Goal: Task Accomplishment & Management: Complete application form

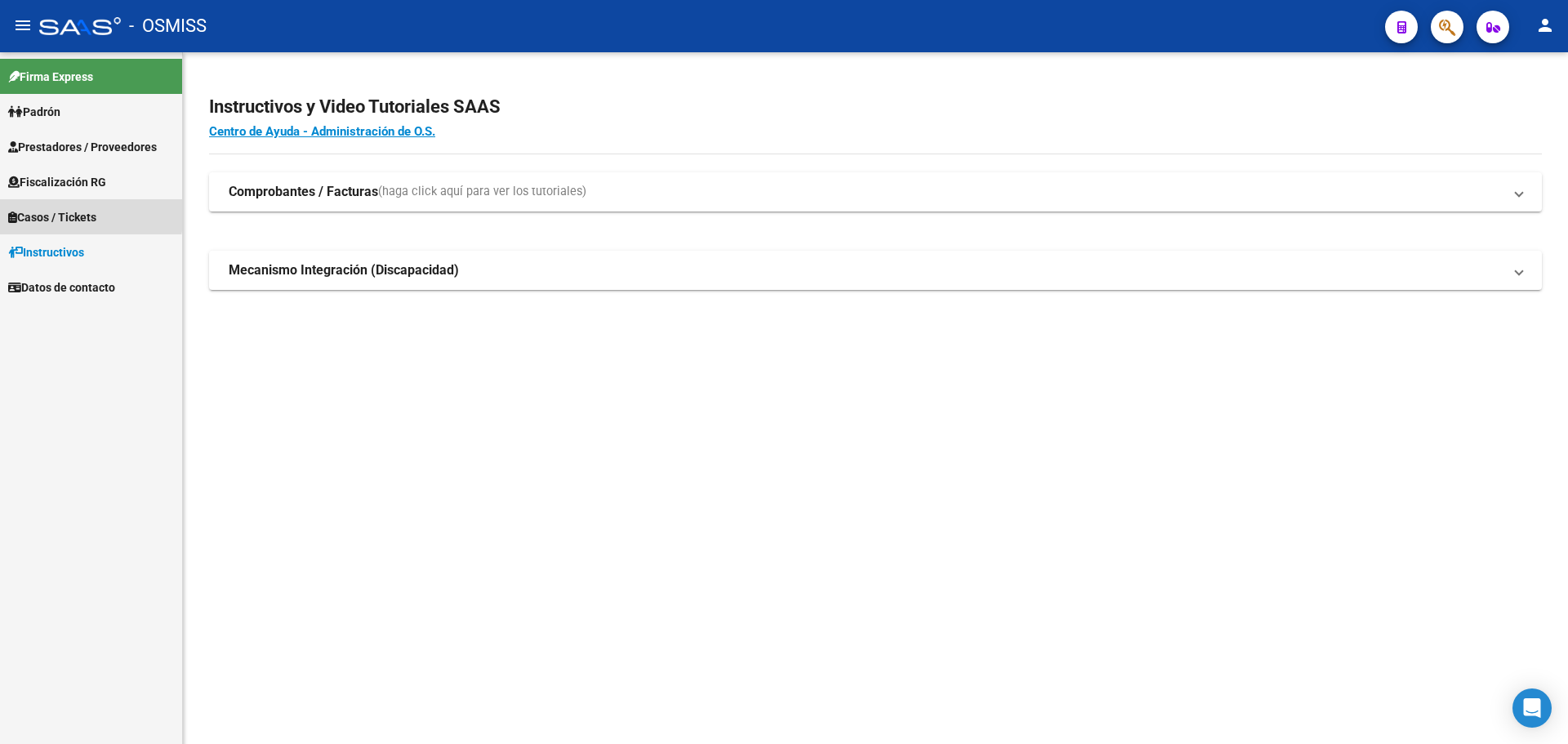
click at [34, 210] on span "Casos / Tickets" at bounding box center [52, 217] width 88 height 18
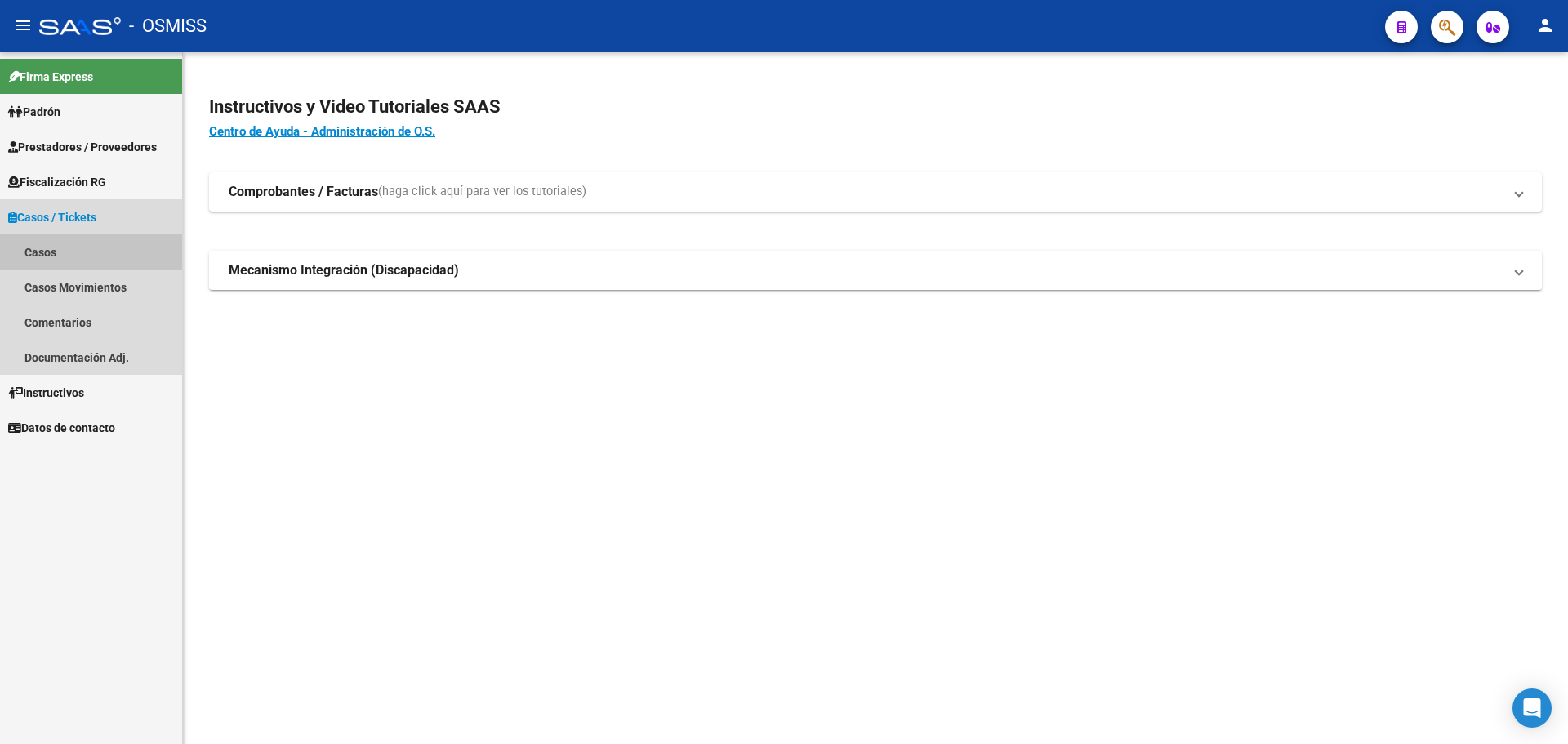
click at [31, 247] on link "Casos" at bounding box center [91, 252] width 182 height 35
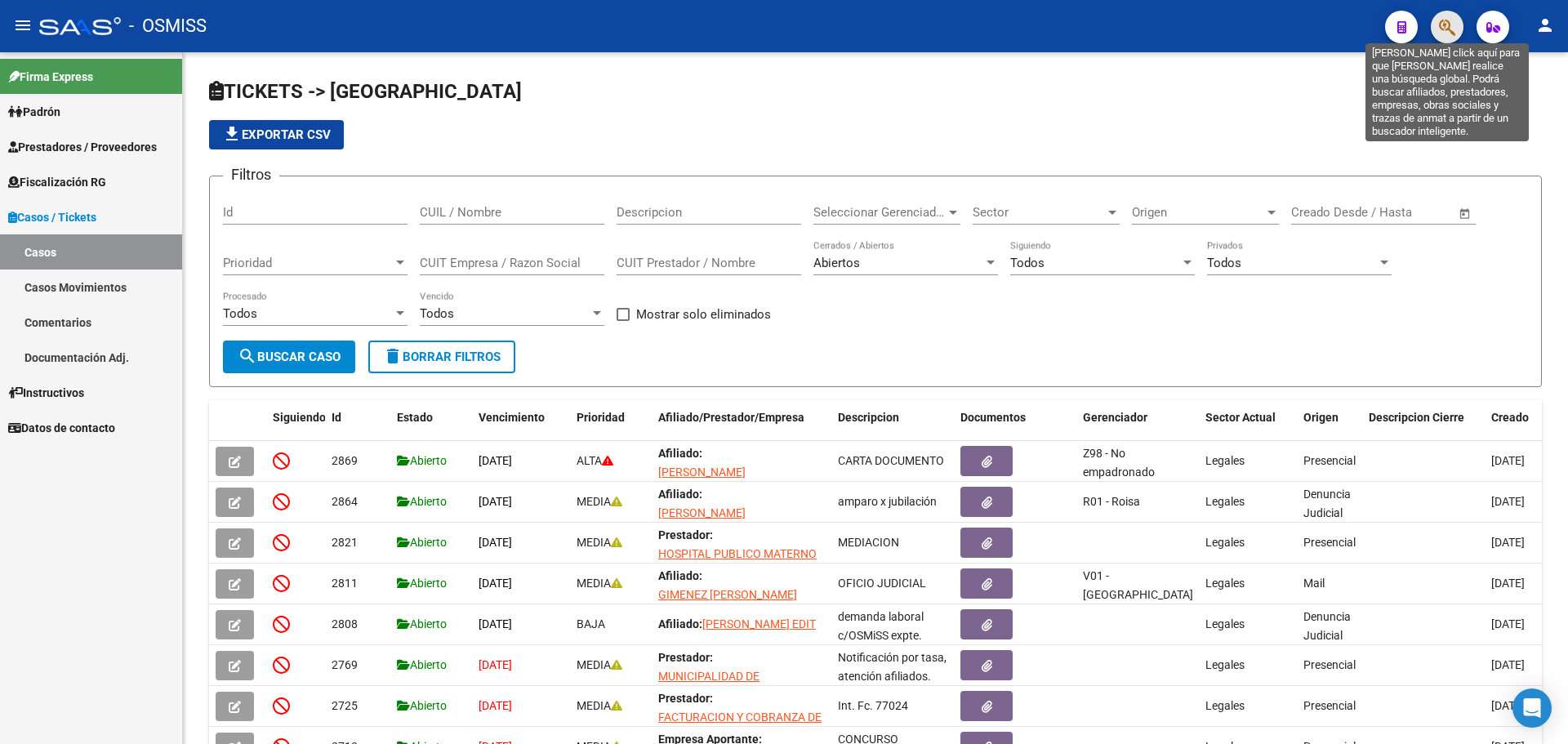
click at [1444, 27] on icon "button" at bounding box center [1447, 27] width 16 height 19
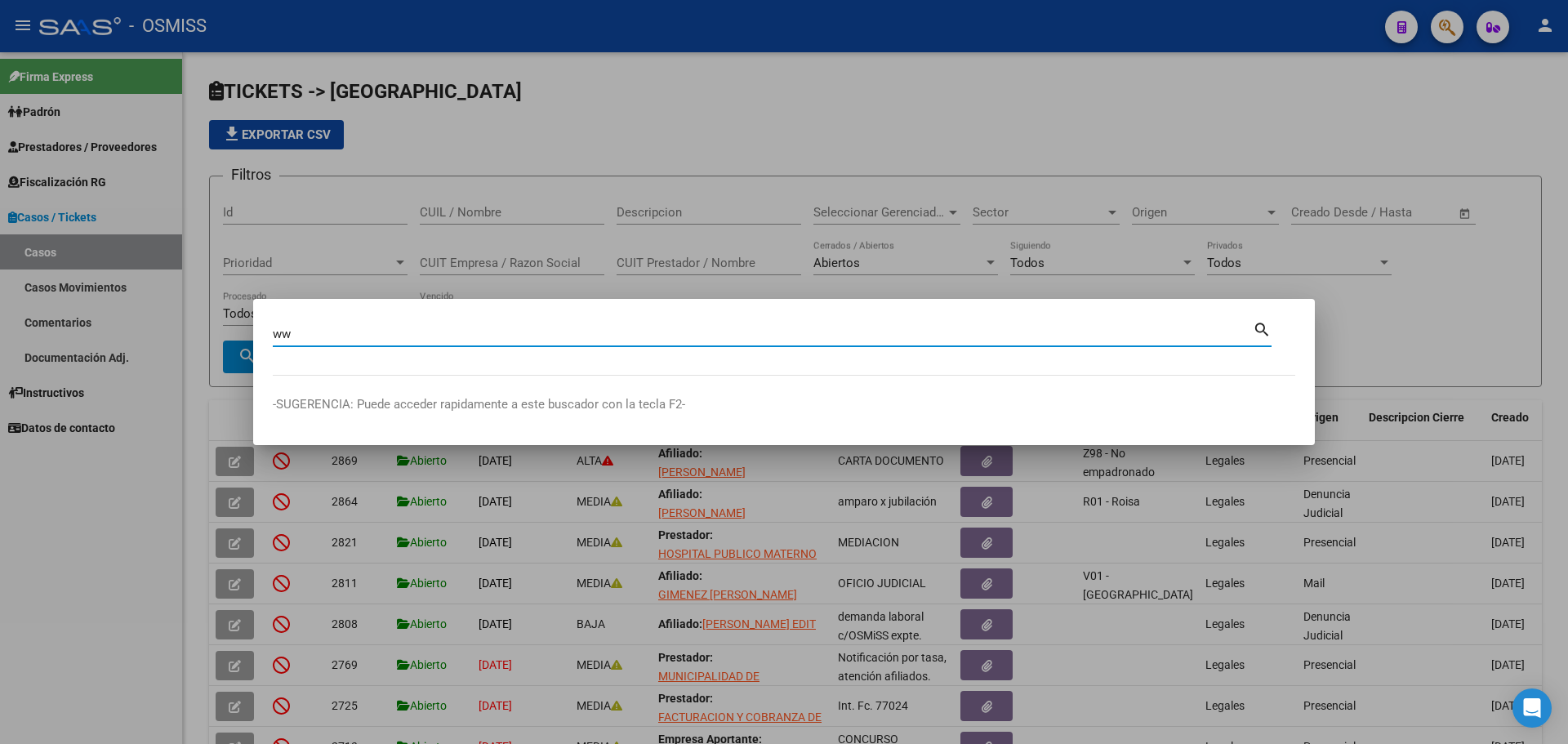
type input "w"
type input "30626983398"
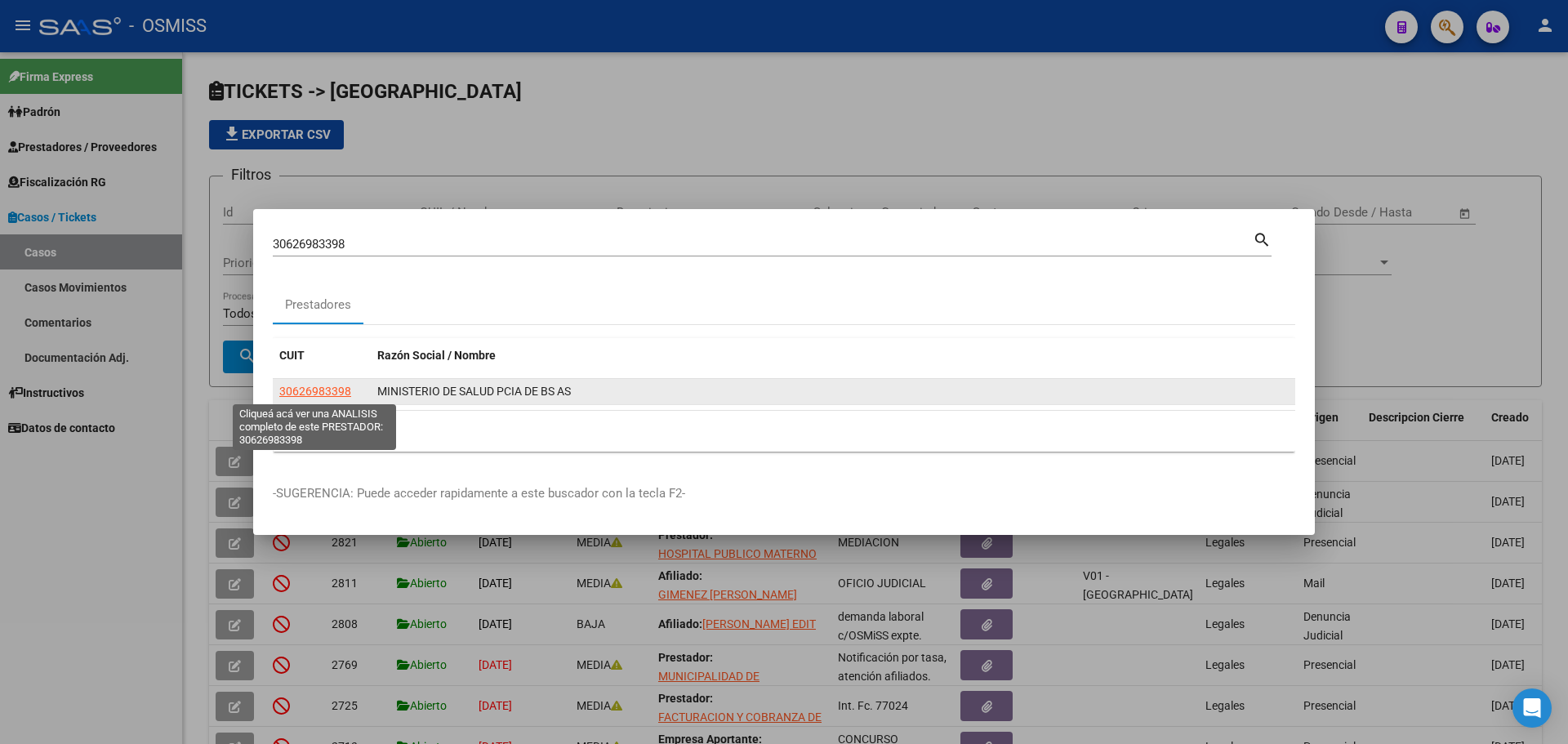
click at [302, 392] on span "30626983398" at bounding box center [315, 391] width 72 height 13
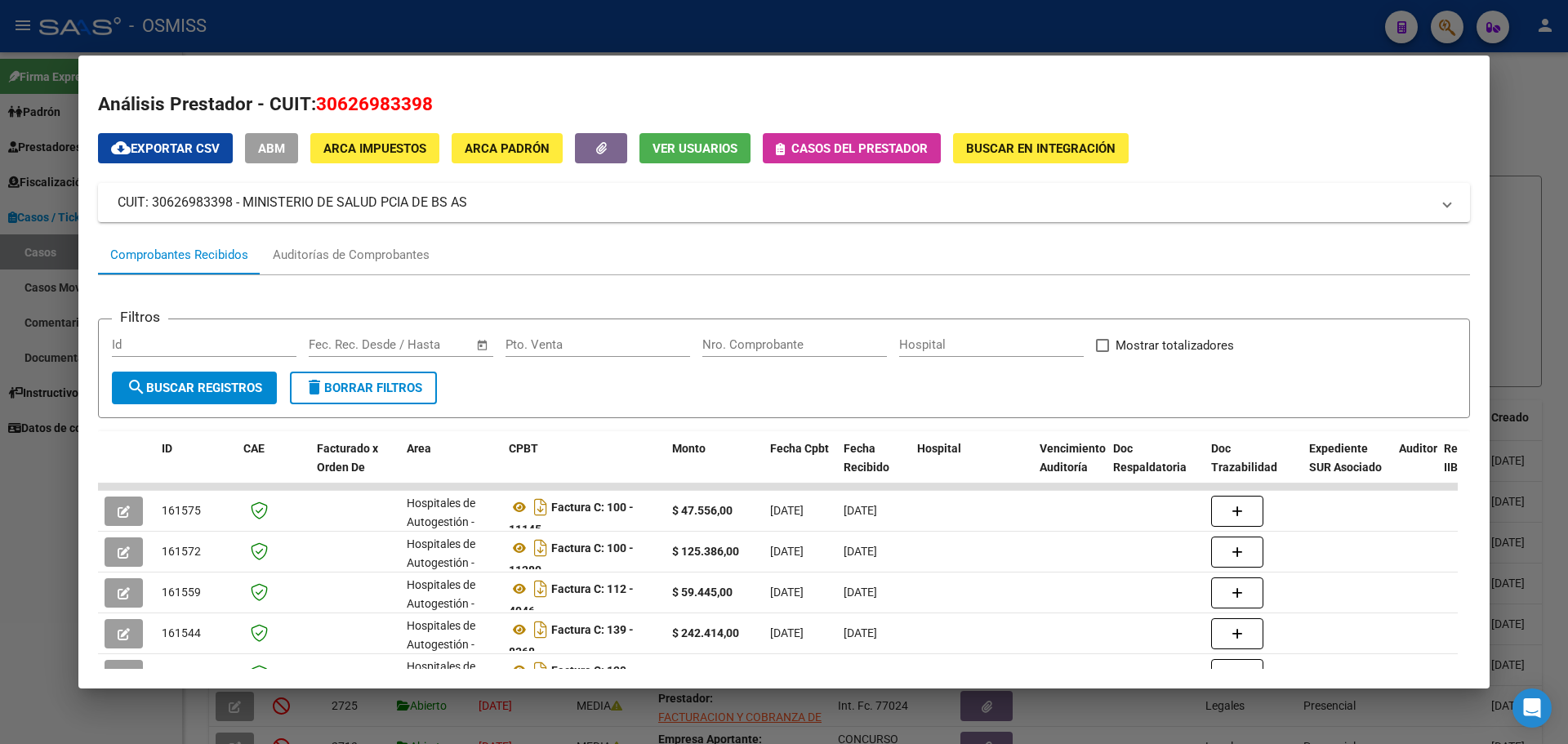
click at [777, 146] on icon "button" at bounding box center [780, 149] width 9 height 13
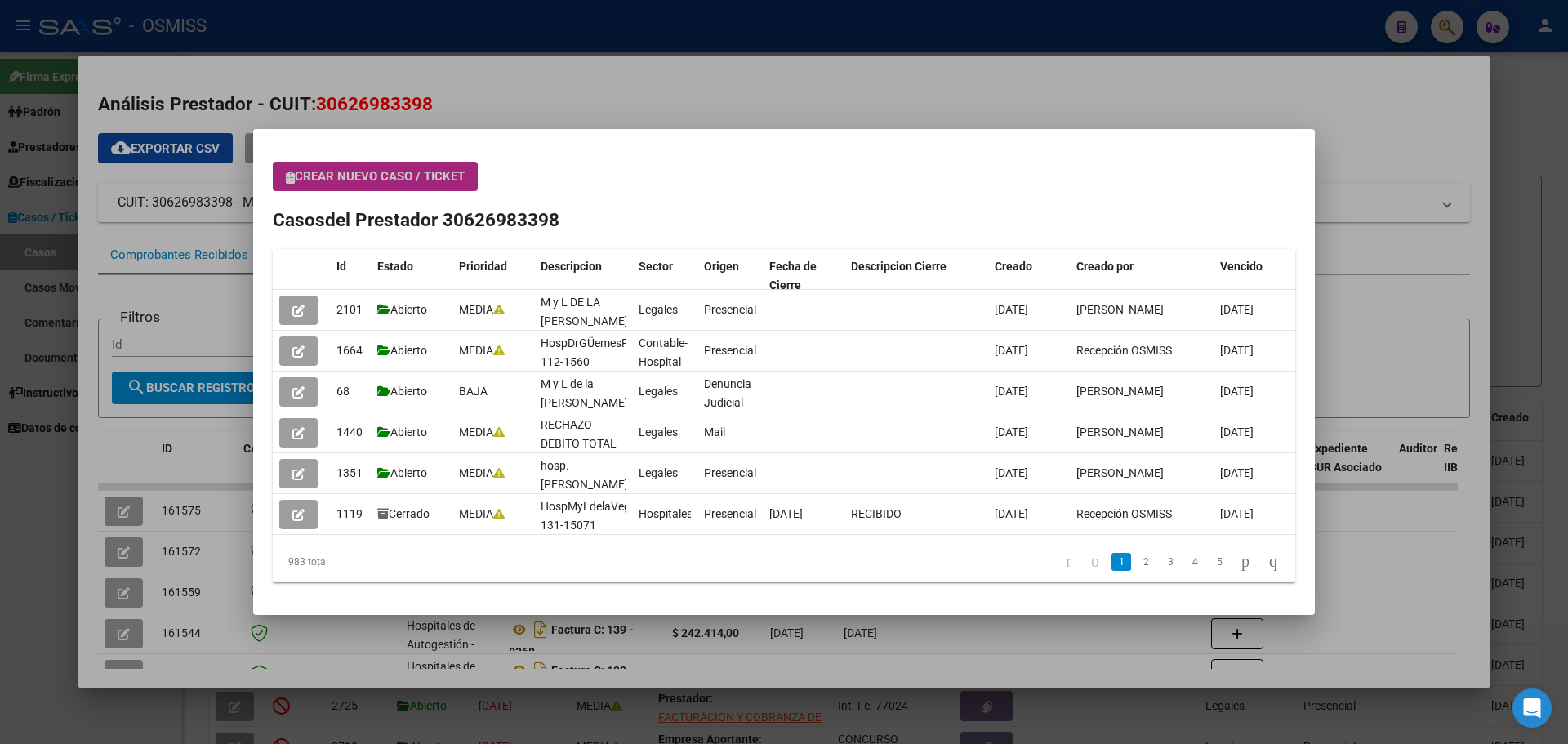
click at [289, 171] on icon "button" at bounding box center [290, 178] width 9 height 13
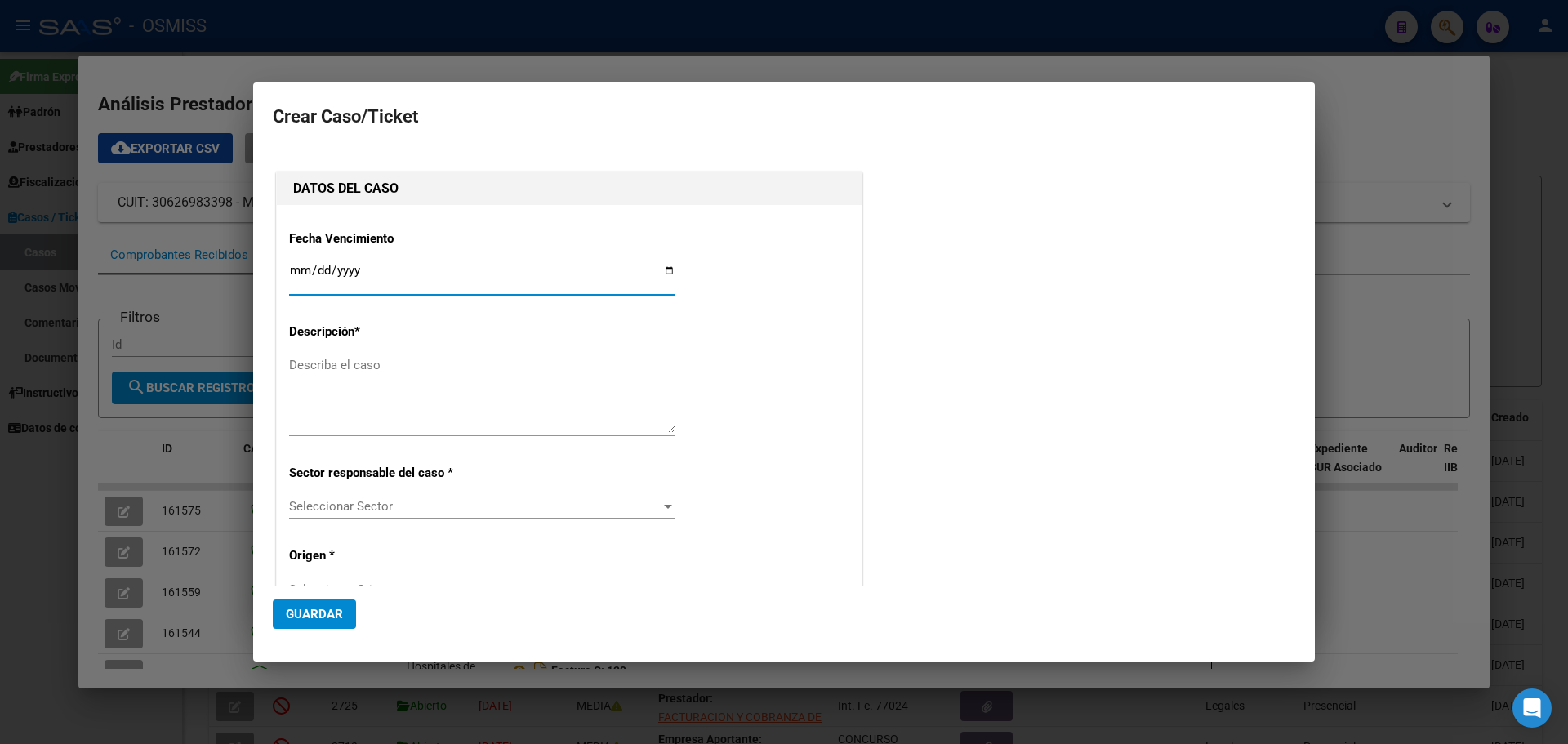
type input "30626983398"
click at [665, 271] on input "Ingresar fecha" at bounding box center [482, 276] width 387 height 26
type input "[DATE]"
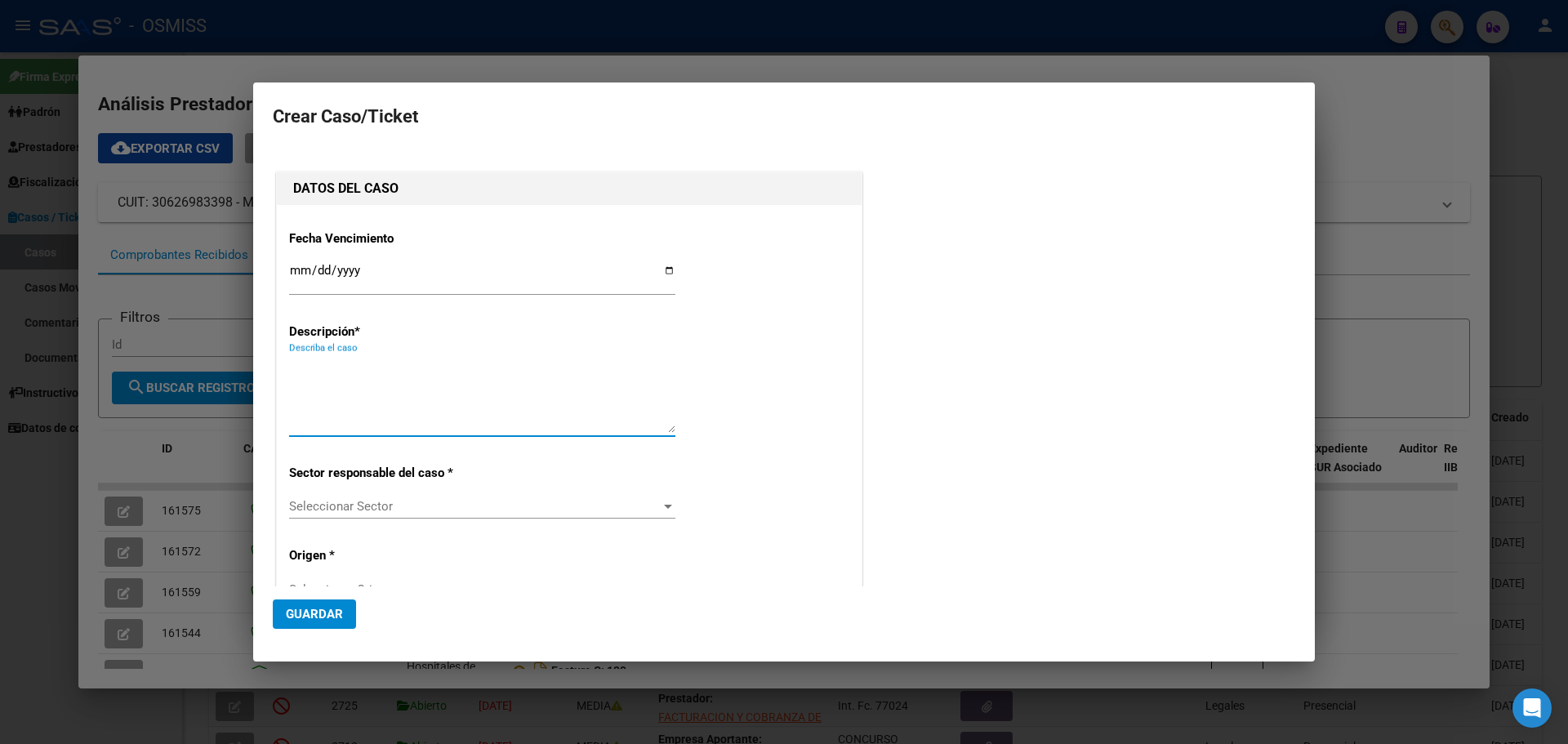
click at [328, 360] on textarea "Describa el caso" at bounding box center [482, 395] width 387 height 77
type textarea "HospGoitiaFact 102-3060"
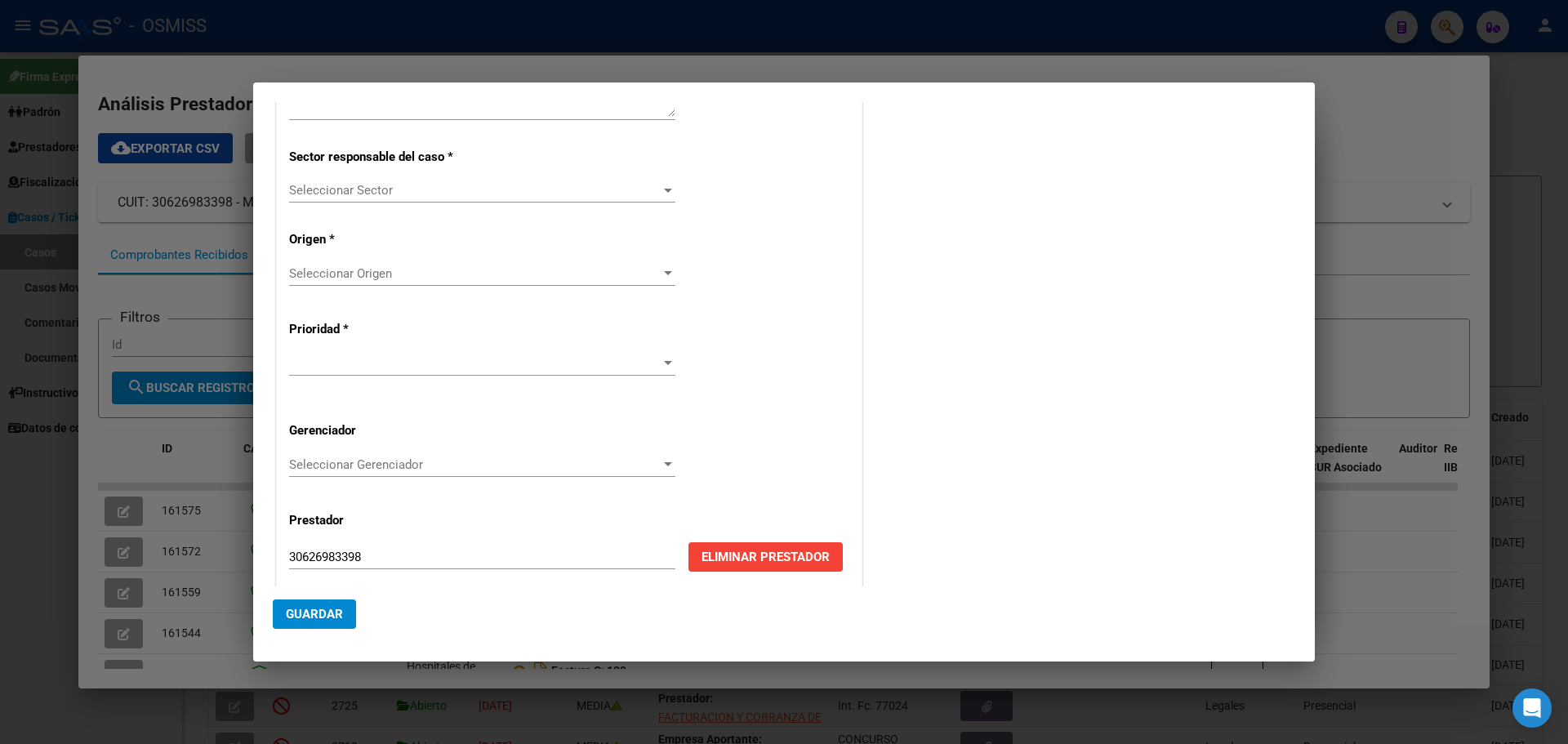
scroll to position [327, 0]
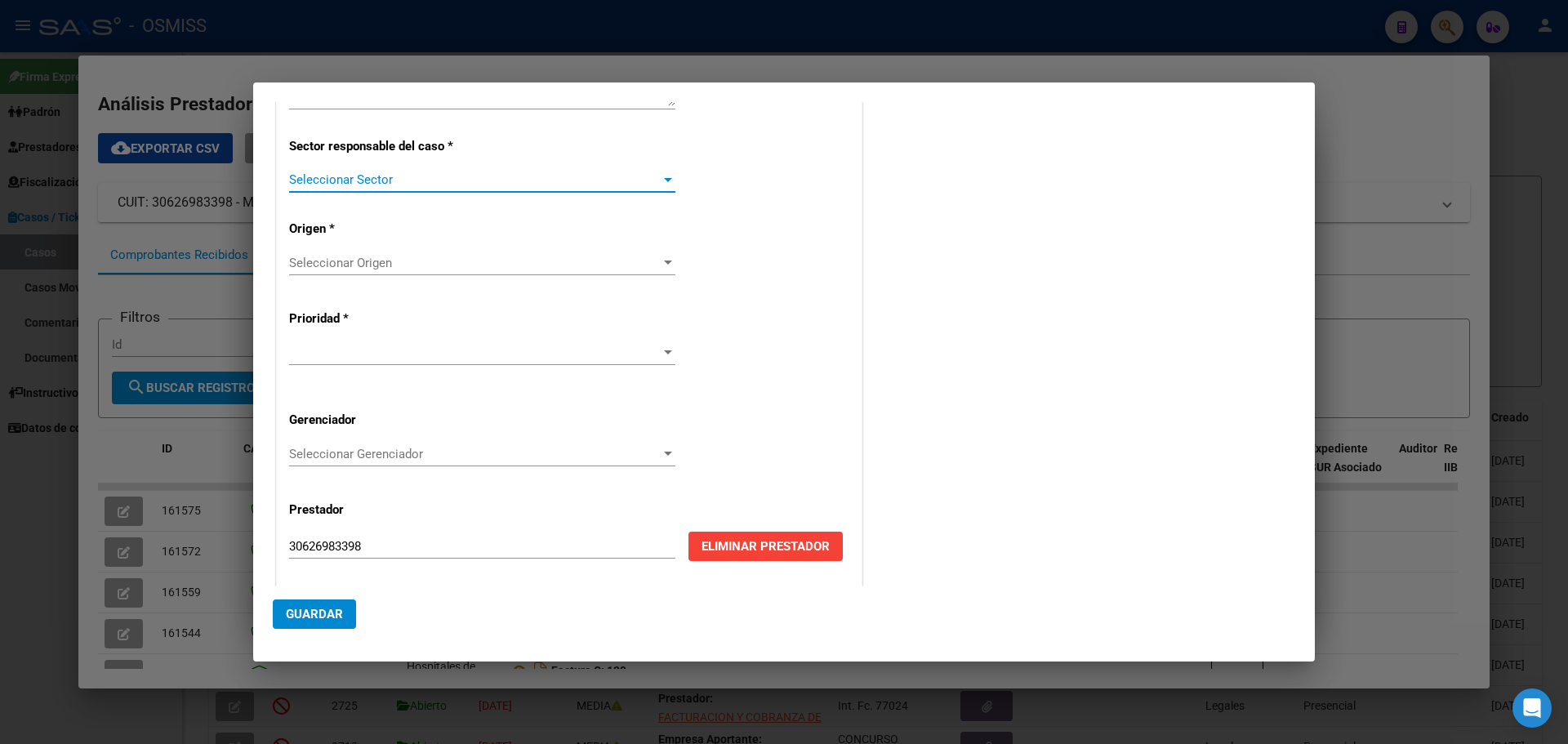
click at [664, 179] on div at bounding box center [668, 180] width 8 height 4
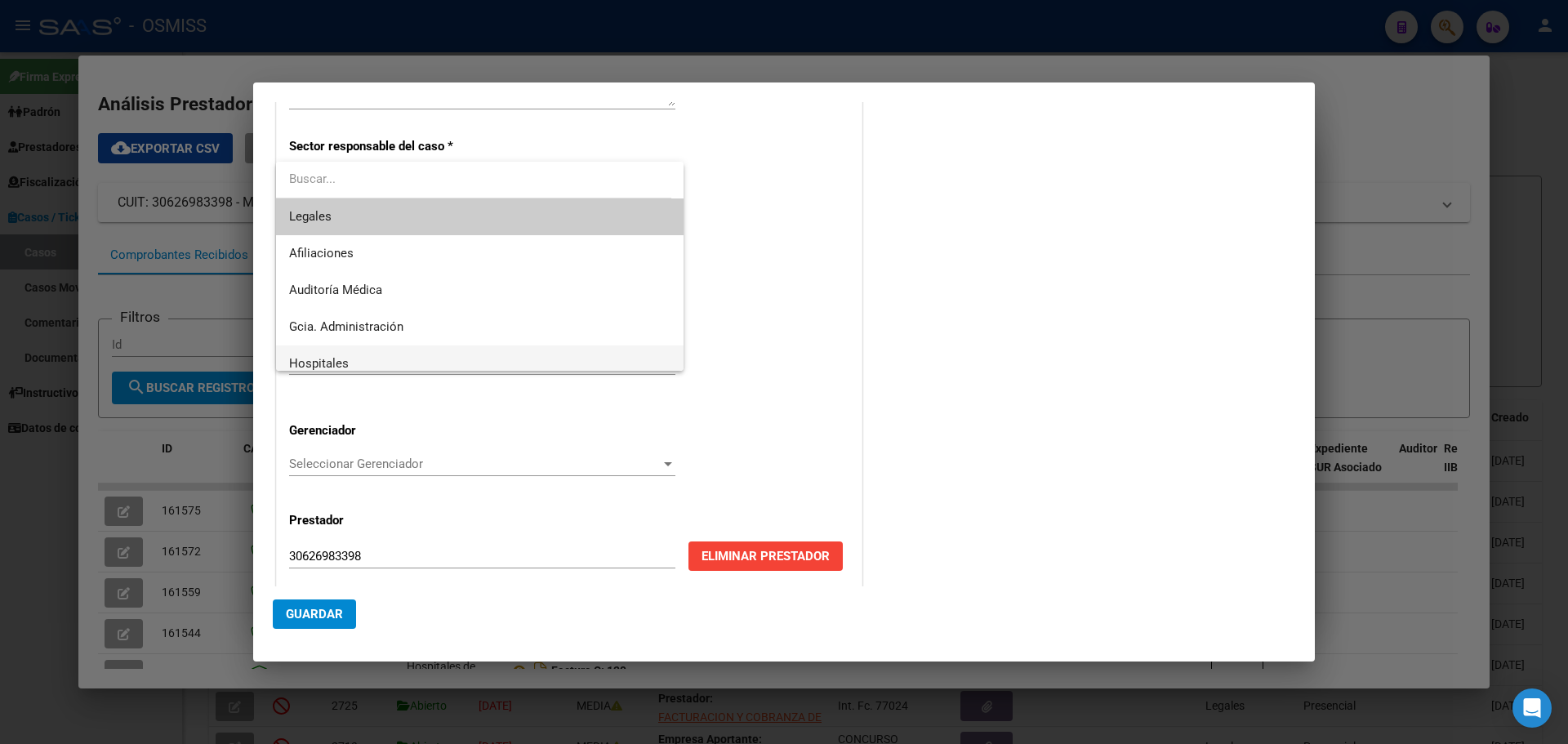
click at [450, 364] on span "Hospitales" at bounding box center [480, 364] width 381 height 37
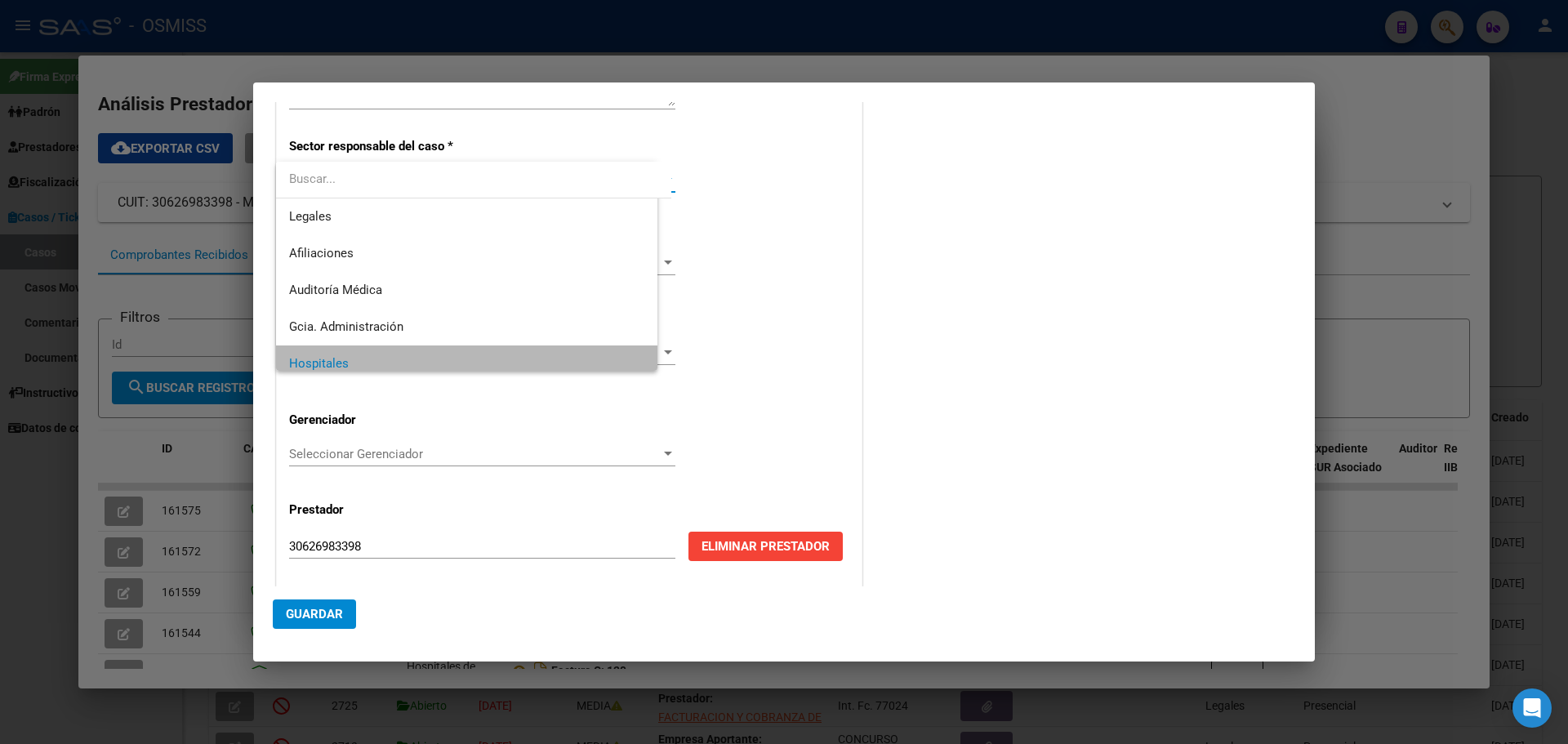
scroll to position [12, 0]
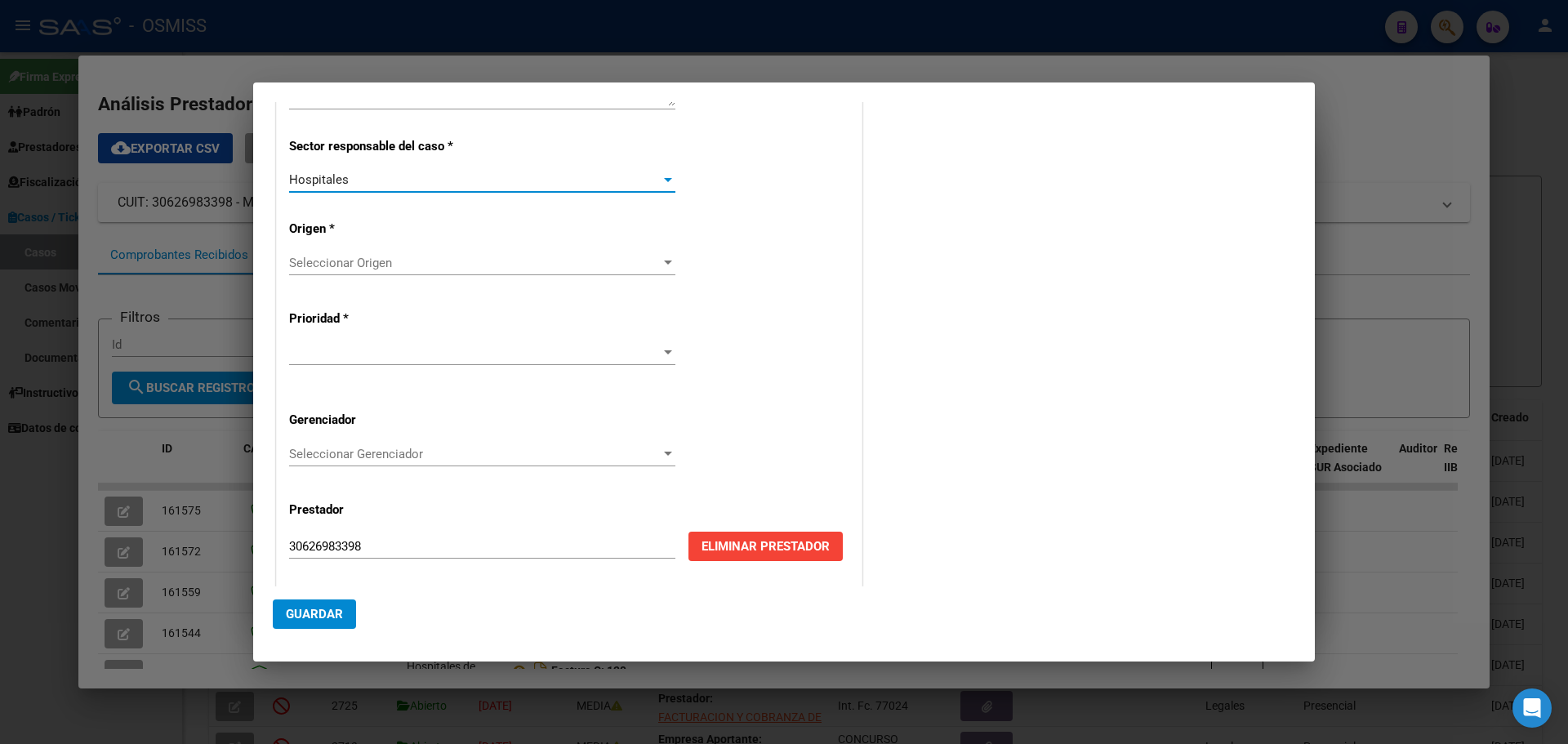
click at [664, 261] on div at bounding box center [668, 263] width 8 height 4
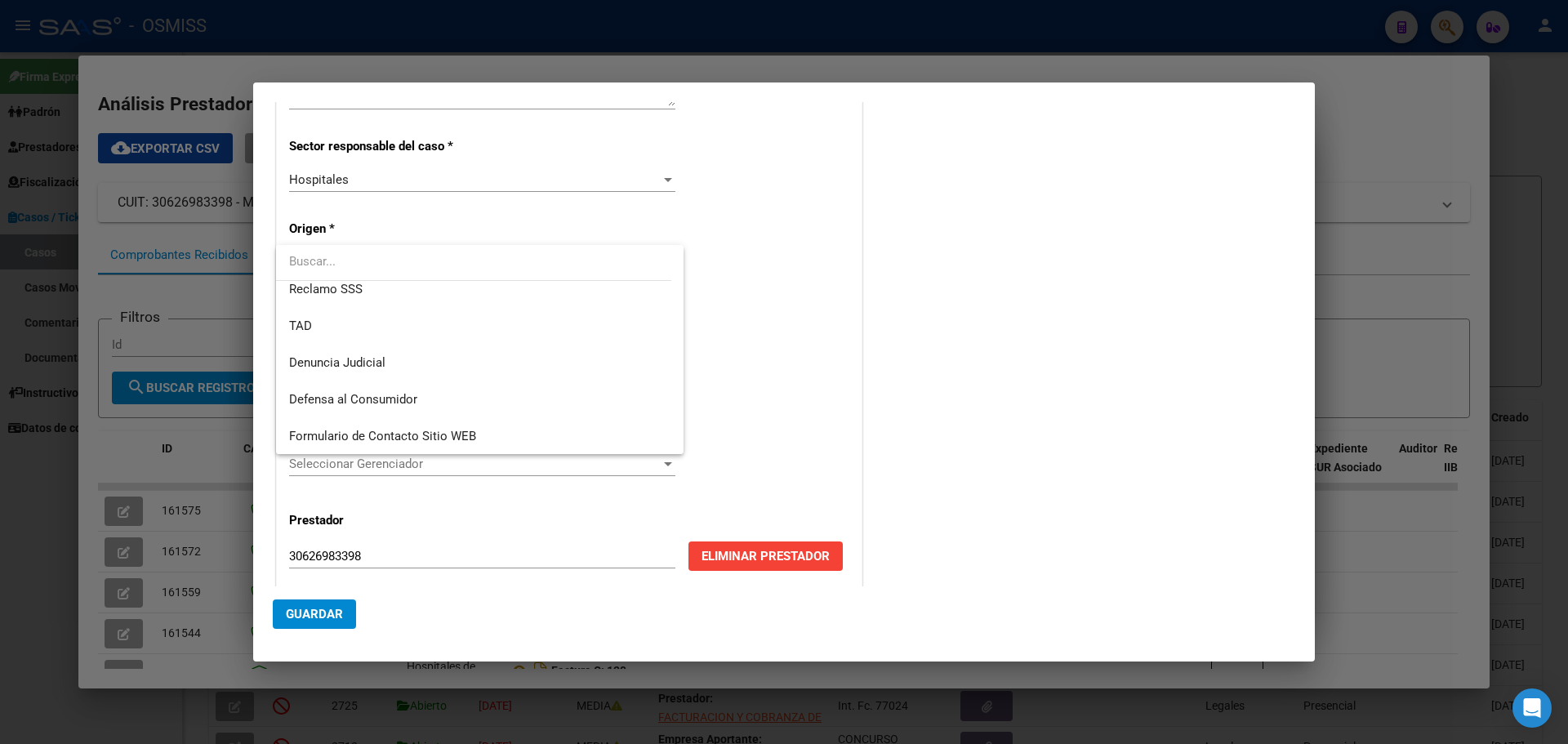
scroll to position [126, 0]
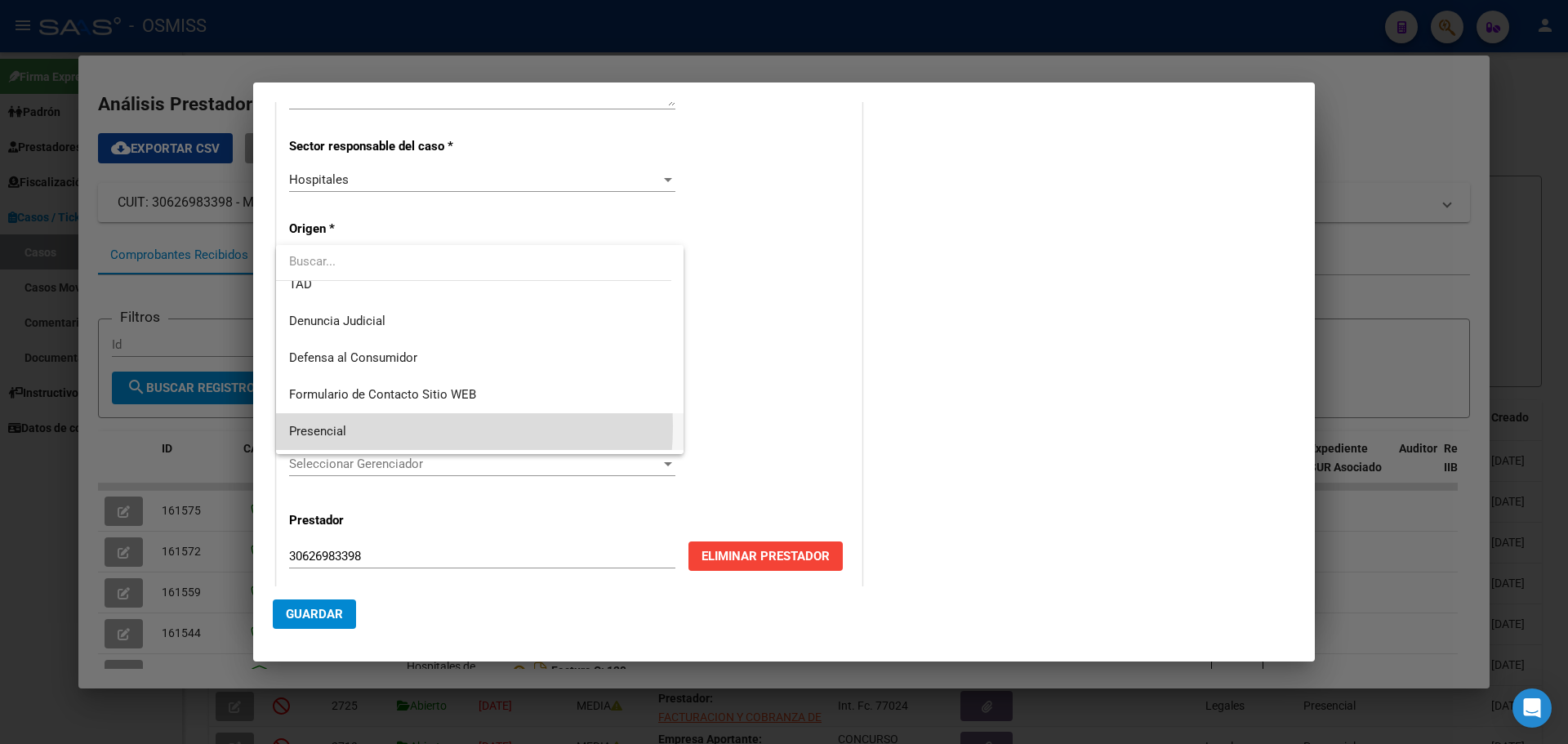
click at [397, 427] on span "Presencial" at bounding box center [480, 431] width 381 height 37
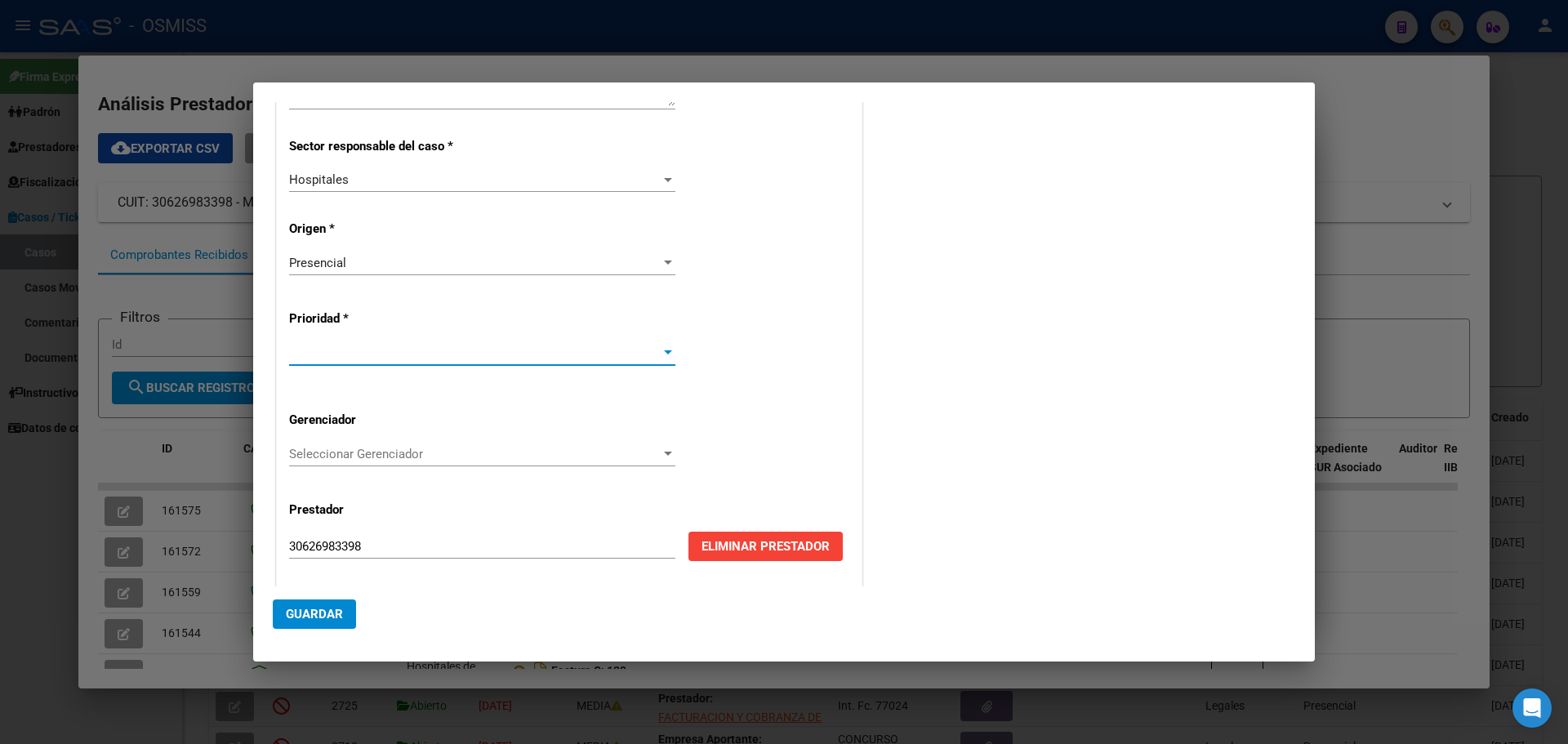
click at [664, 351] on div at bounding box center [668, 352] width 8 height 4
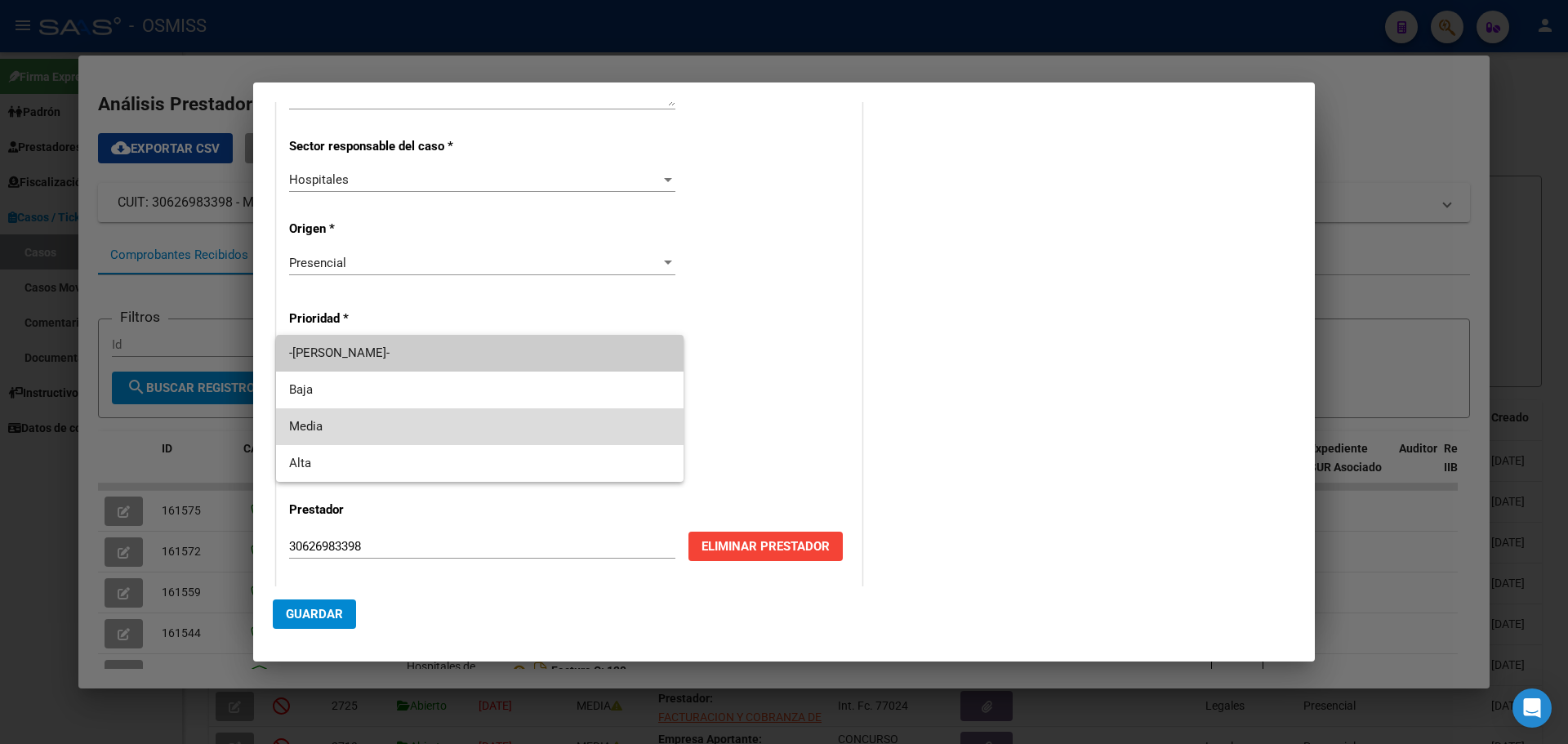
click at [593, 424] on span "Media" at bounding box center [480, 426] width 381 height 37
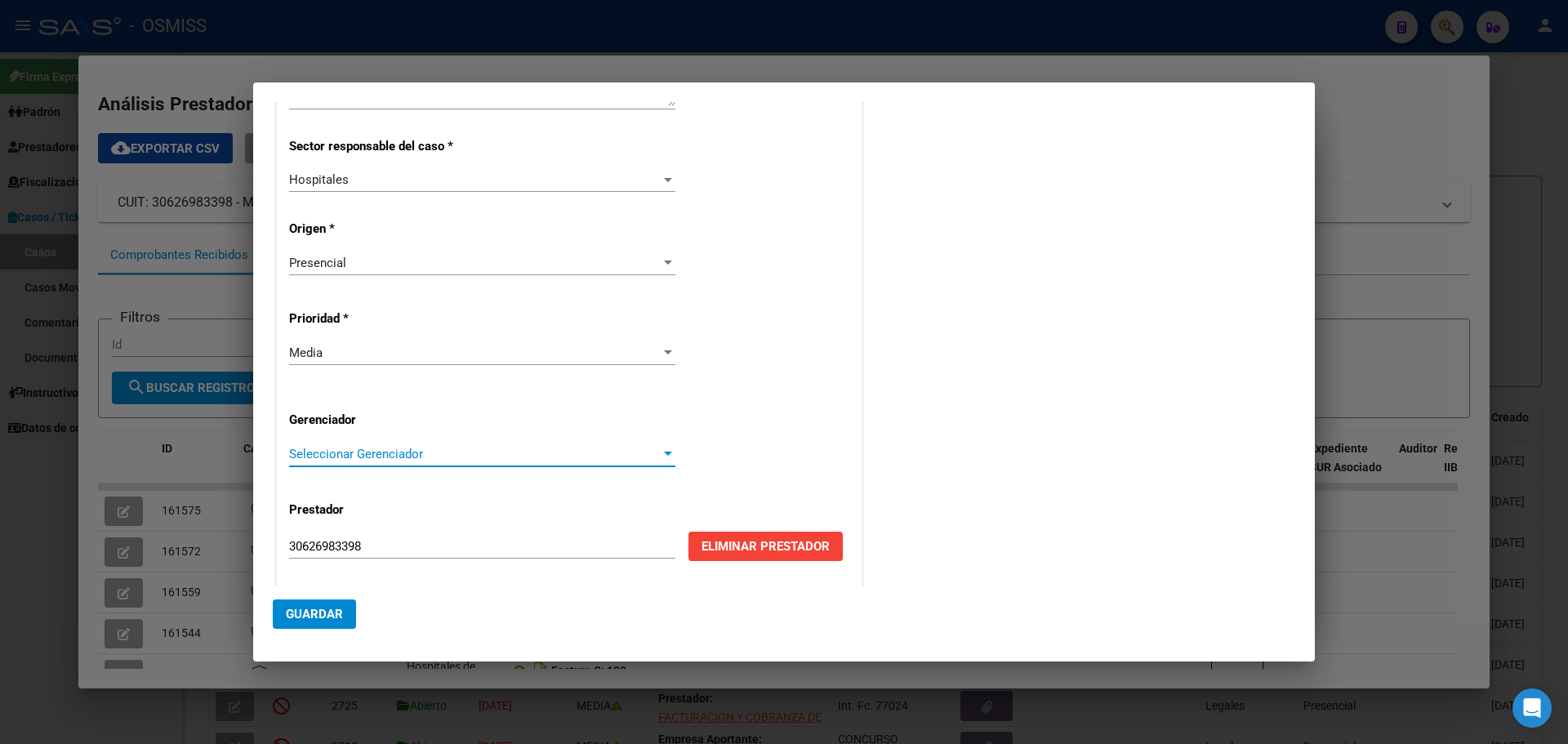
click at [663, 450] on div at bounding box center [668, 454] width 14 height 13
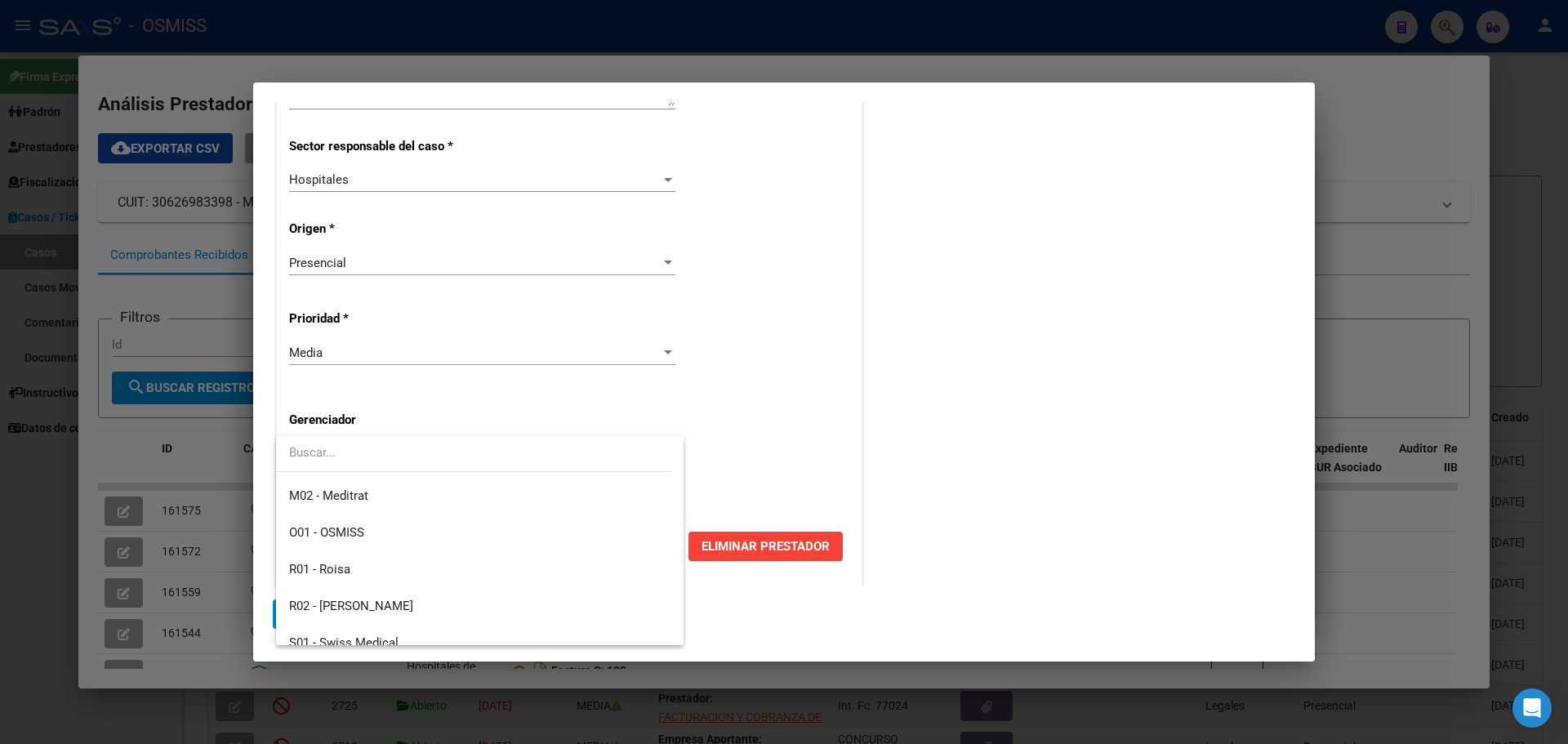
scroll to position [489, 0]
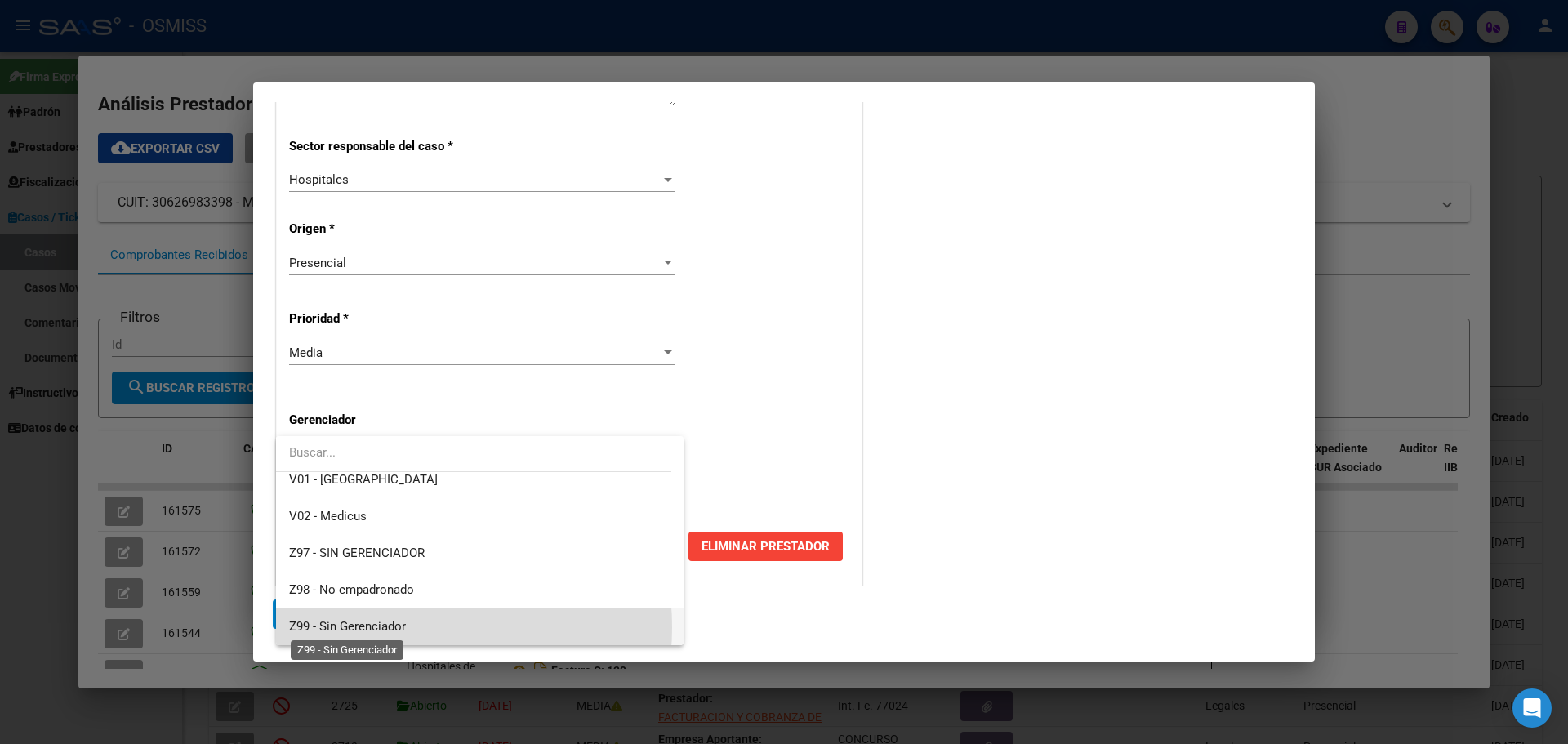
click at [399, 628] on span "Z99 - Sin Gerenciador" at bounding box center [347, 626] width 117 height 14
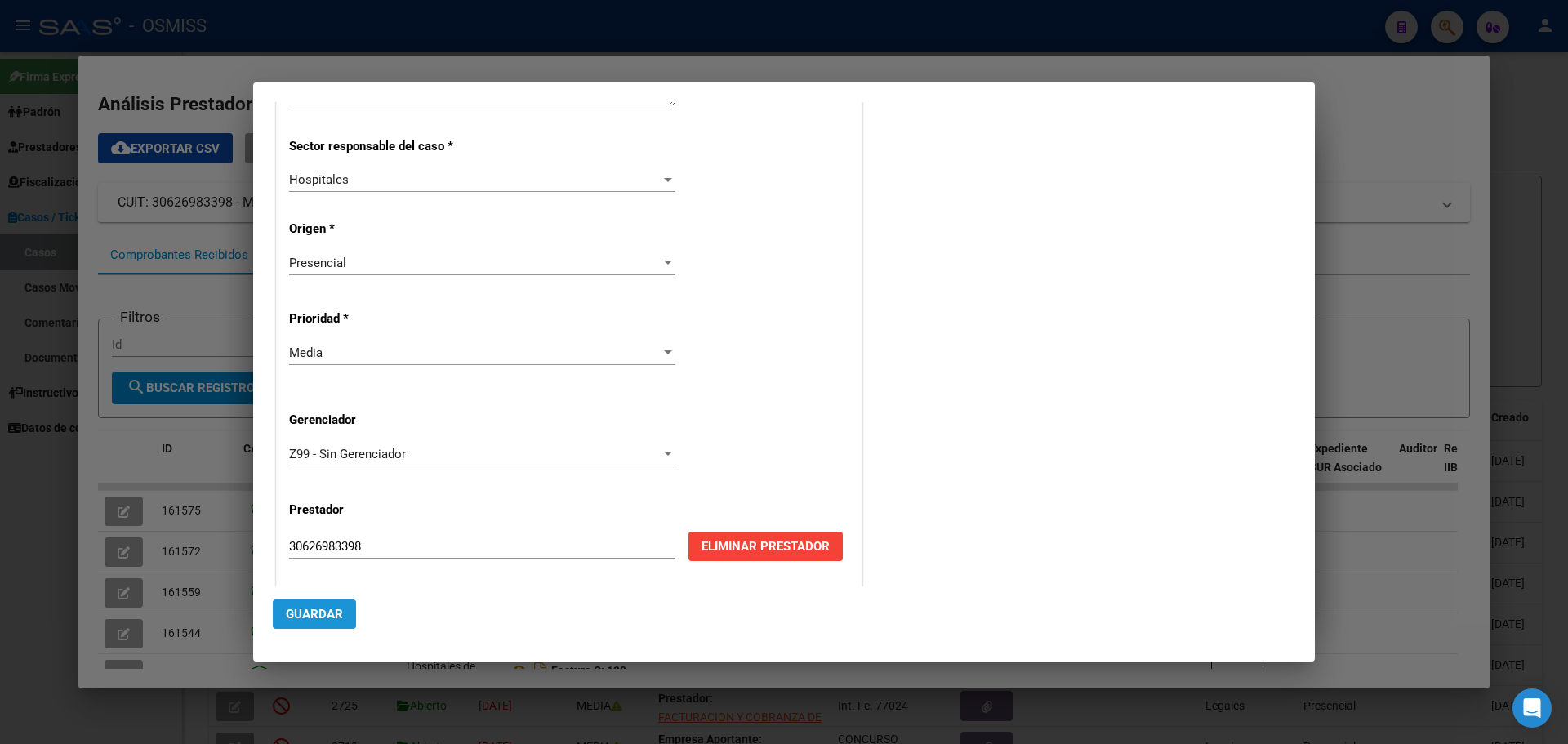
click at [319, 612] on span "Guardar" at bounding box center [314, 614] width 57 height 14
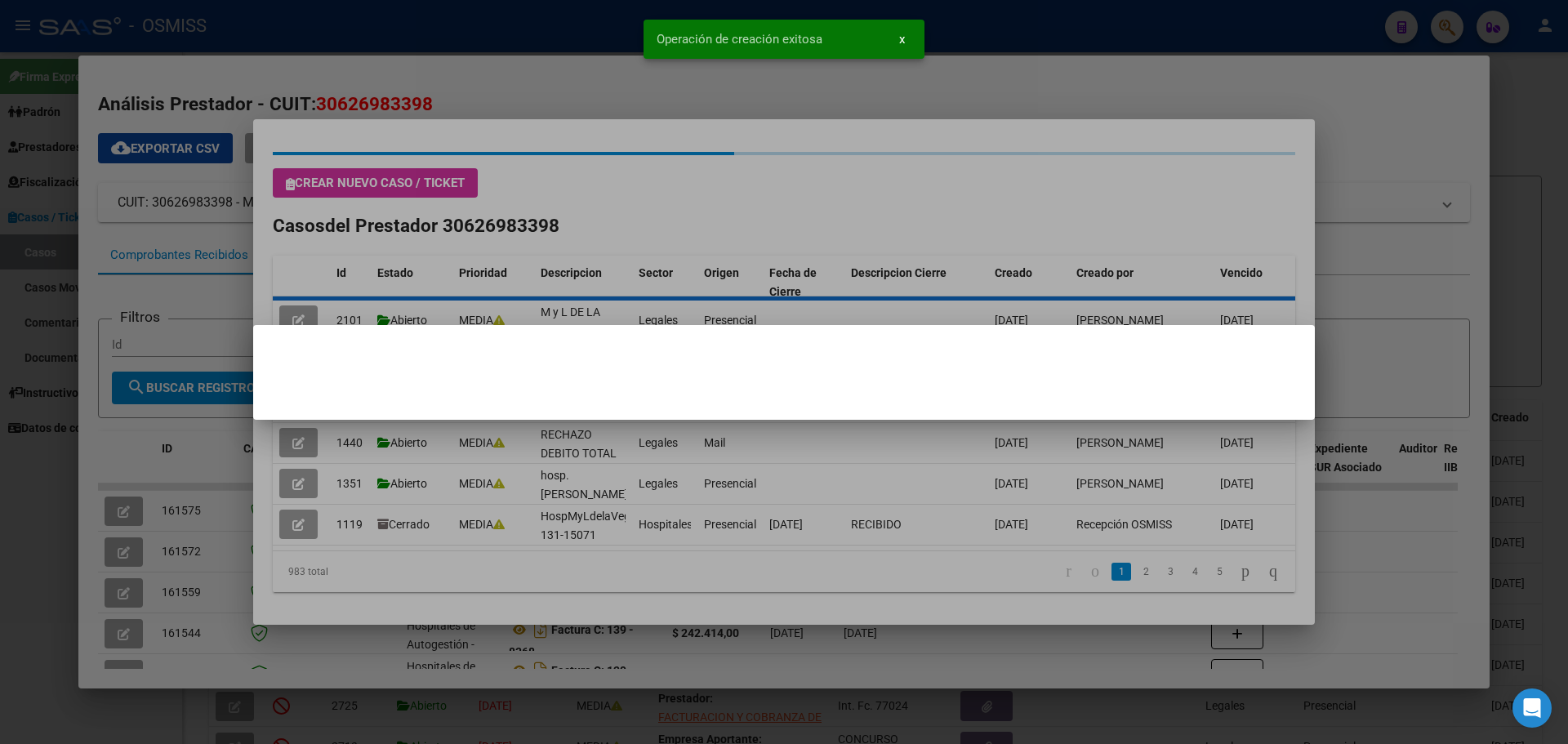
scroll to position [0, 0]
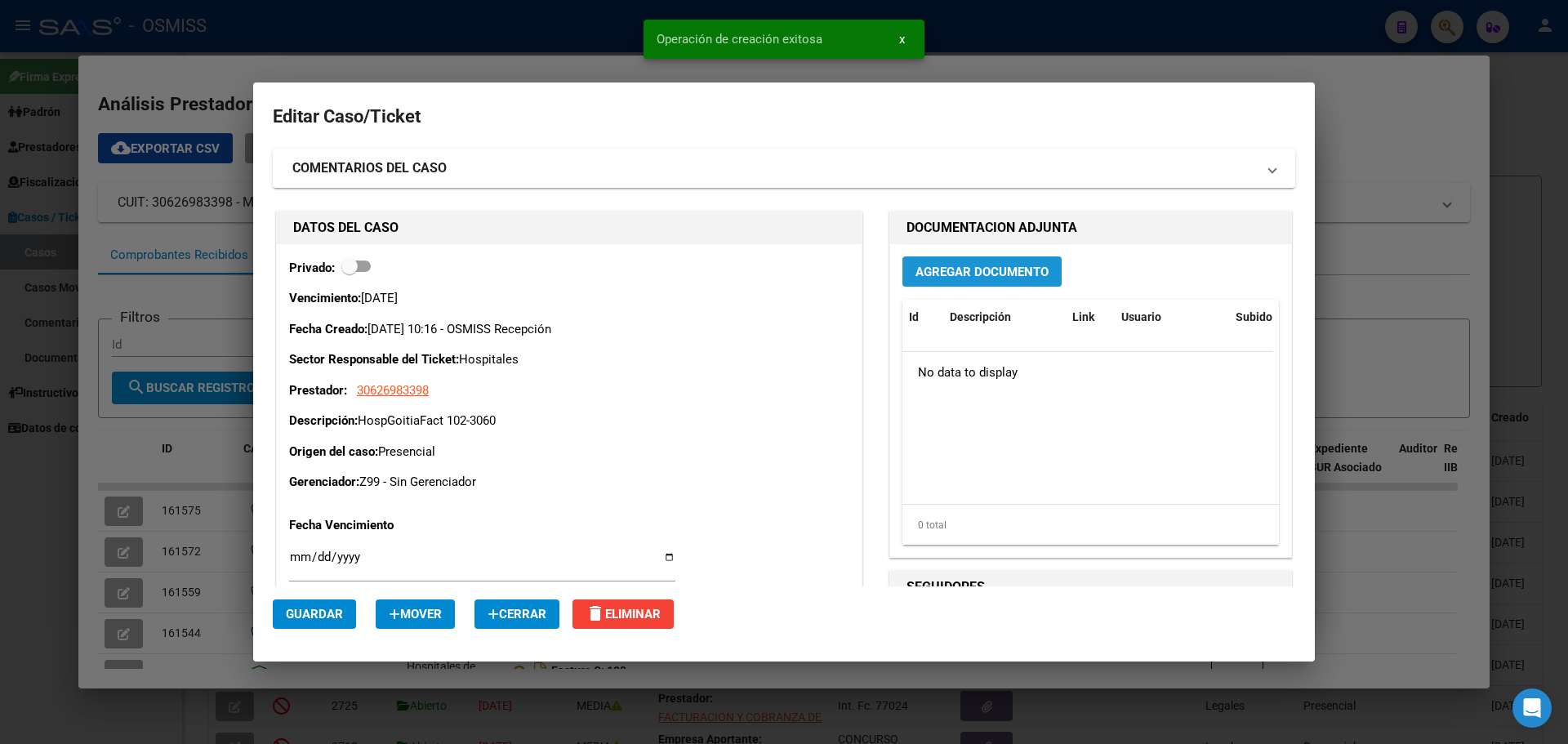
click at [939, 263] on span "Agregar Documento" at bounding box center [981, 271] width 133 height 14
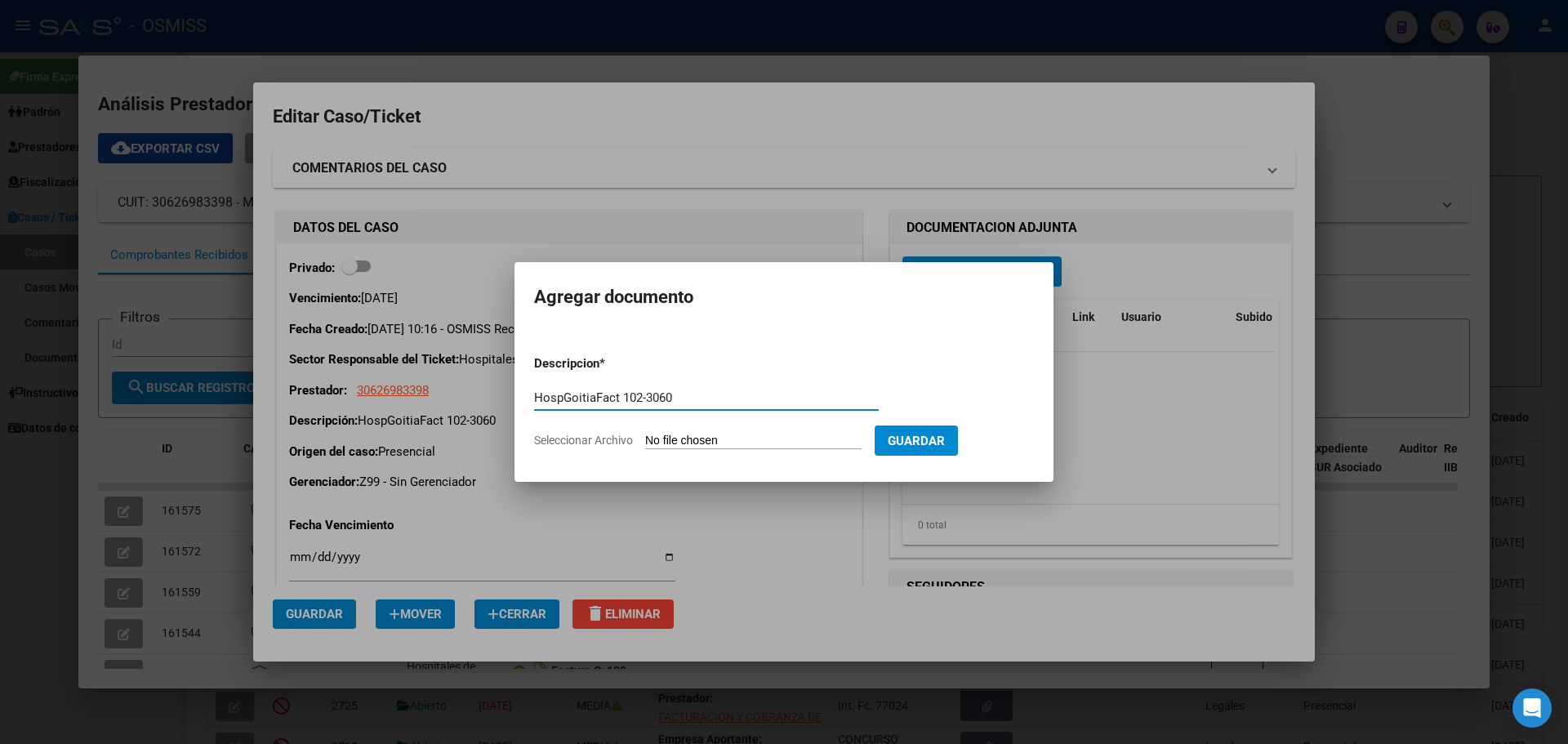
type input "HospGoitiaFact 102-3060"
click at [592, 439] on span "Seleccionar Archivo" at bounding box center [583, 440] width 99 height 13
click at [646, 439] on input "Seleccionar Archivo" at bounding box center [754, 441] width 216 height 15
type input "C:\fakepath\Fact 3060.pdf"
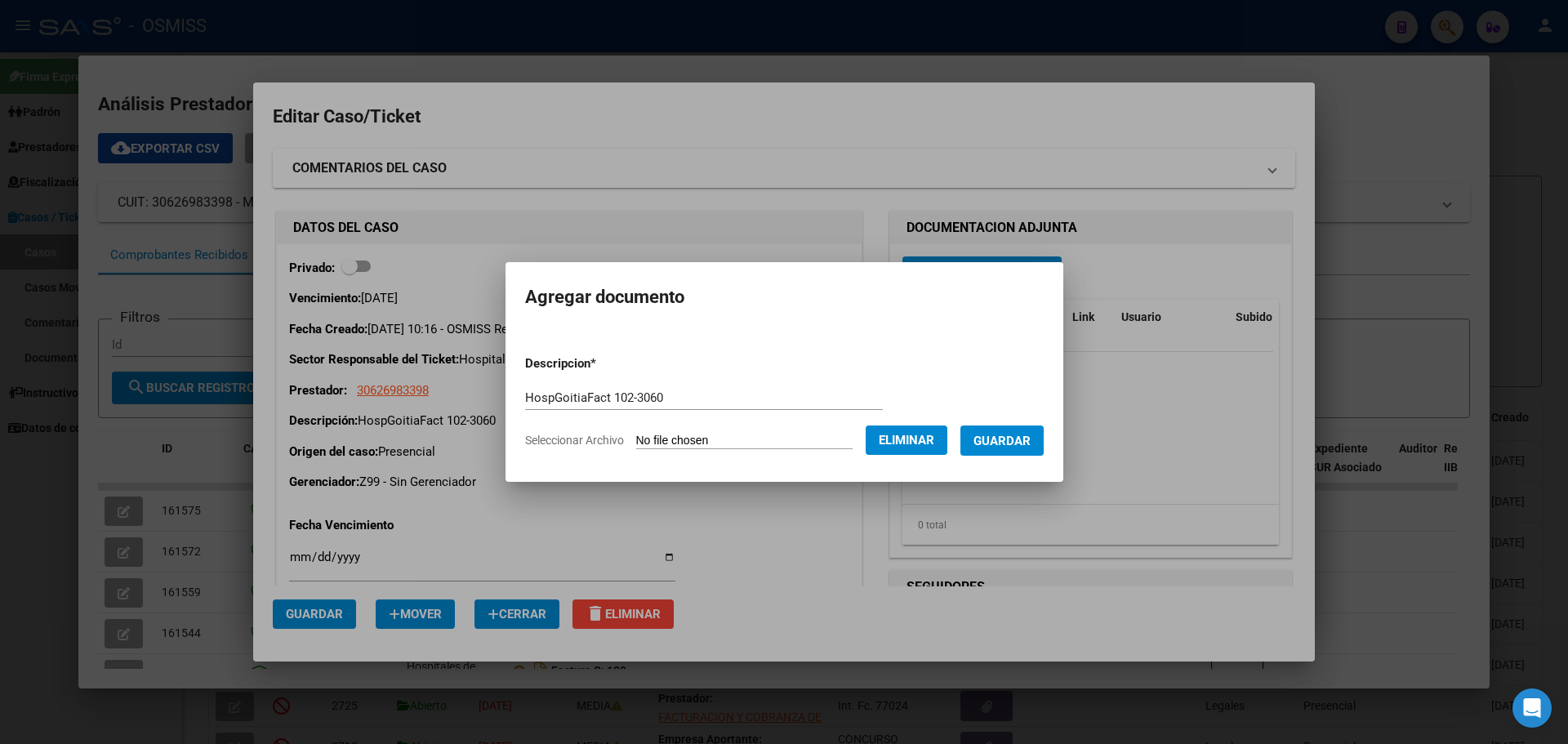
click at [996, 436] on span "Guardar" at bounding box center [1002, 441] width 57 height 14
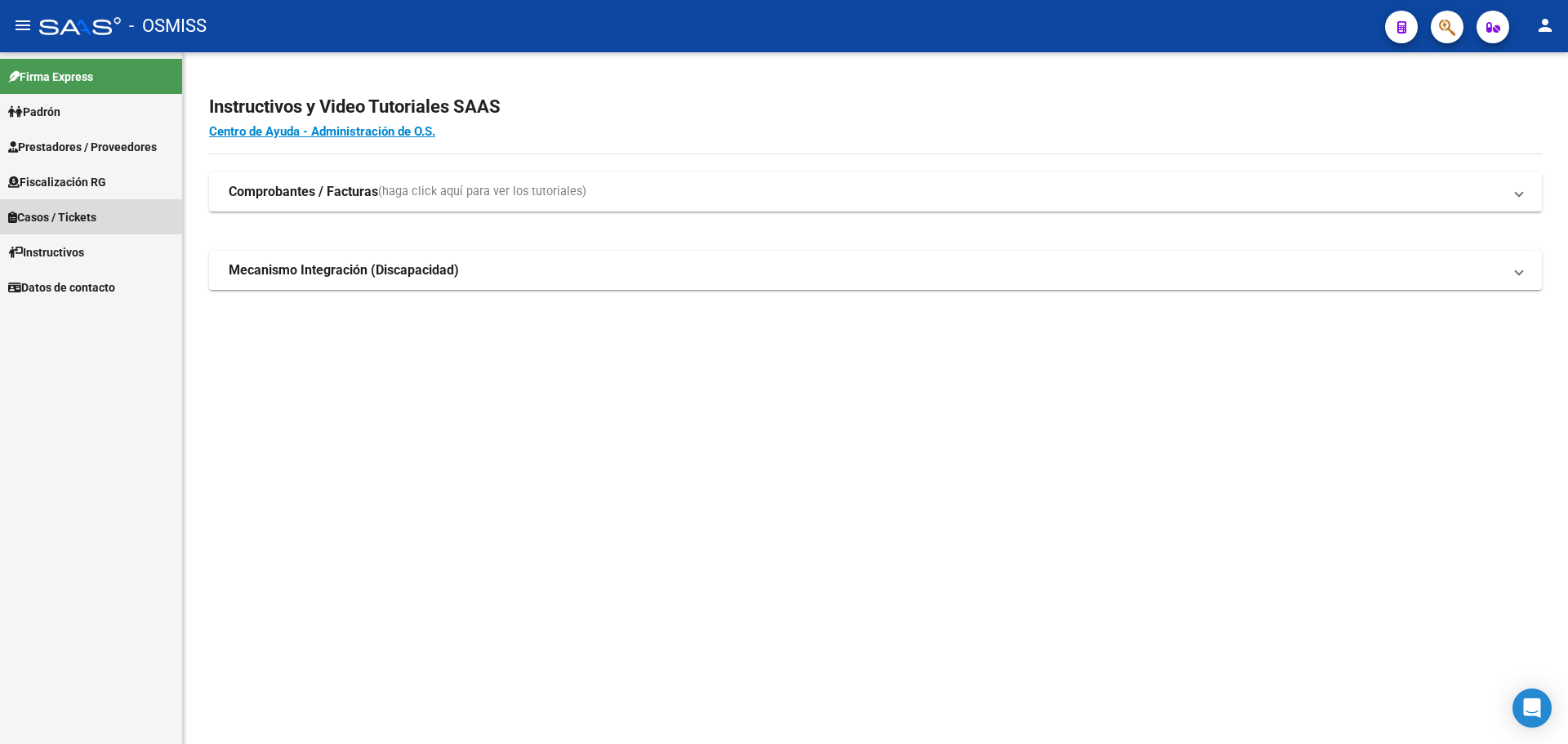
click at [31, 216] on span "Casos / Tickets" at bounding box center [52, 217] width 88 height 18
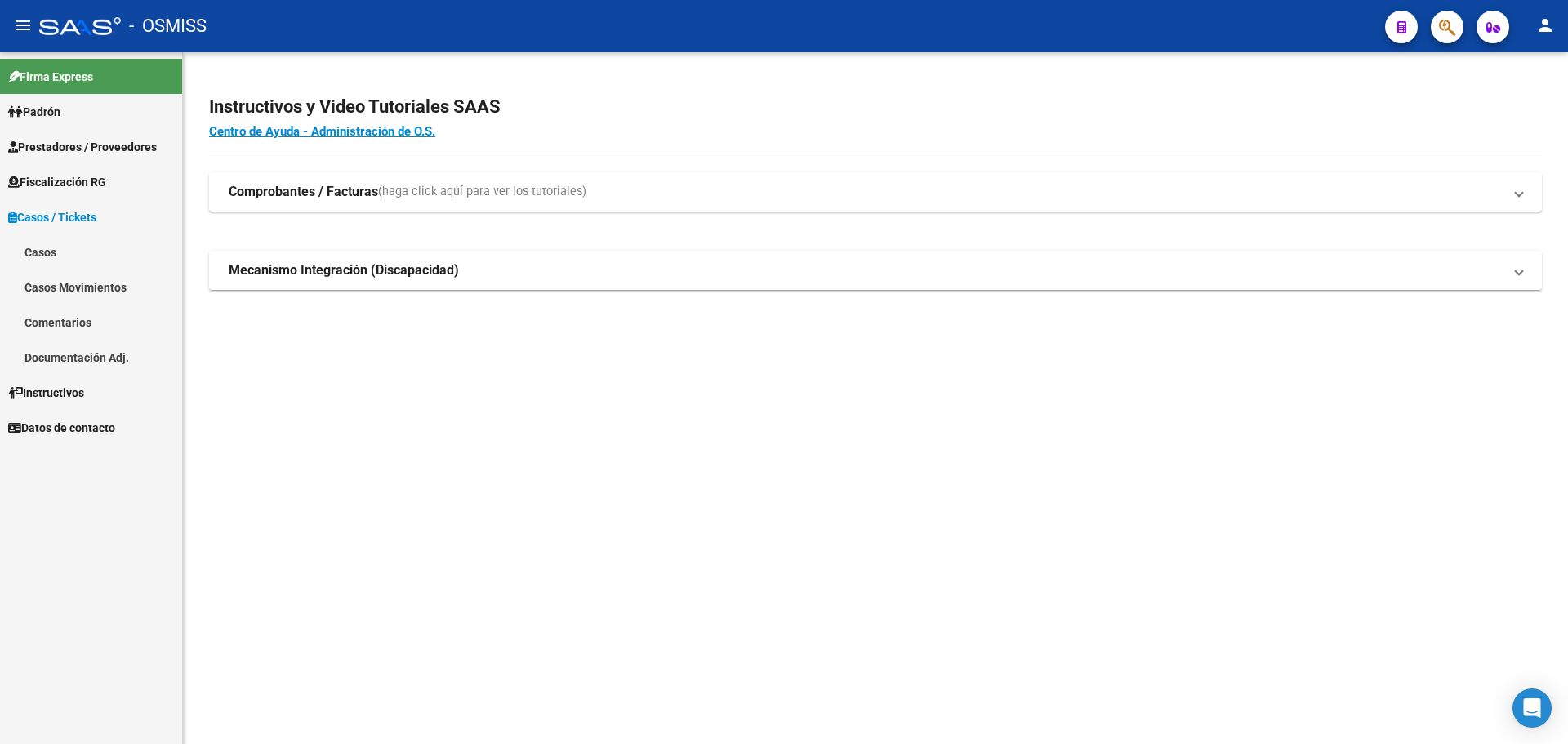
click at [33, 243] on link "Casos" at bounding box center [91, 252] width 182 height 35
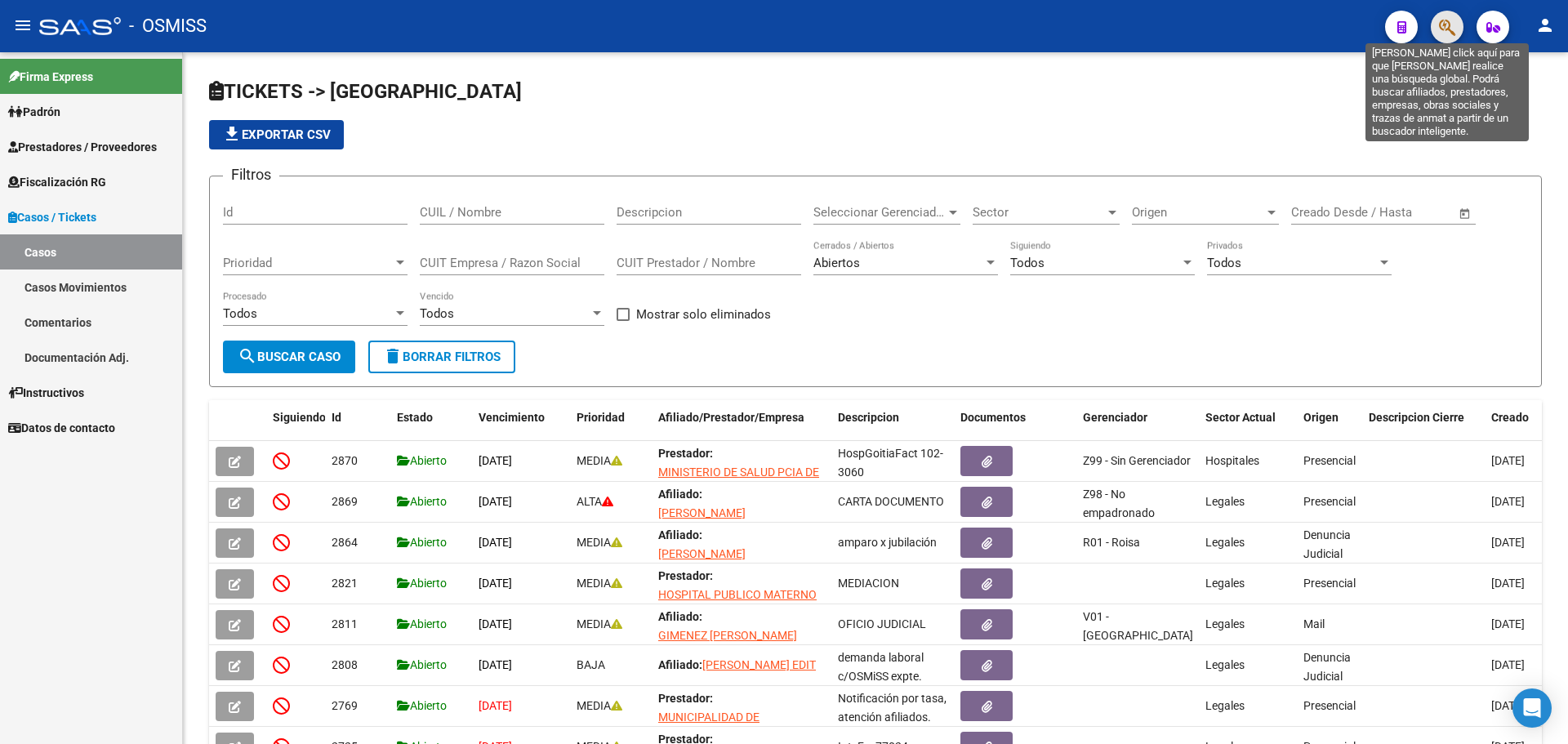
click at [1448, 21] on icon "button" at bounding box center [1447, 27] width 16 height 19
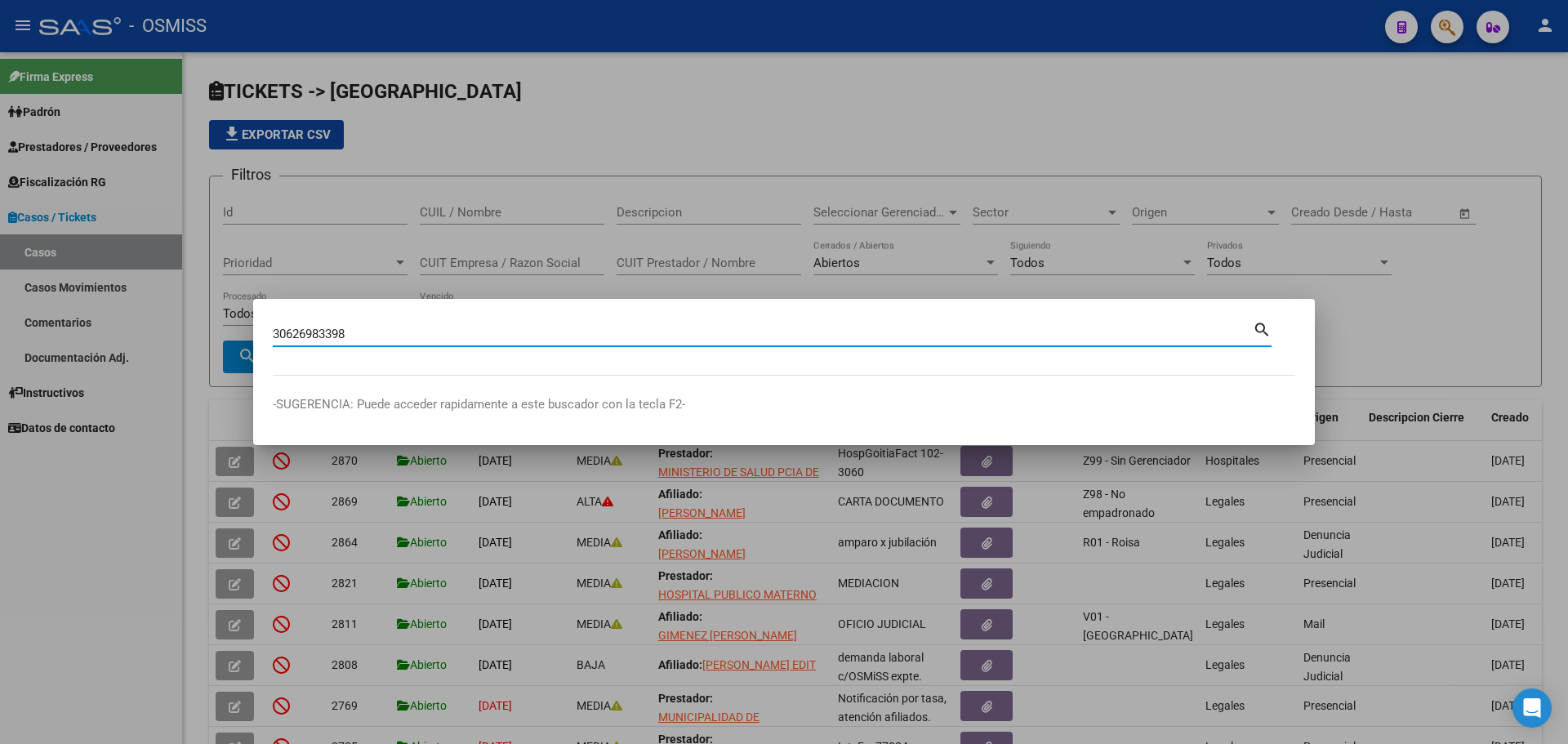
type input "30626983398"
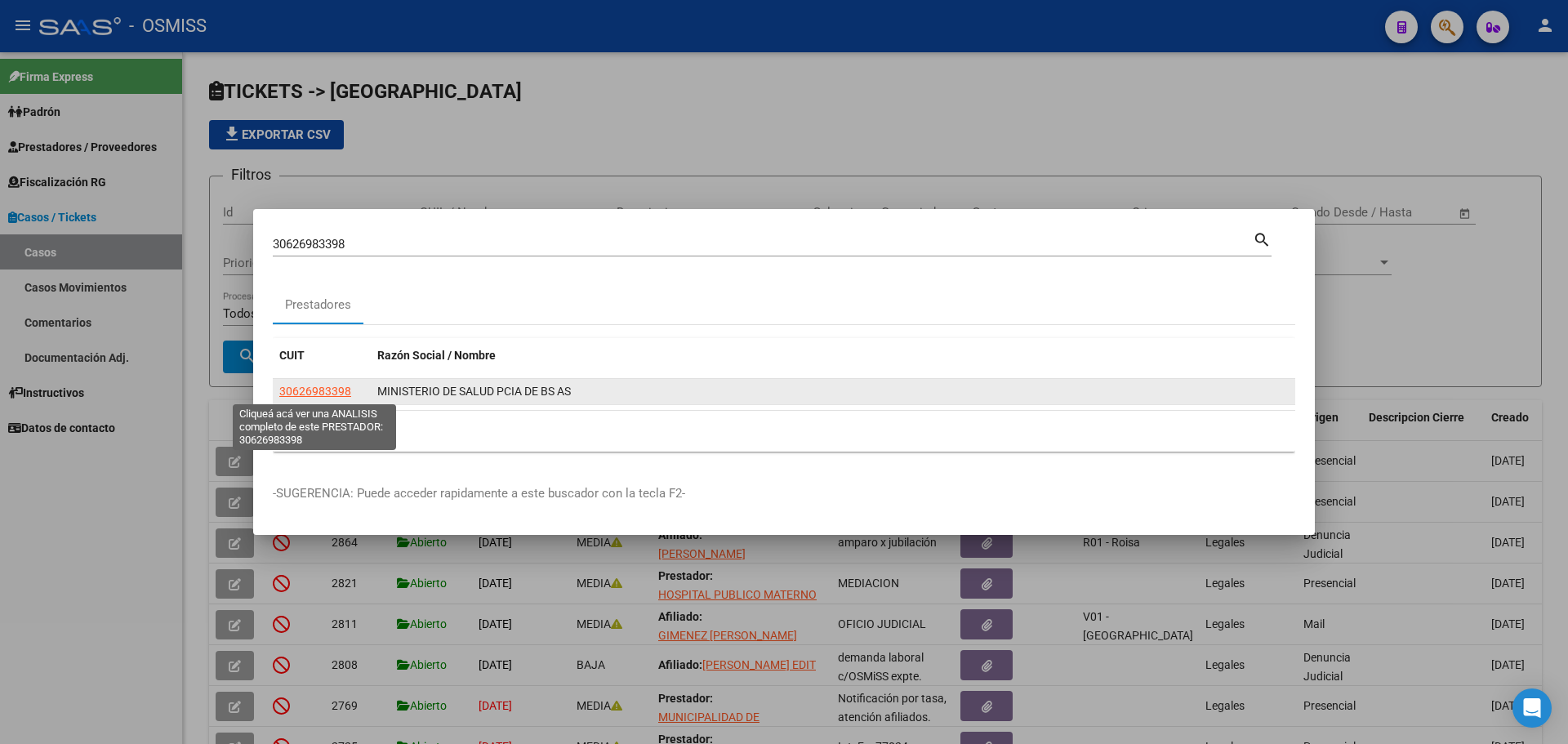
click at [294, 385] on span "30626983398" at bounding box center [315, 391] width 72 height 13
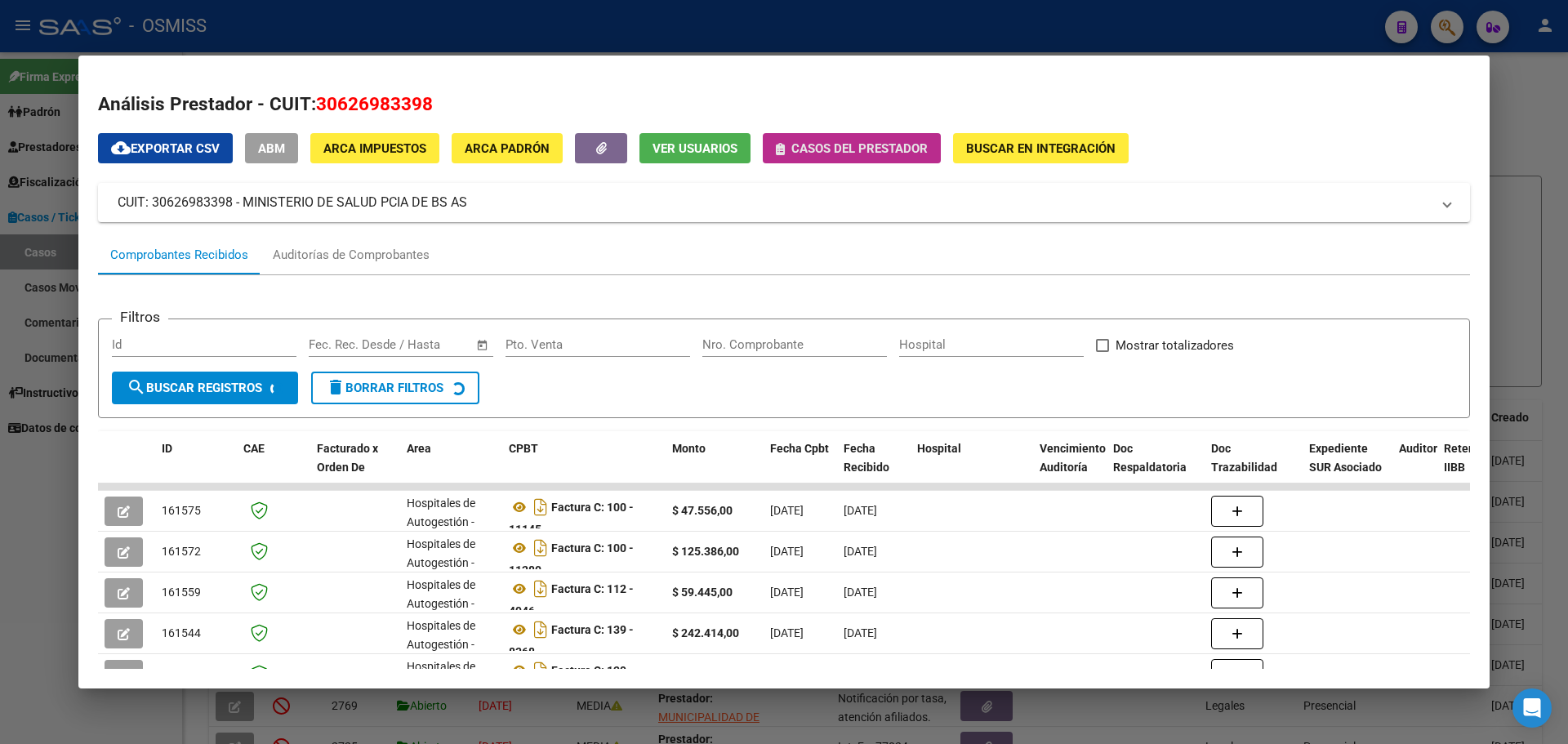
click at [784, 144] on icon "button" at bounding box center [780, 149] width 9 height 13
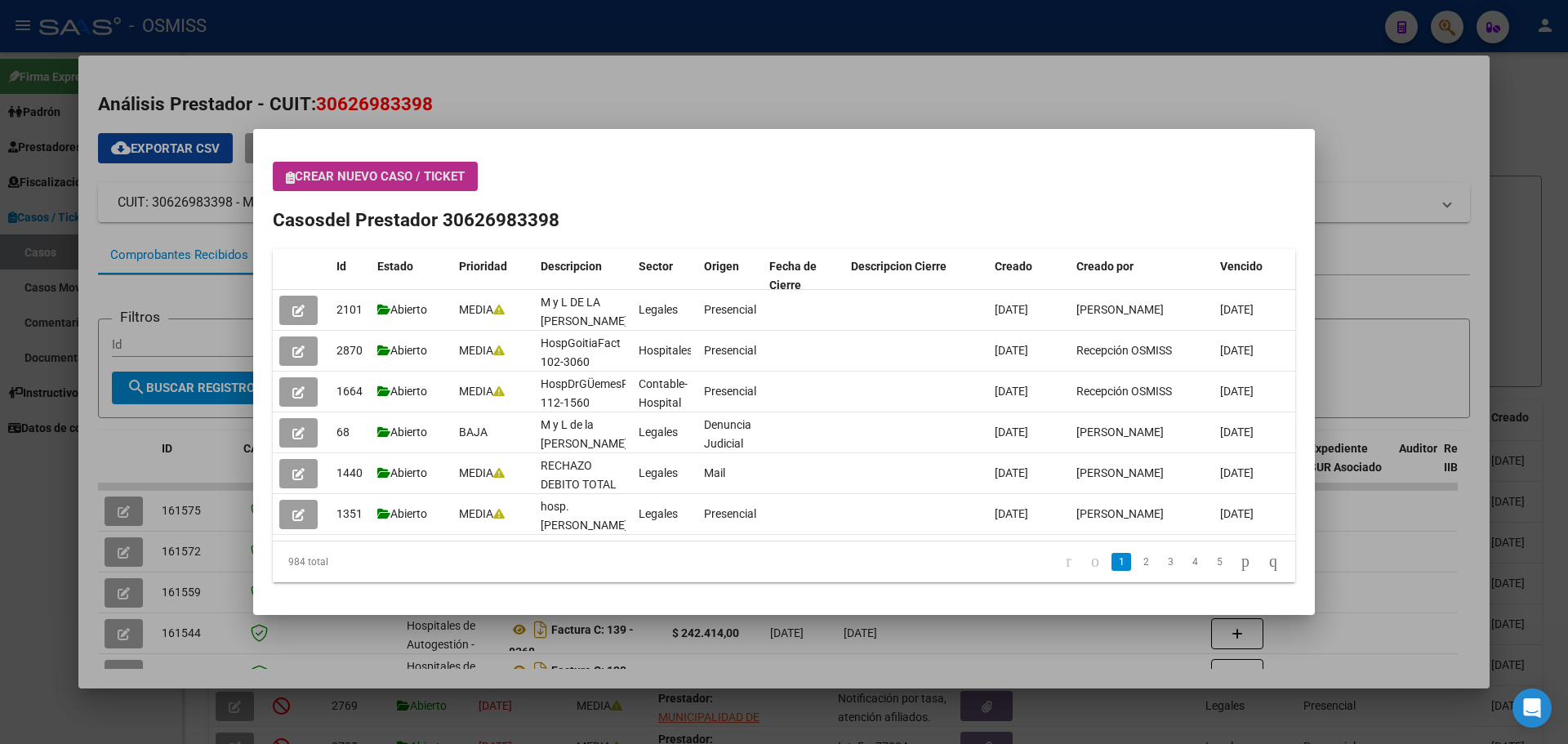
click at [290, 175] on icon "button" at bounding box center [290, 178] width 9 height 13
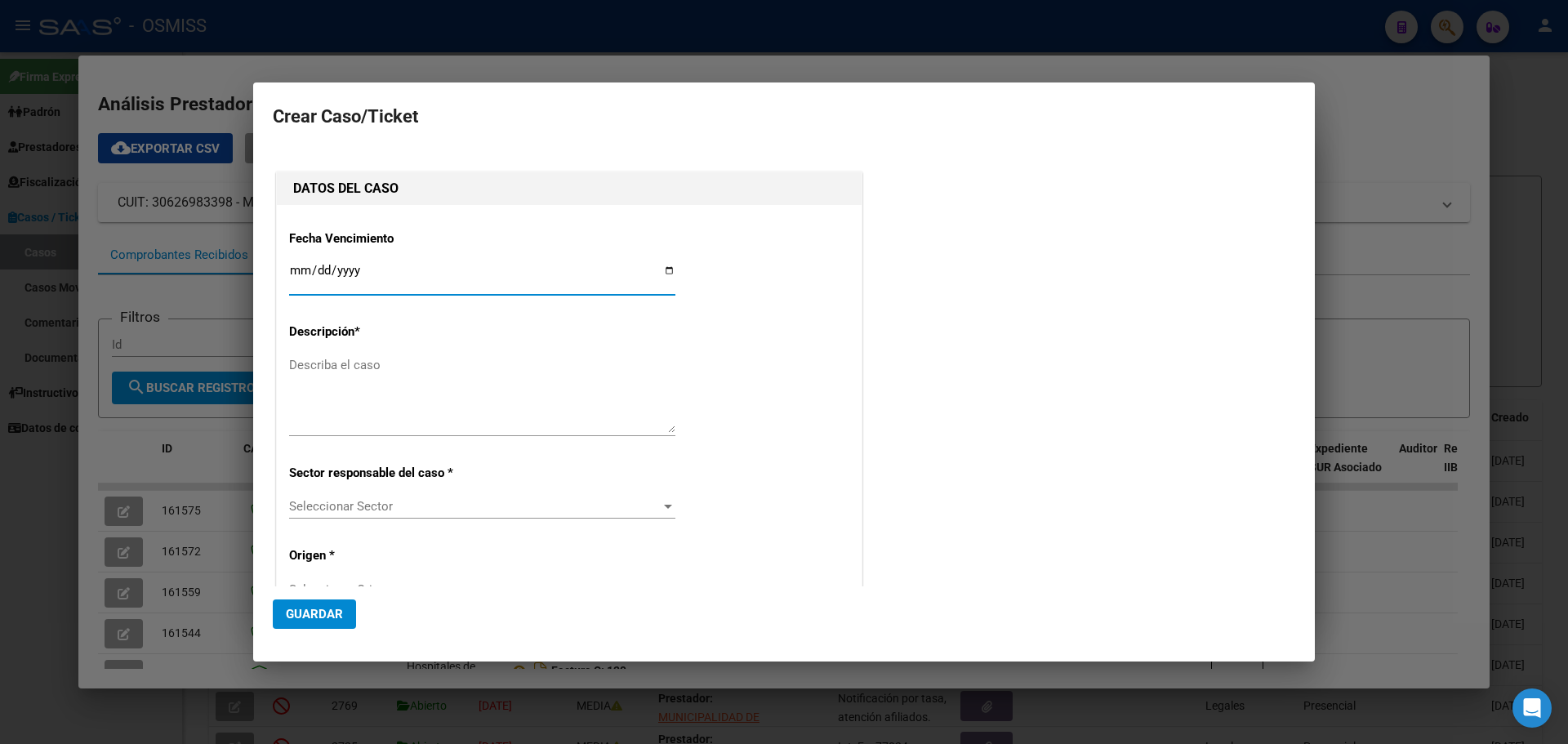
type input "30626983398"
click at [662, 266] on input "Ingresar fecha" at bounding box center [482, 276] width 387 height 26
type input "[DATE]"
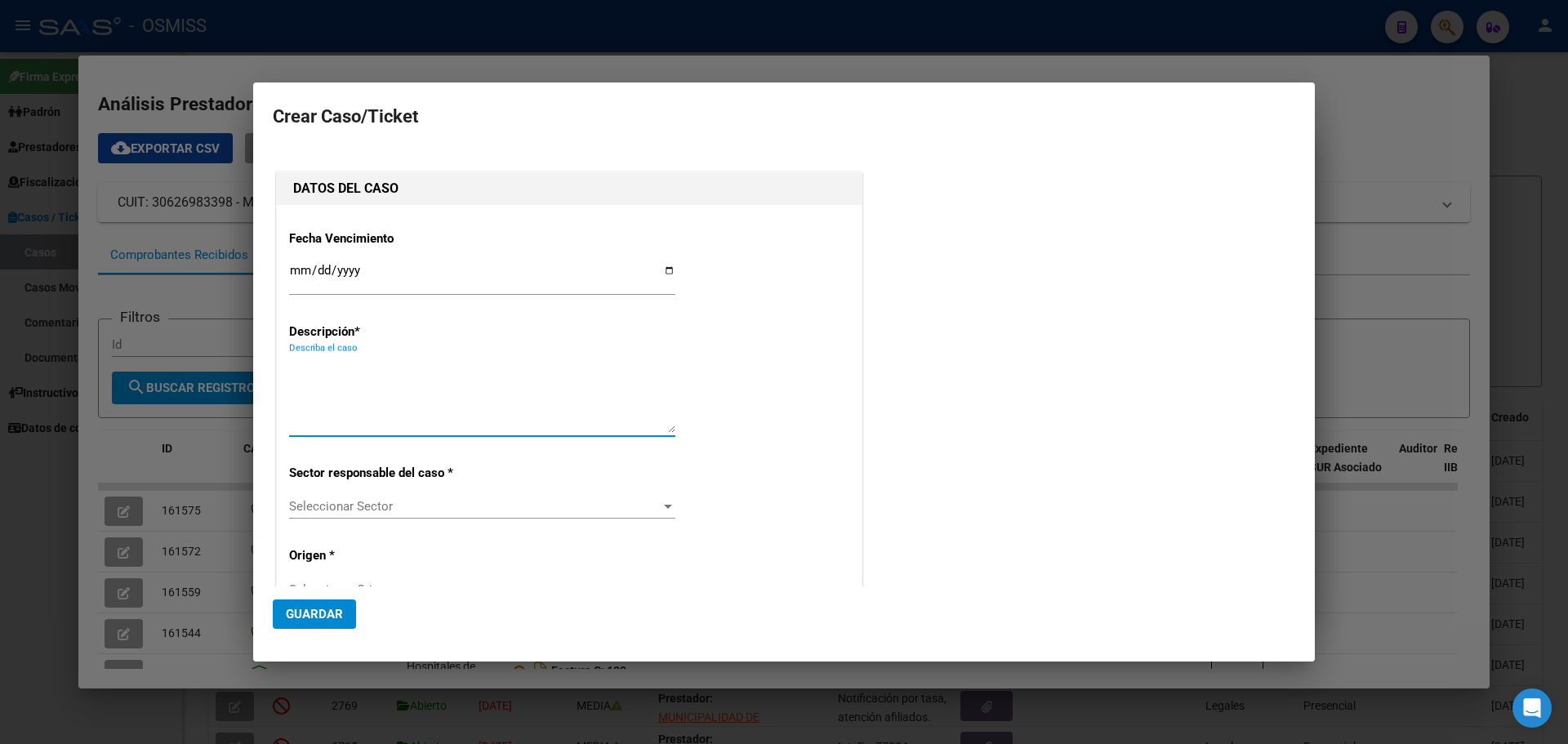
click at [315, 368] on textarea "Describa el caso" at bounding box center [482, 395] width 387 height 77
type textarea "HospGoitiaFact 102-3061"
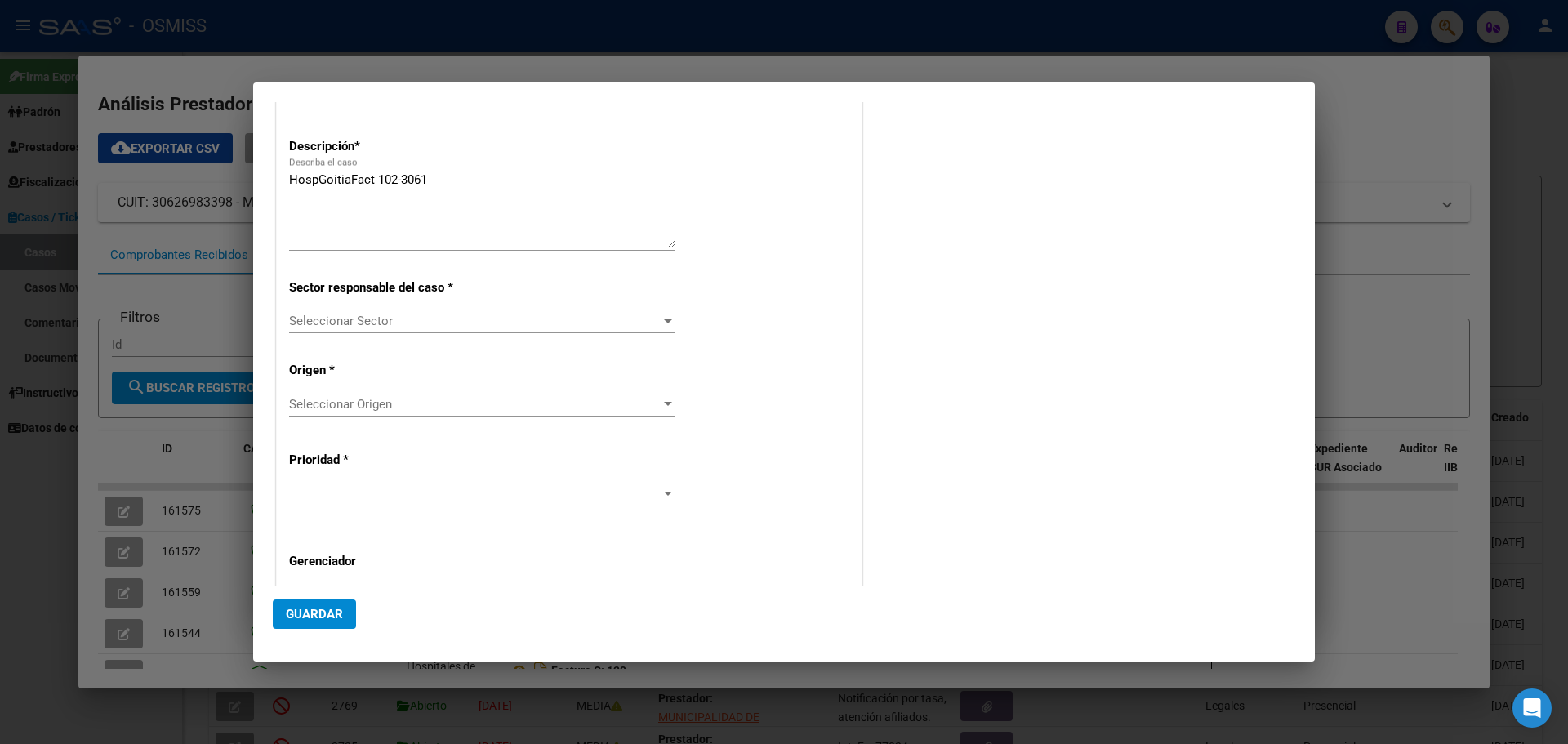
scroll to position [229, 0]
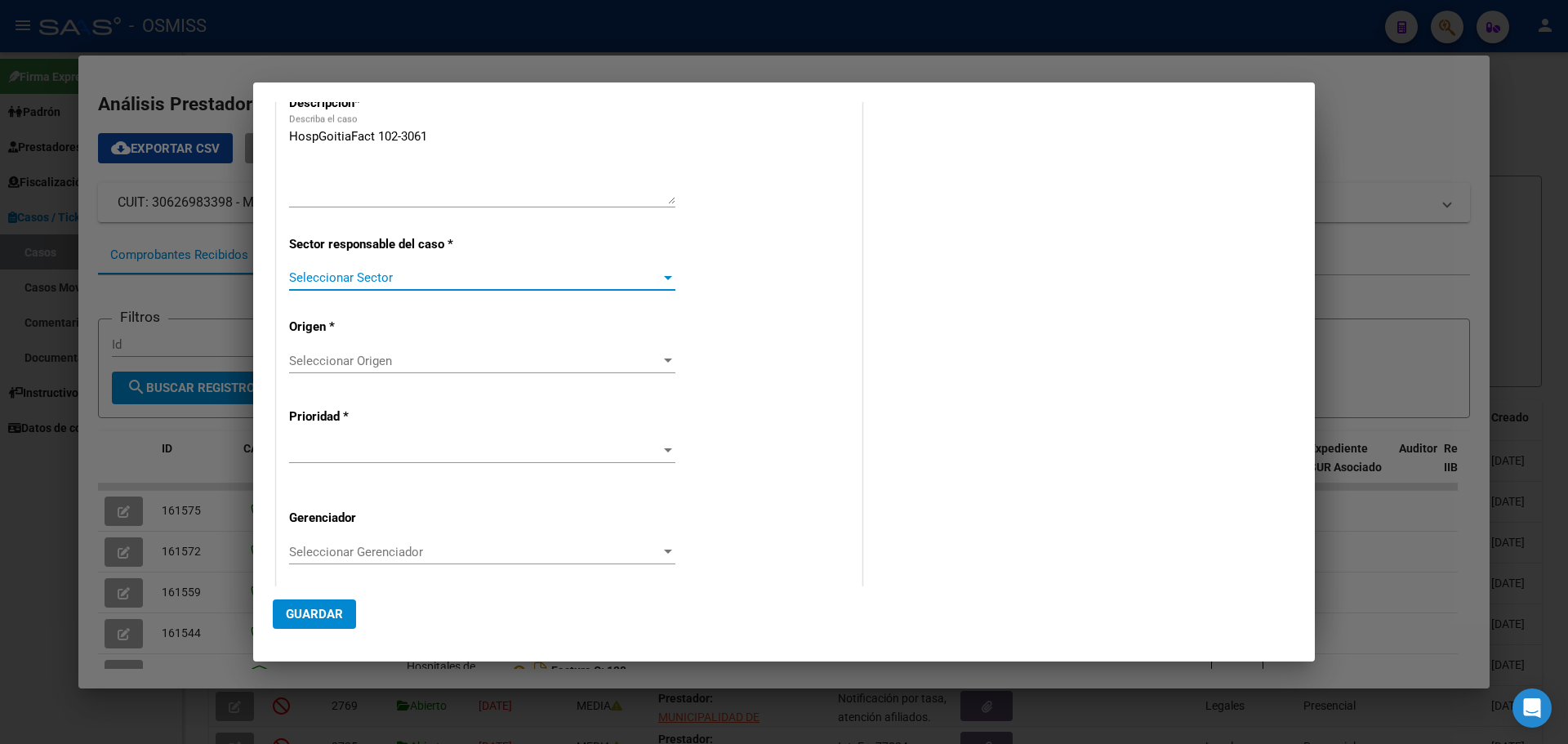
click at [664, 278] on div at bounding box center [668, 278] width 8 height 4
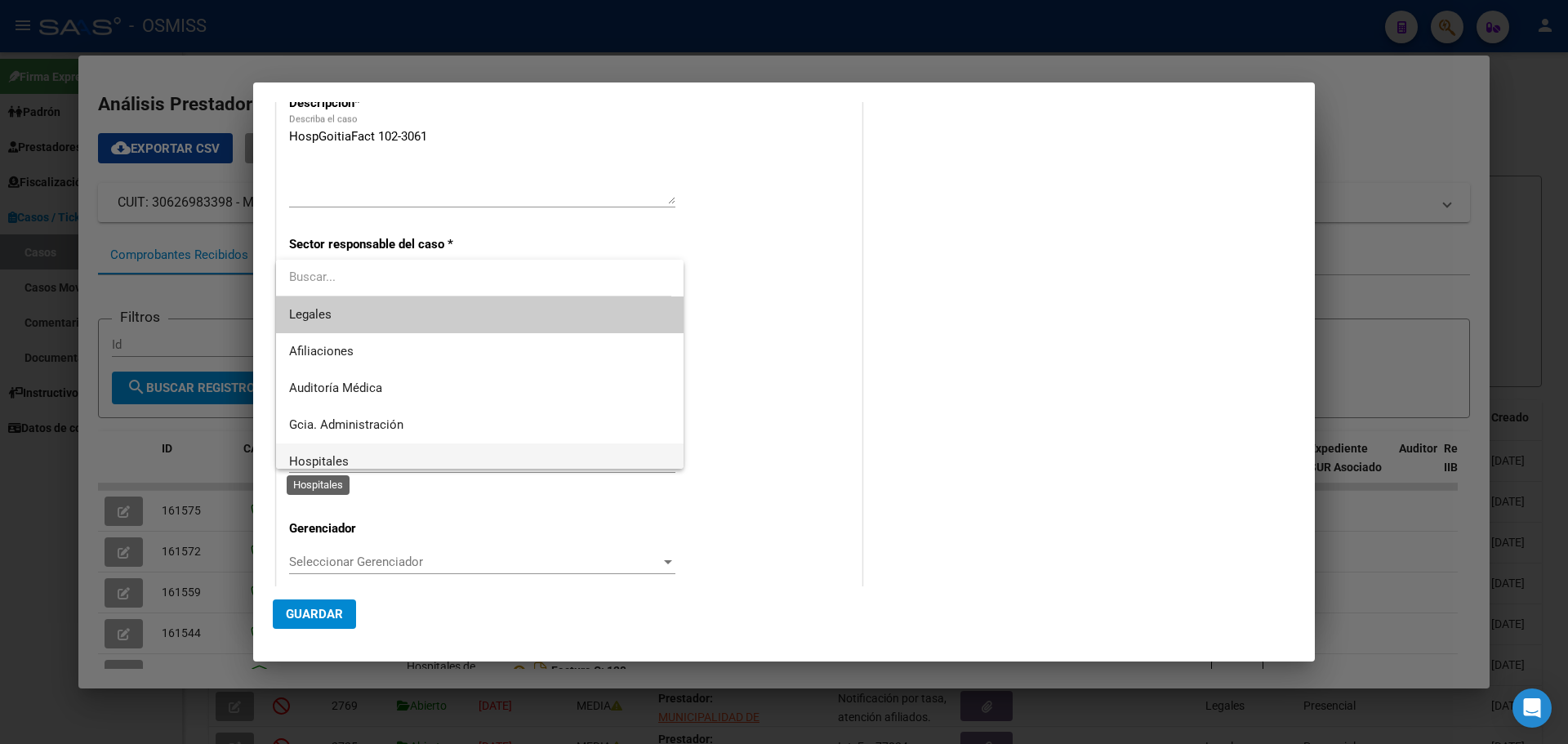
click at [330, 456] on span "Hospitales" at bounding box center [319, 462] width 60 height 14
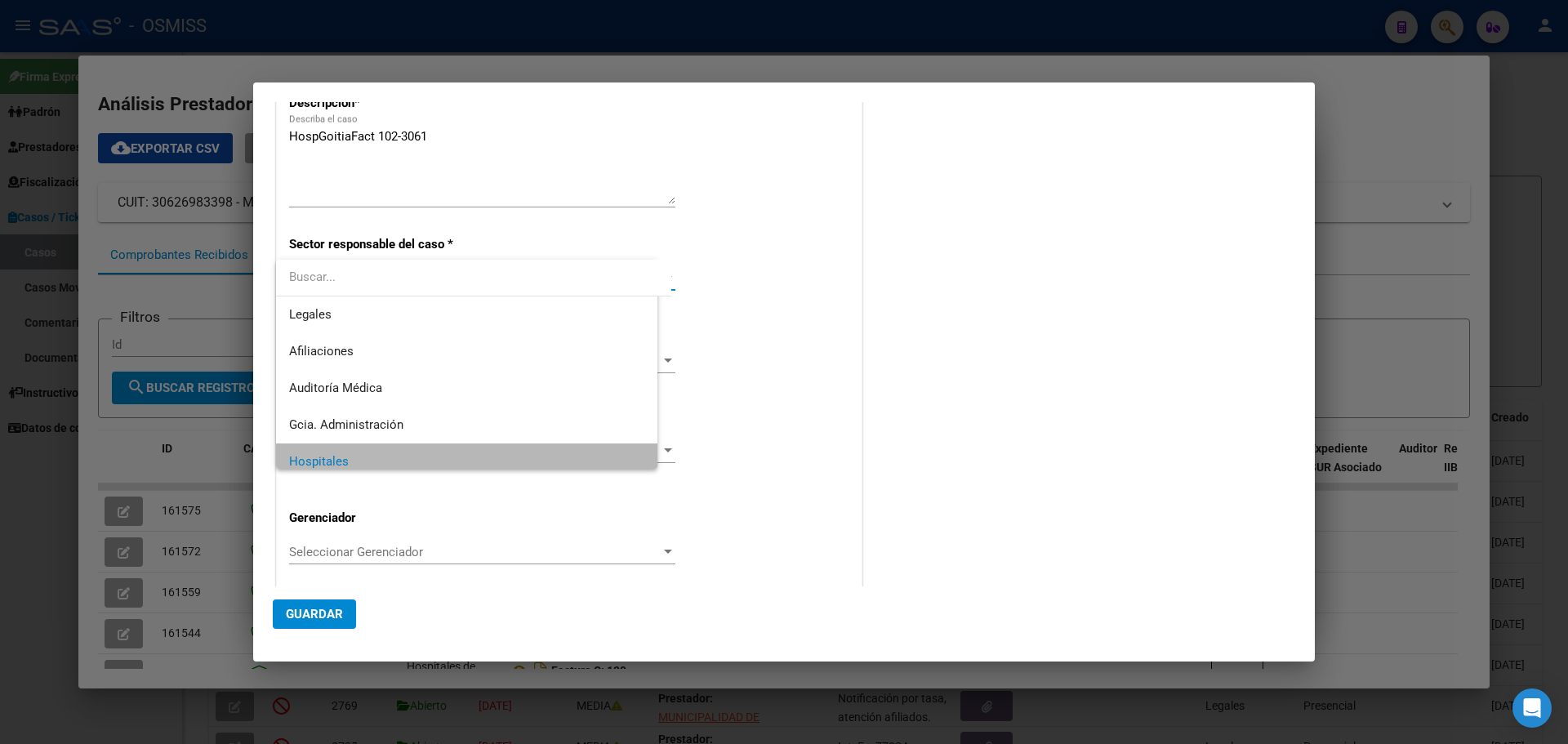
scroll to position [12, 0]
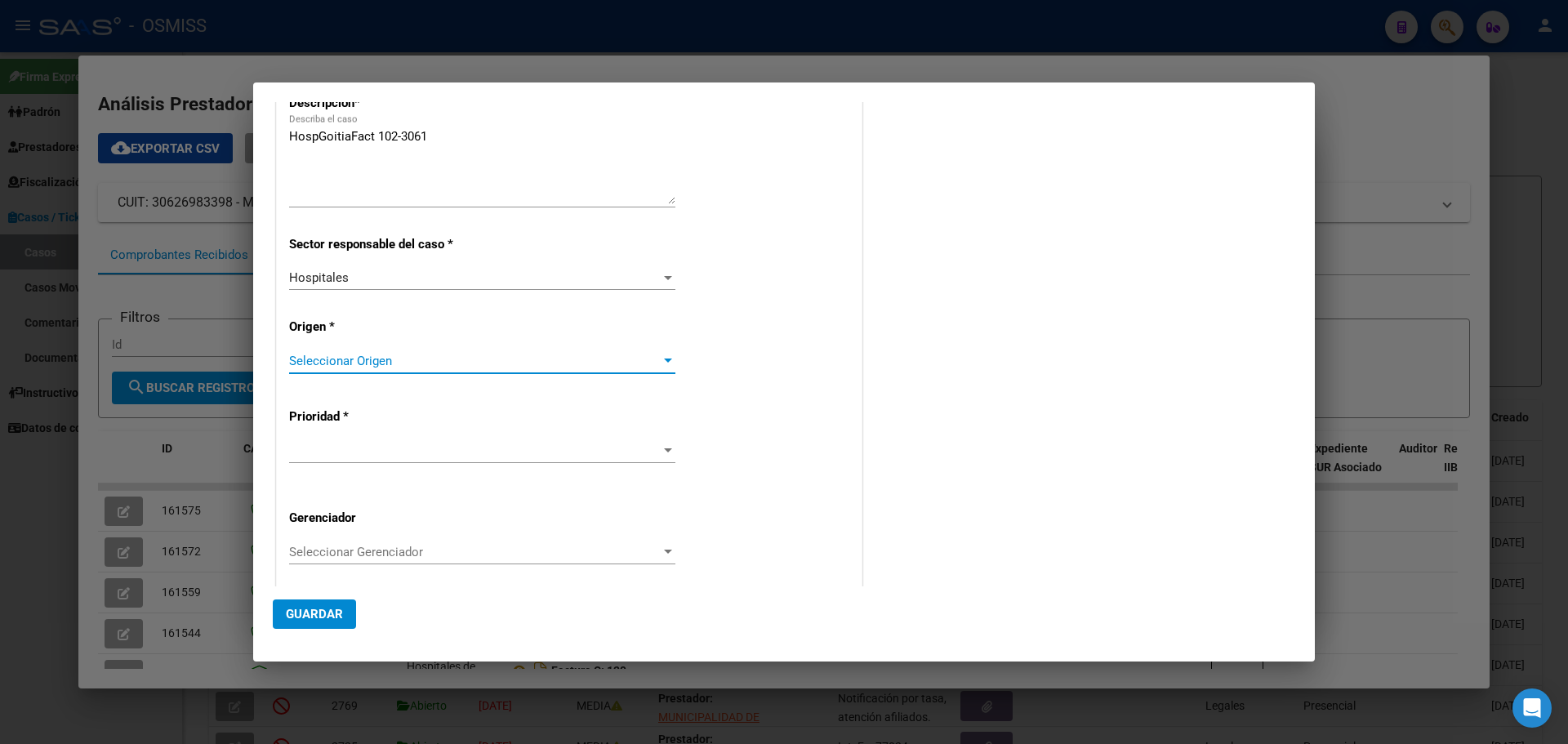
click at [661, 360] on div at bounding box center [668, 361] width 14 height 13
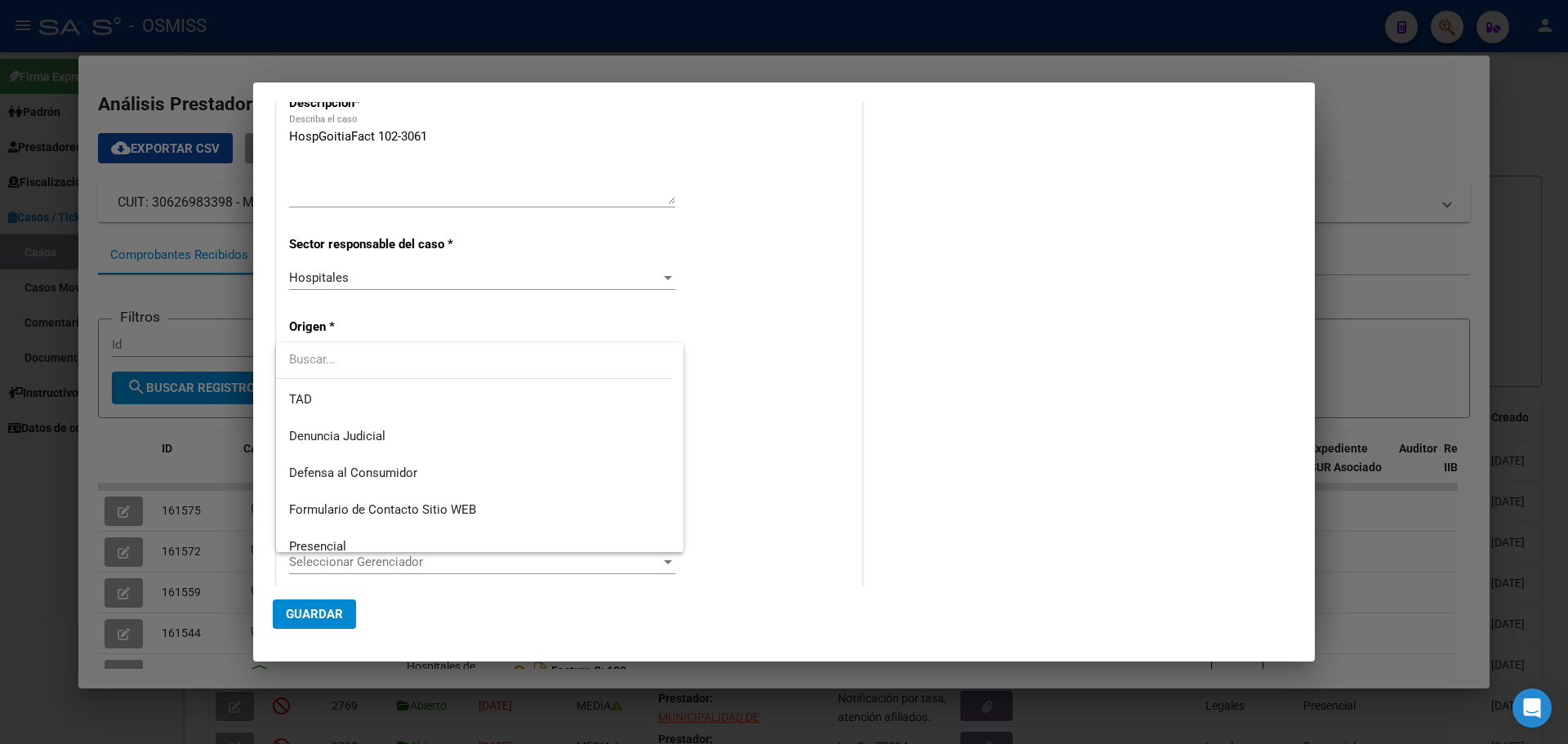
scroll to position [186, 0]
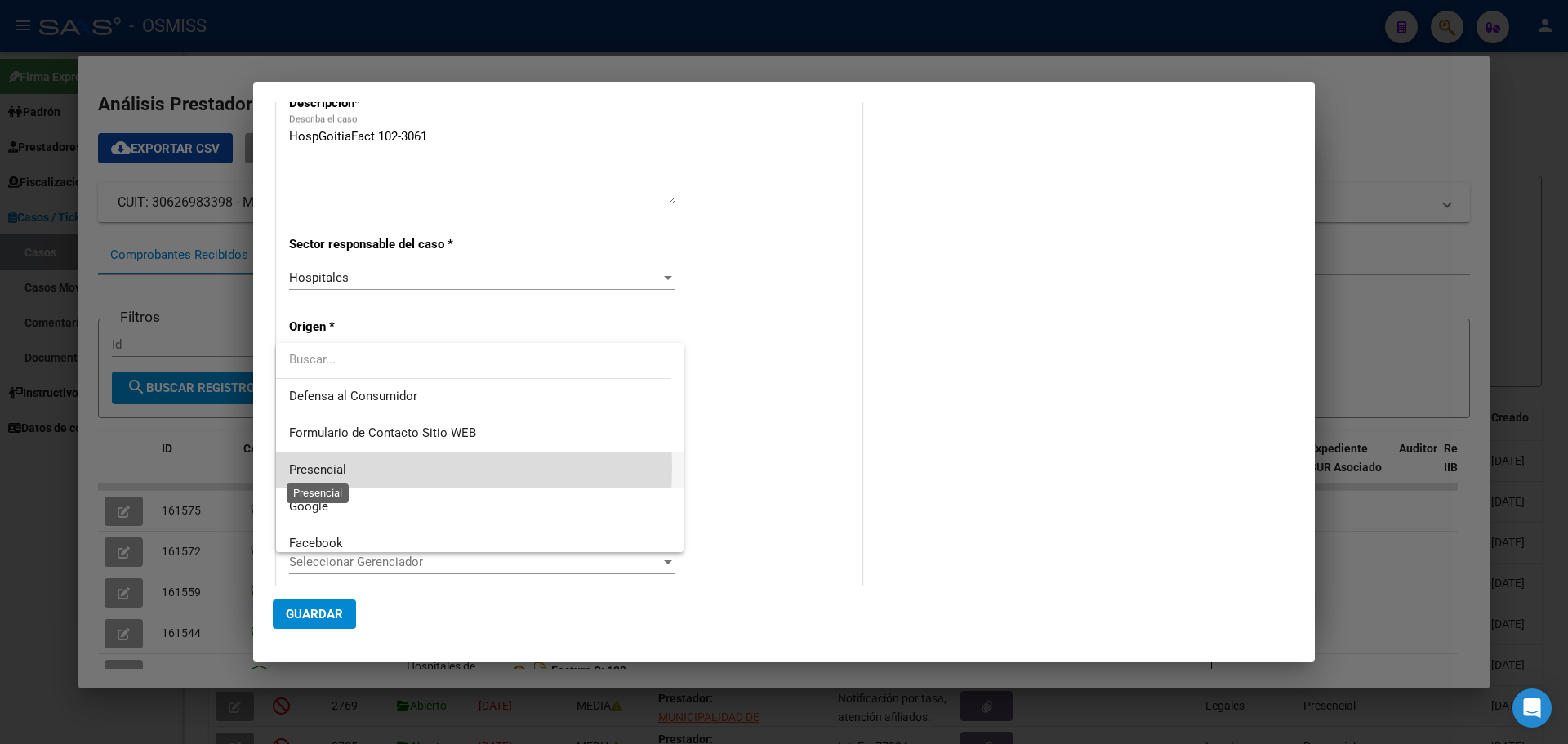
click at [339, 466] on span "Presencial" at bounding box center [318, 470] width 57 height 14
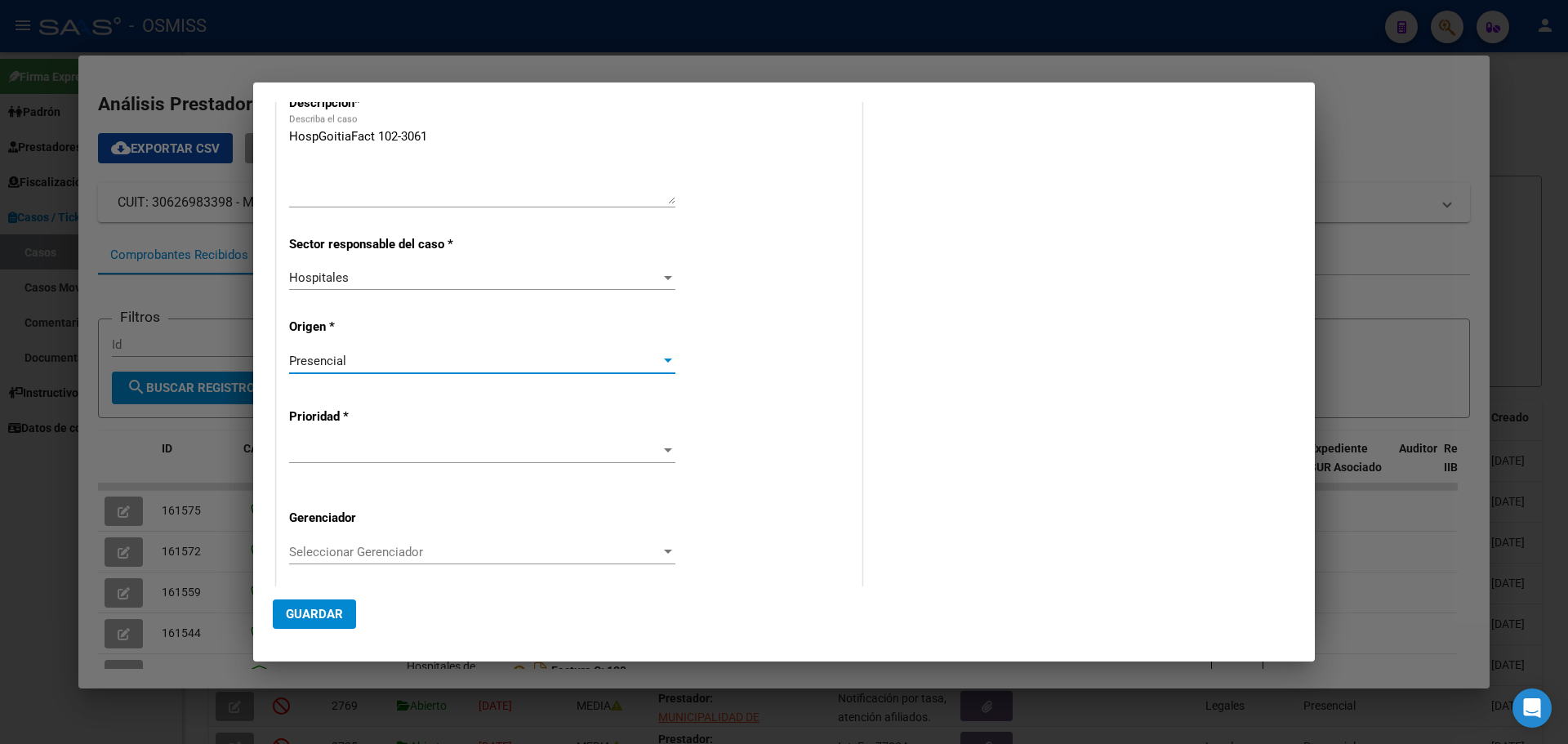
click at [664, 448] on div at bounding box center [668, 450] width 8 height 4
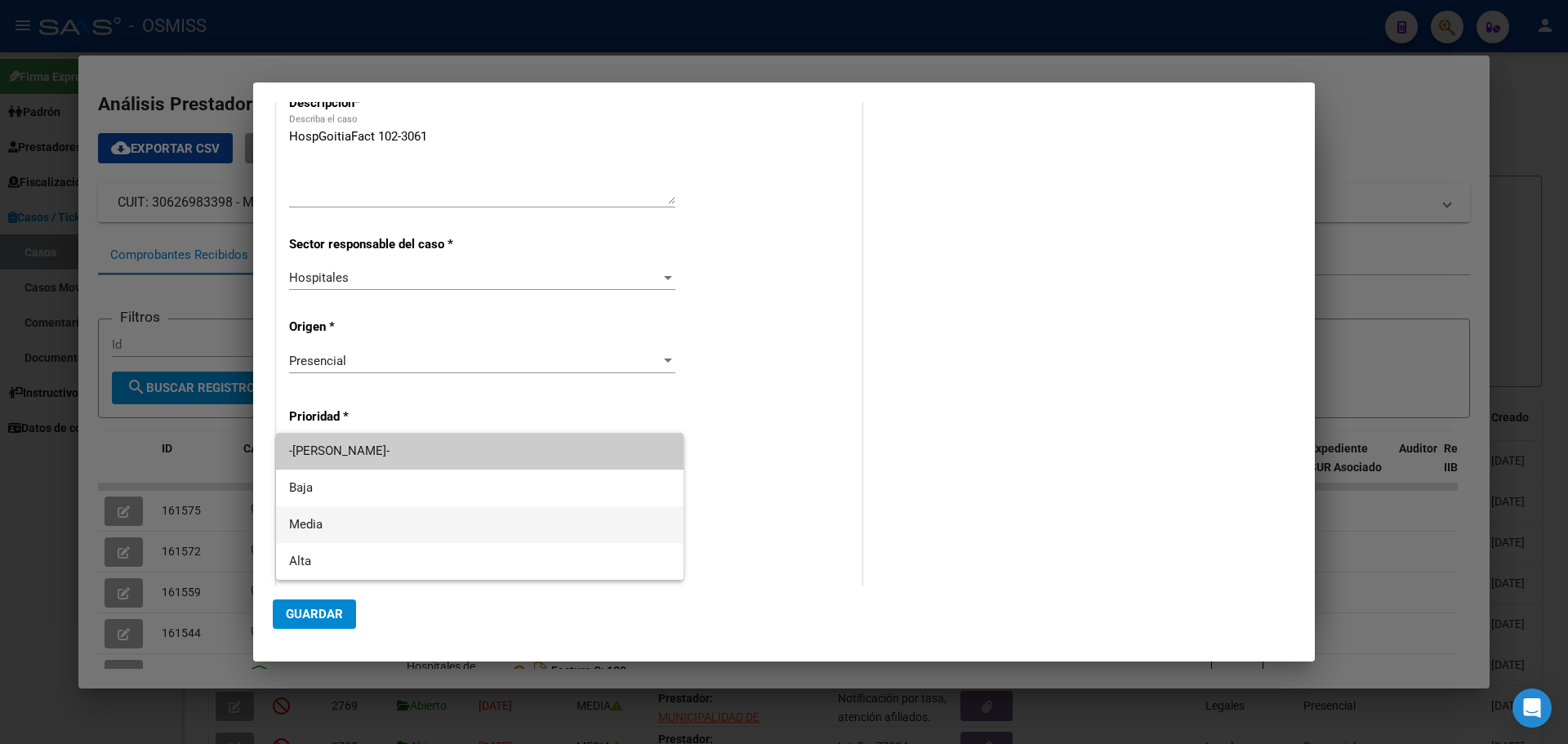
click at [327, 519] on span "Media" at bounding box center [480, 524] width 381 height 37
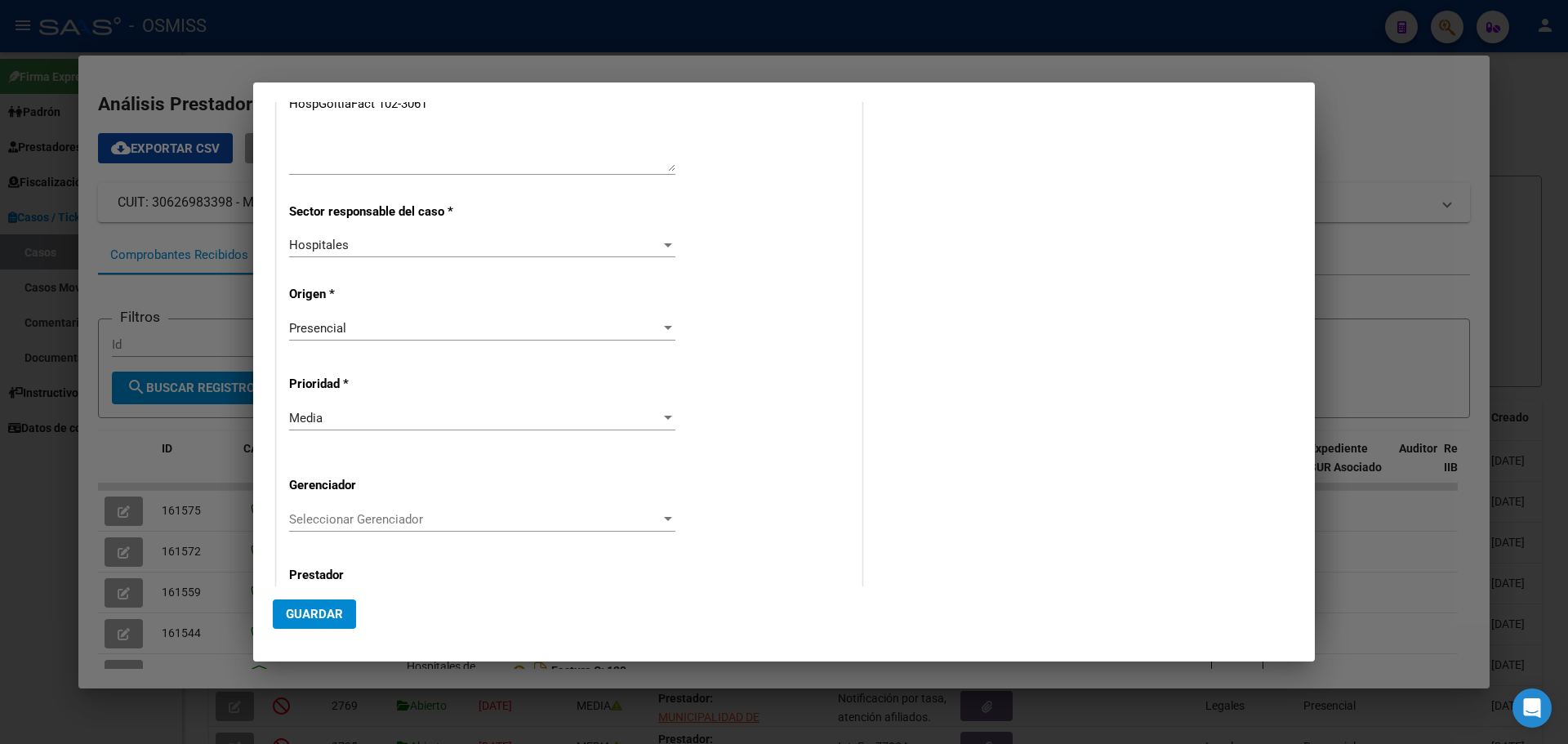
scroll to position [330, 0]
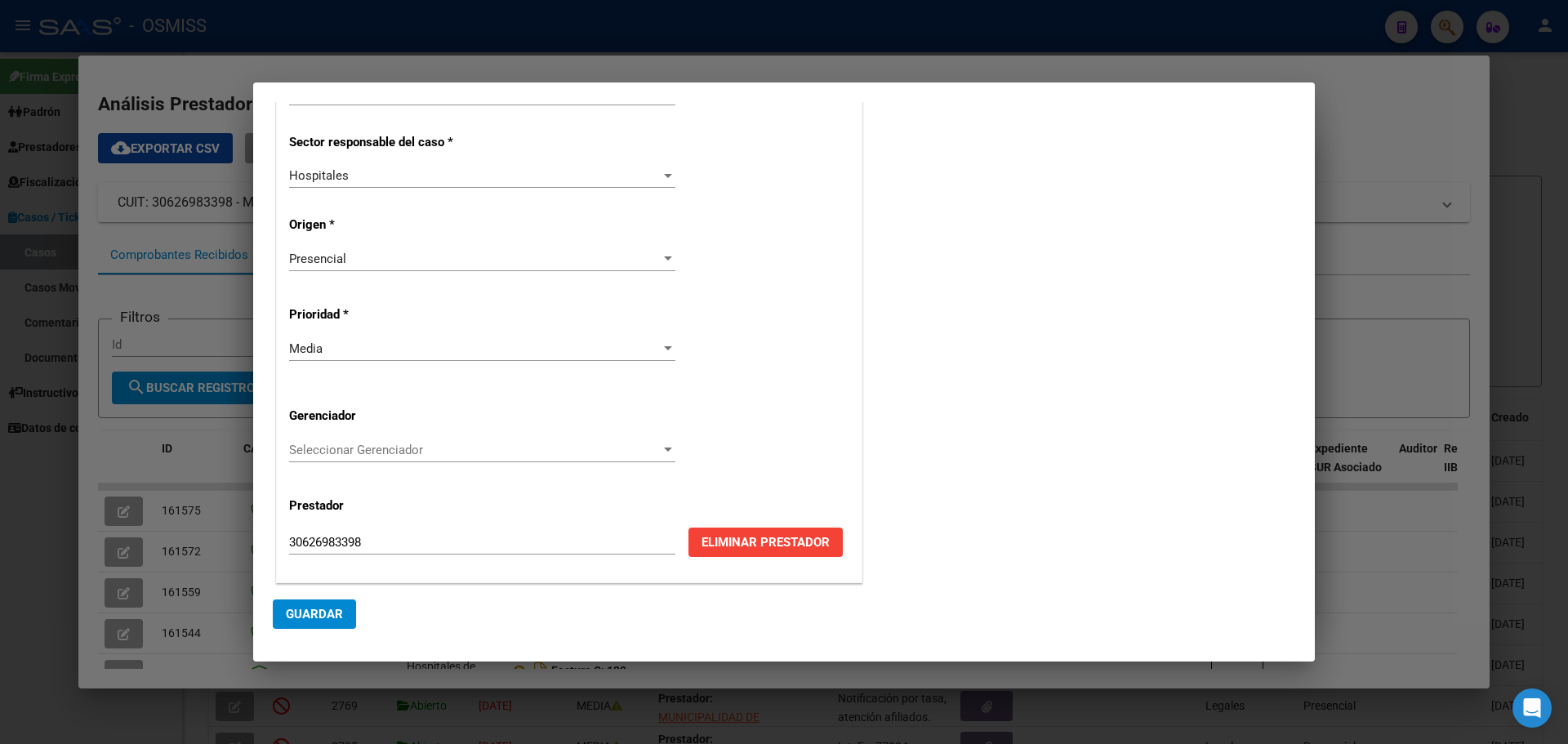
click at [666, 446] on div at bounding box center [668, 450] width 14 height 13
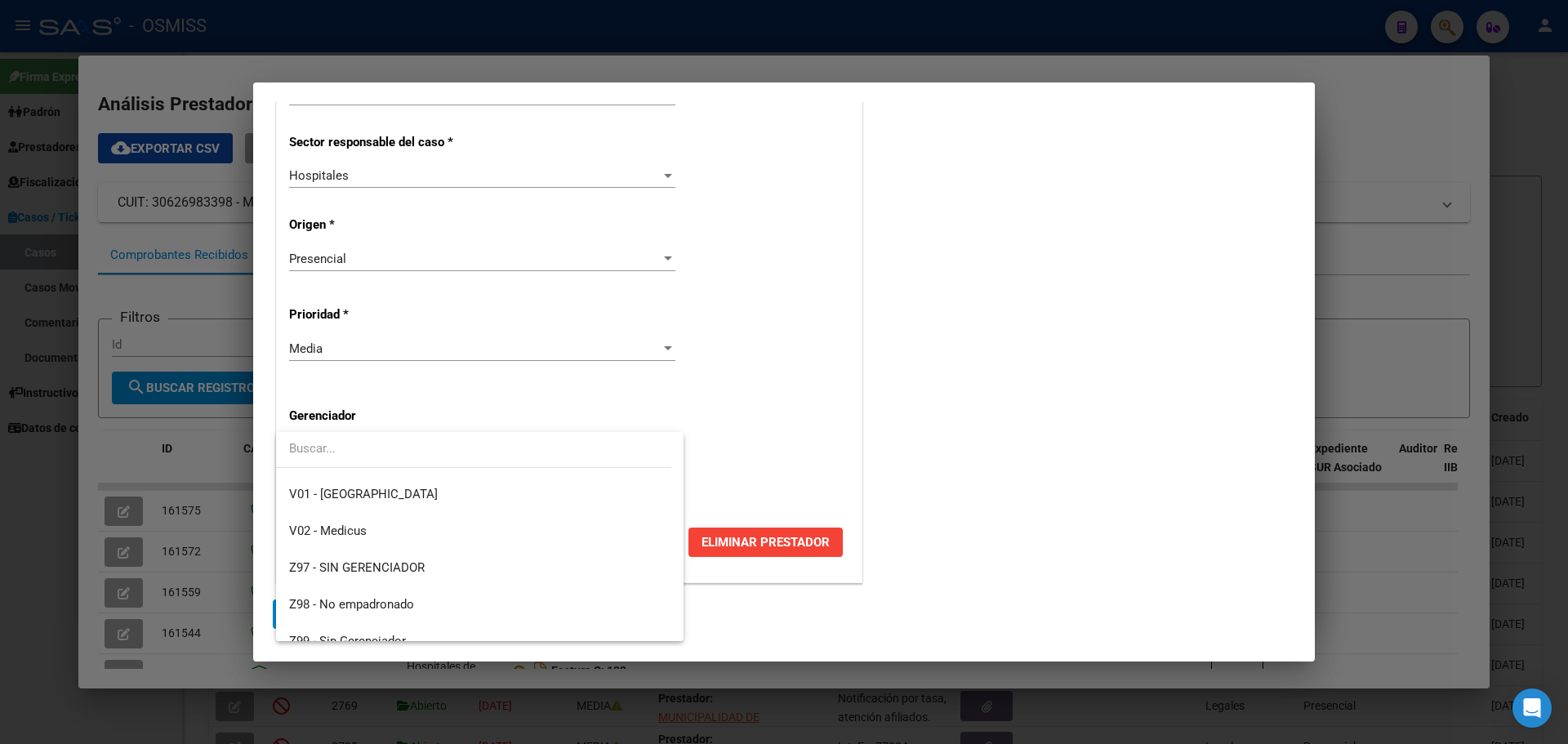
scroll to position [489, 0]
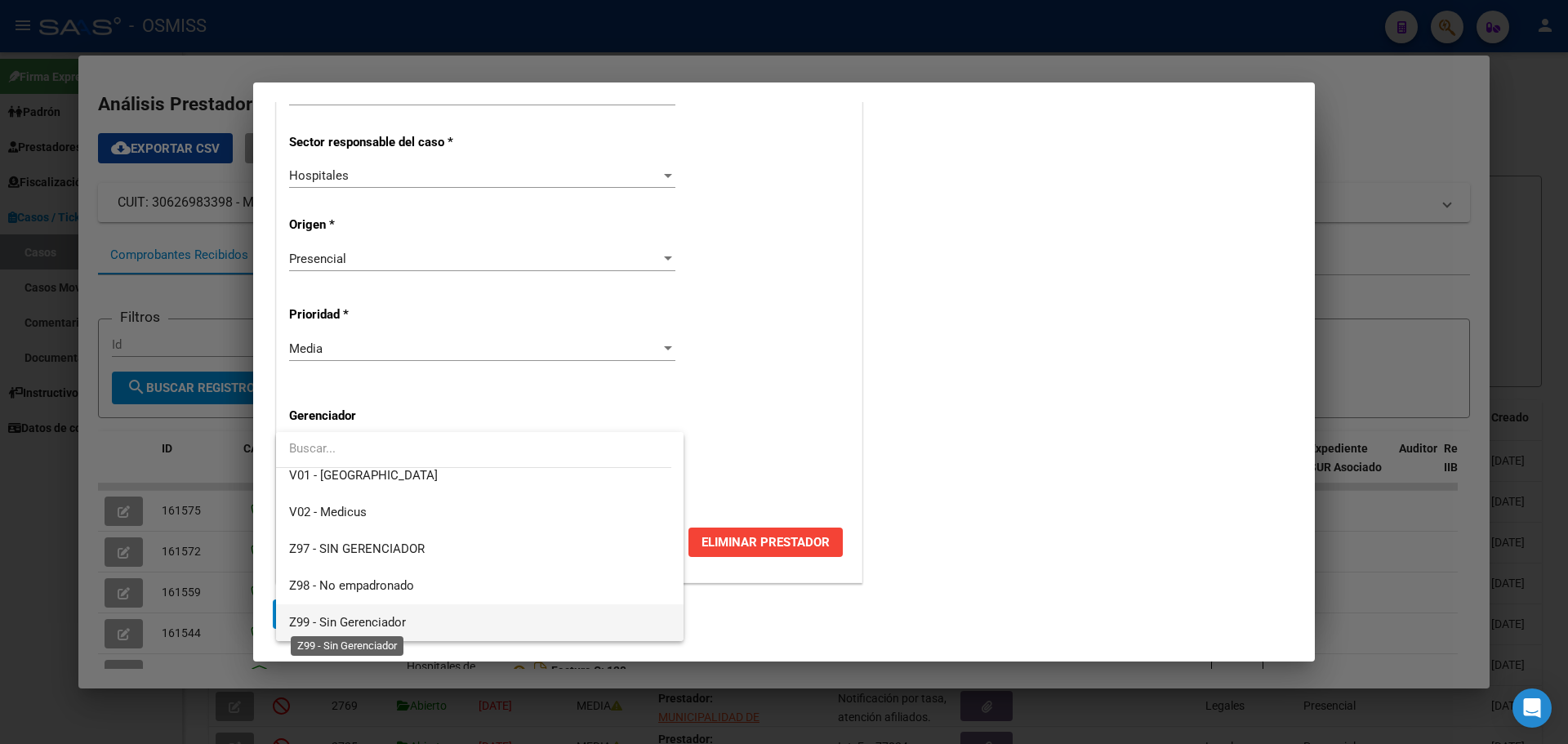
click at [348, 617] on span "Z99 - Sin Gerenciador" at bounding box center [347, 623] width 117 height 14
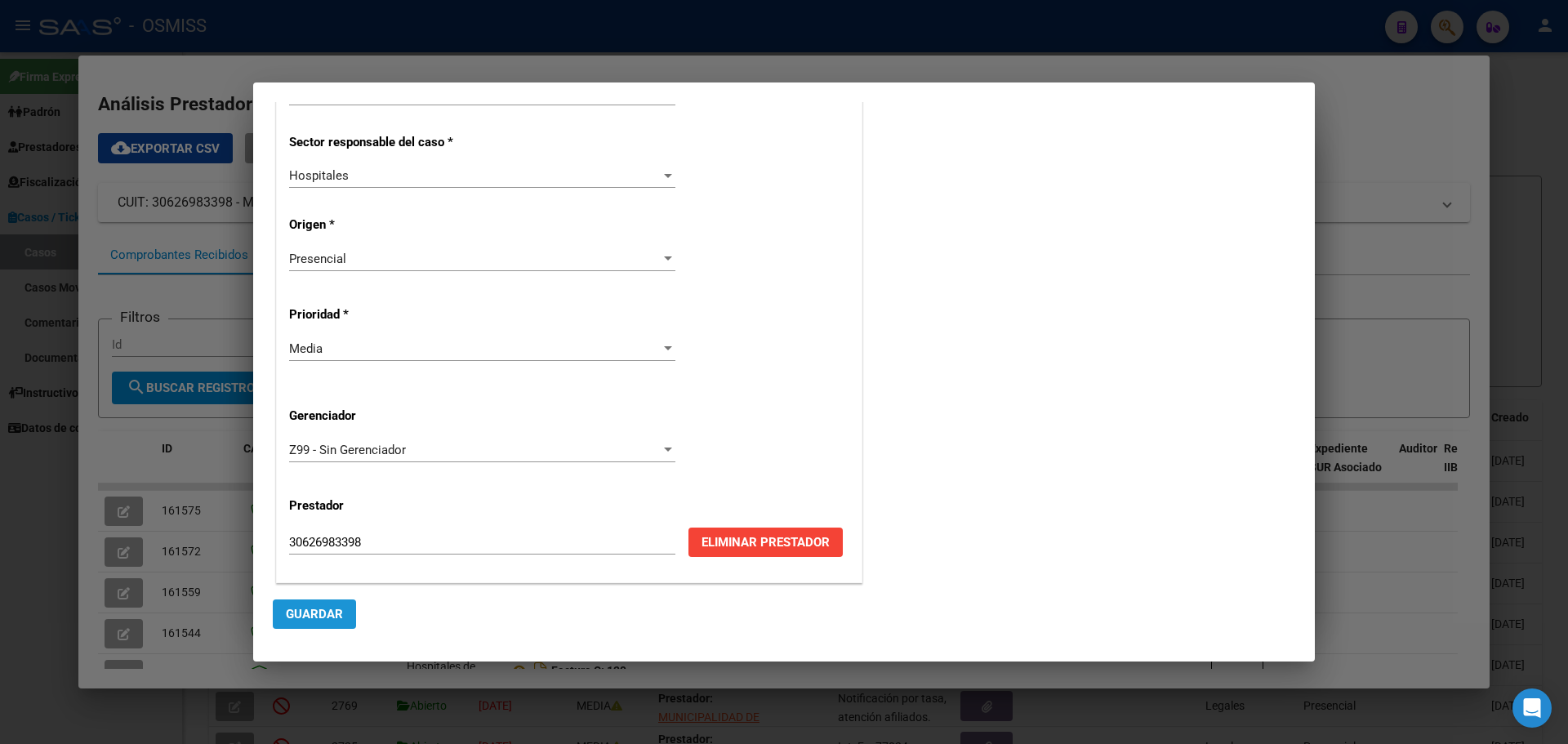
click at [318, 607] on span "Guardar" at bounding box center [314, 614] width 57 height 14
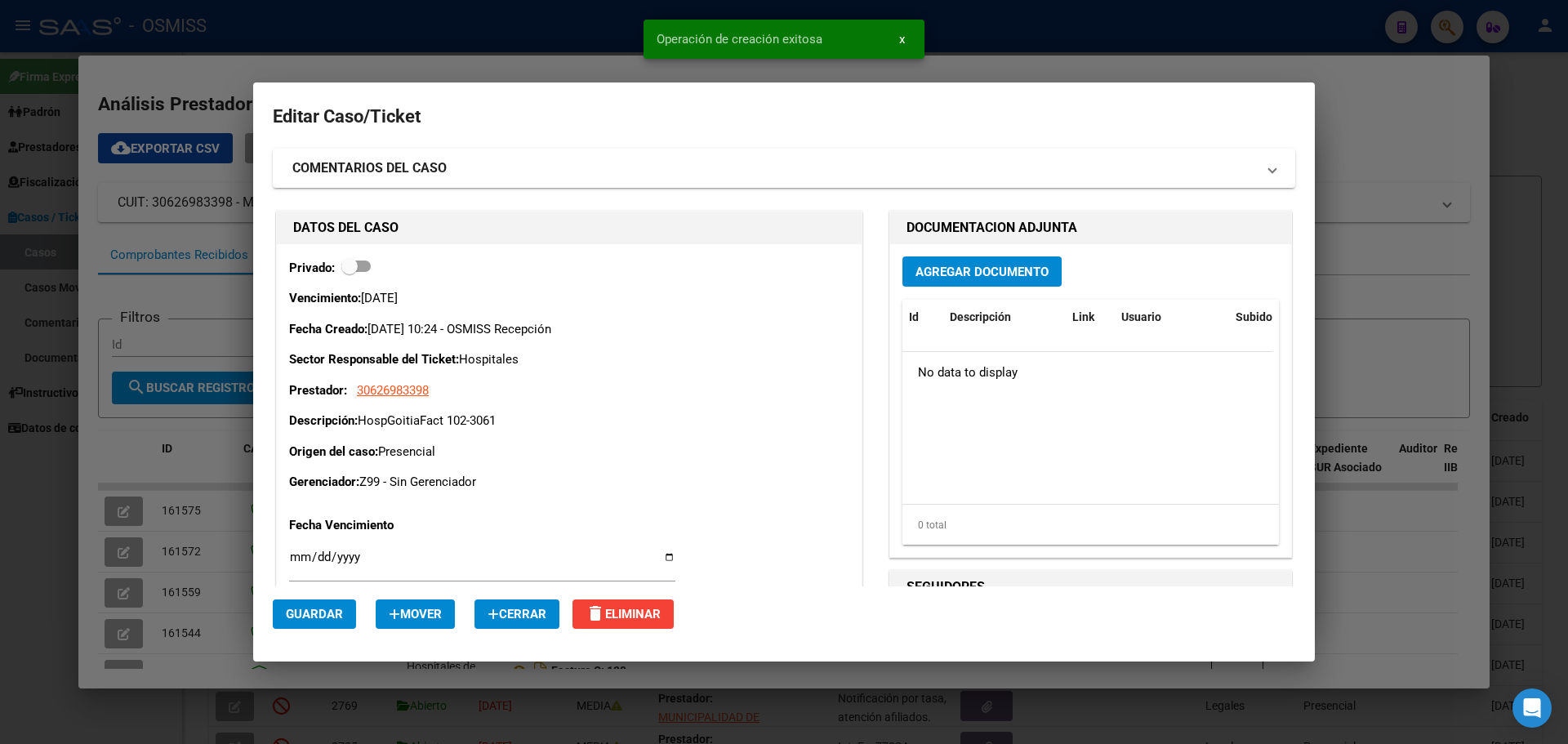
click at [915, 268] on span "Agregar Documento" at bounding box center [981, 272] width 133 height 14
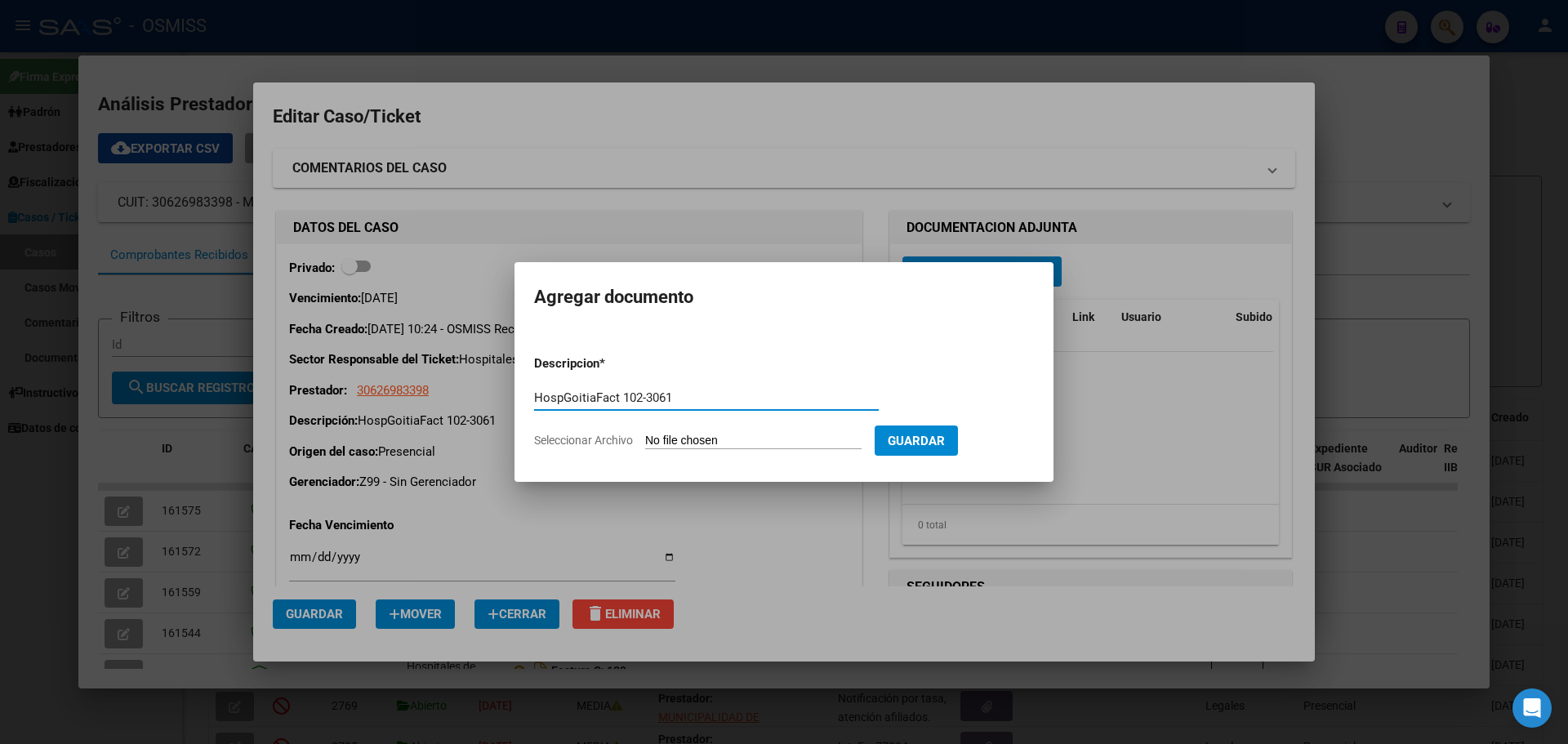
type input "HospGoitiaFact 102-3061"
click at [538, 437] on span "Seleccionar Archivo" at bounding box center [583, 440] width 99 height 13
click at [646, 437] on input "Seleccionar Archivo" at bounding box center [754, 441] width 216 height 15
click at [608, 436] on span "Seleccionar Archivo" at bounding box center [583, 440] width 99 height 13
click at [646, 436] on input "Seleccionar Archivo" at bounding box center [754, 441] width 216 height 15
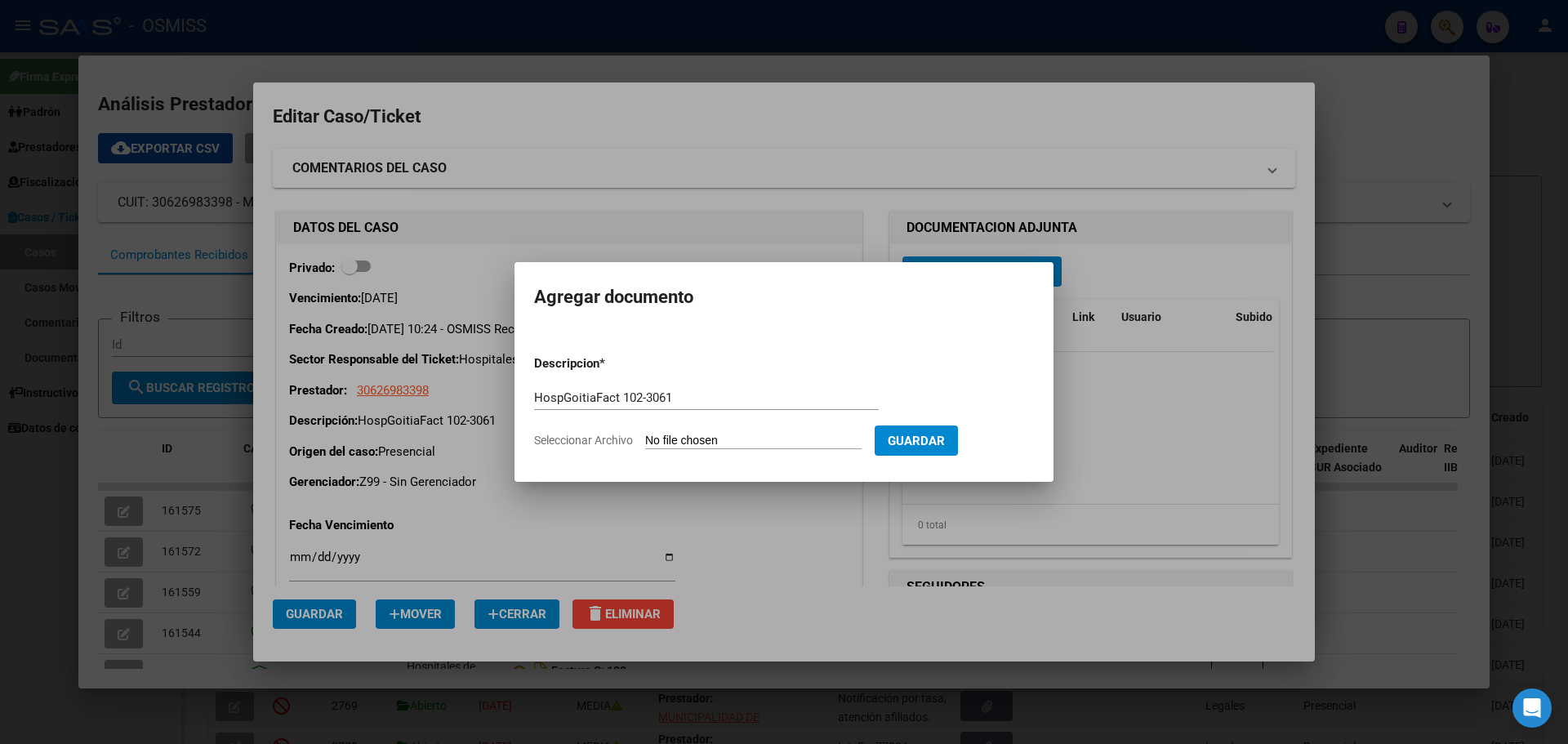
type input "C:\fakepath\Fact 3060.pdf"
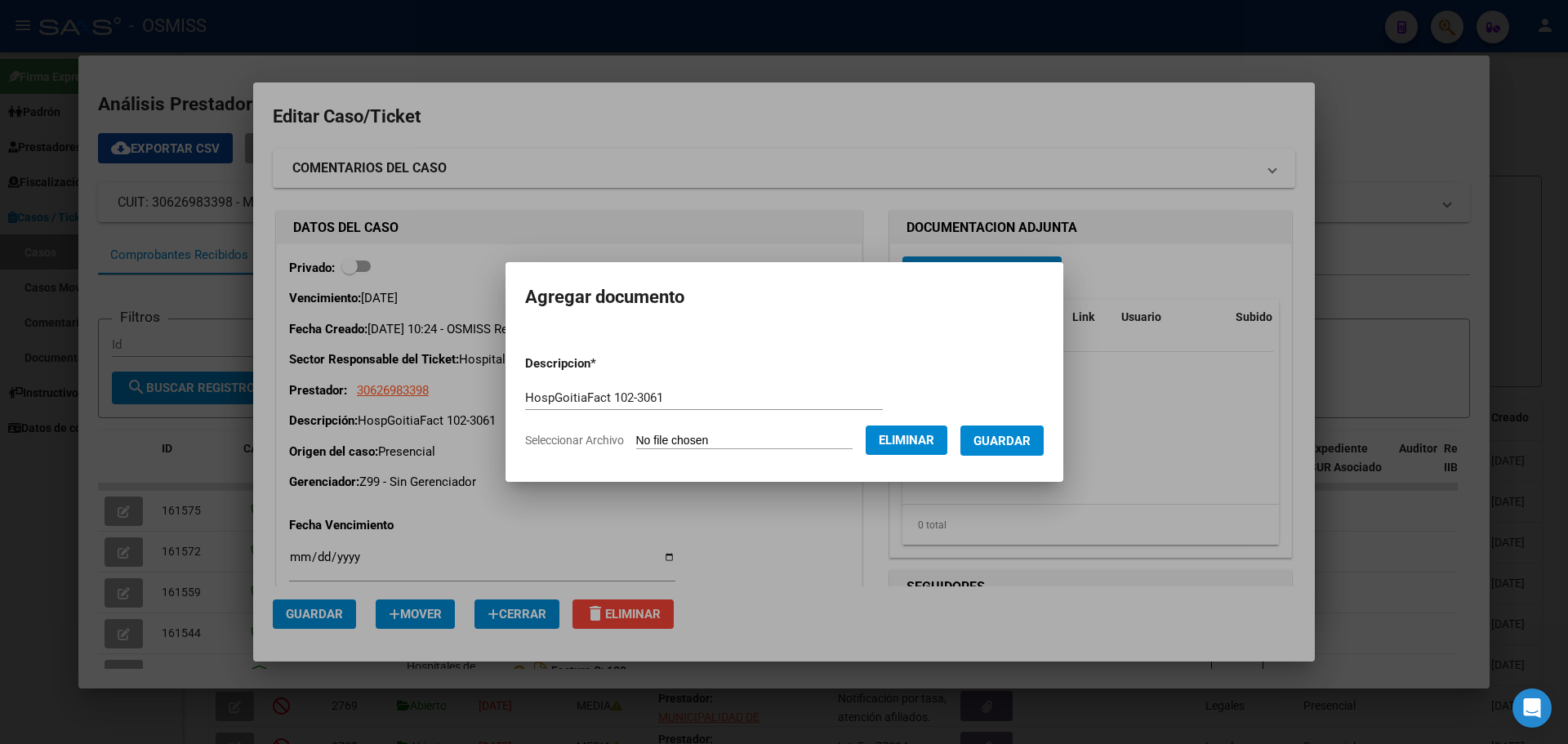
click at [601, 439] on span "Seleccionar Archivo" at bounding box center [574, 440] width 99 height 13
click at [707, 426] on form "Descripcion * HospGoitiaFact 102-3061 Descripcion Seleccionar Archivo Eliminar …" at bounding box center [784, 402] width 519 height 120
click at [703, 434] on form "Descripcion * HospGoitiaFact 102-3061 Descripcion Seleccionar Archivo Eliminar …" at bounding box center [784, 402] width 519 height 120
click at [914, 438] on span "Eliminar" at bounding box center [906, 440] width 55 height 14
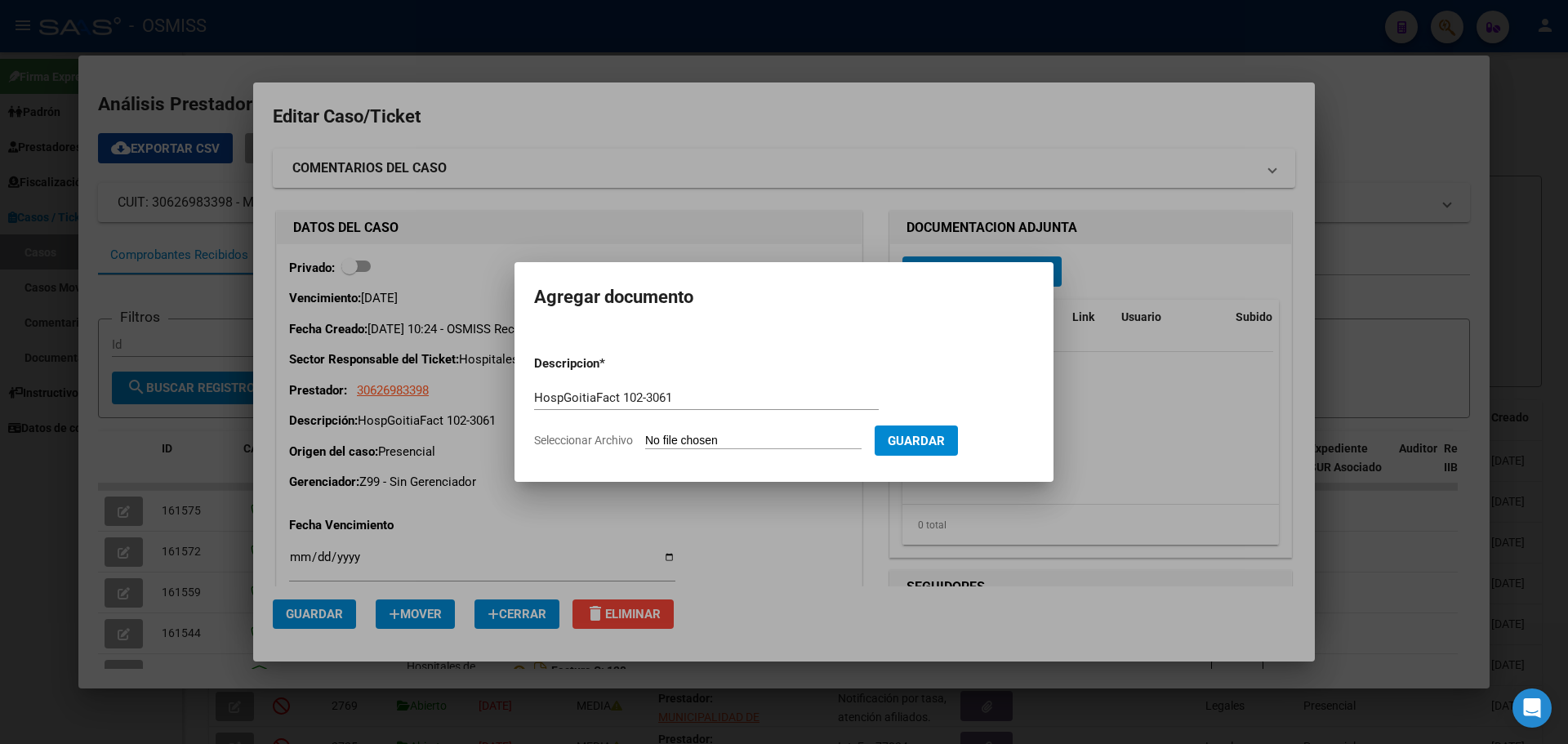
click at [600, 439] on span "Seleccionar Archivo" at bounding box center [583, 440] width 99 height 13
click at [646, 439] on input "Seleccionar Archivo" at bounding box center [754, 441] width 216 height 15
type input "C:\fakepath\Fact 3061.pdf"
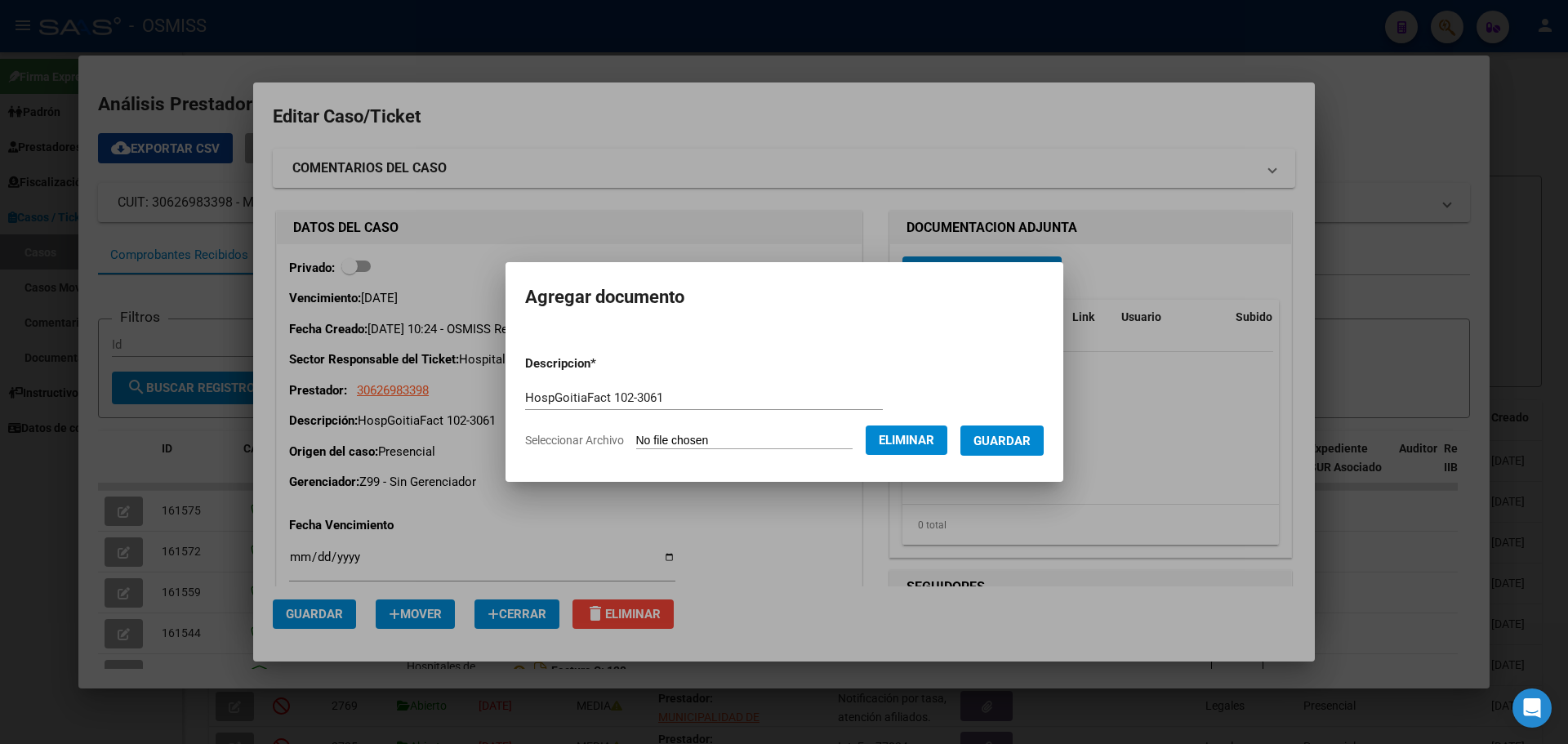
click at [779, 506] on div at bounding box center [784, 372] width 1568 height 744
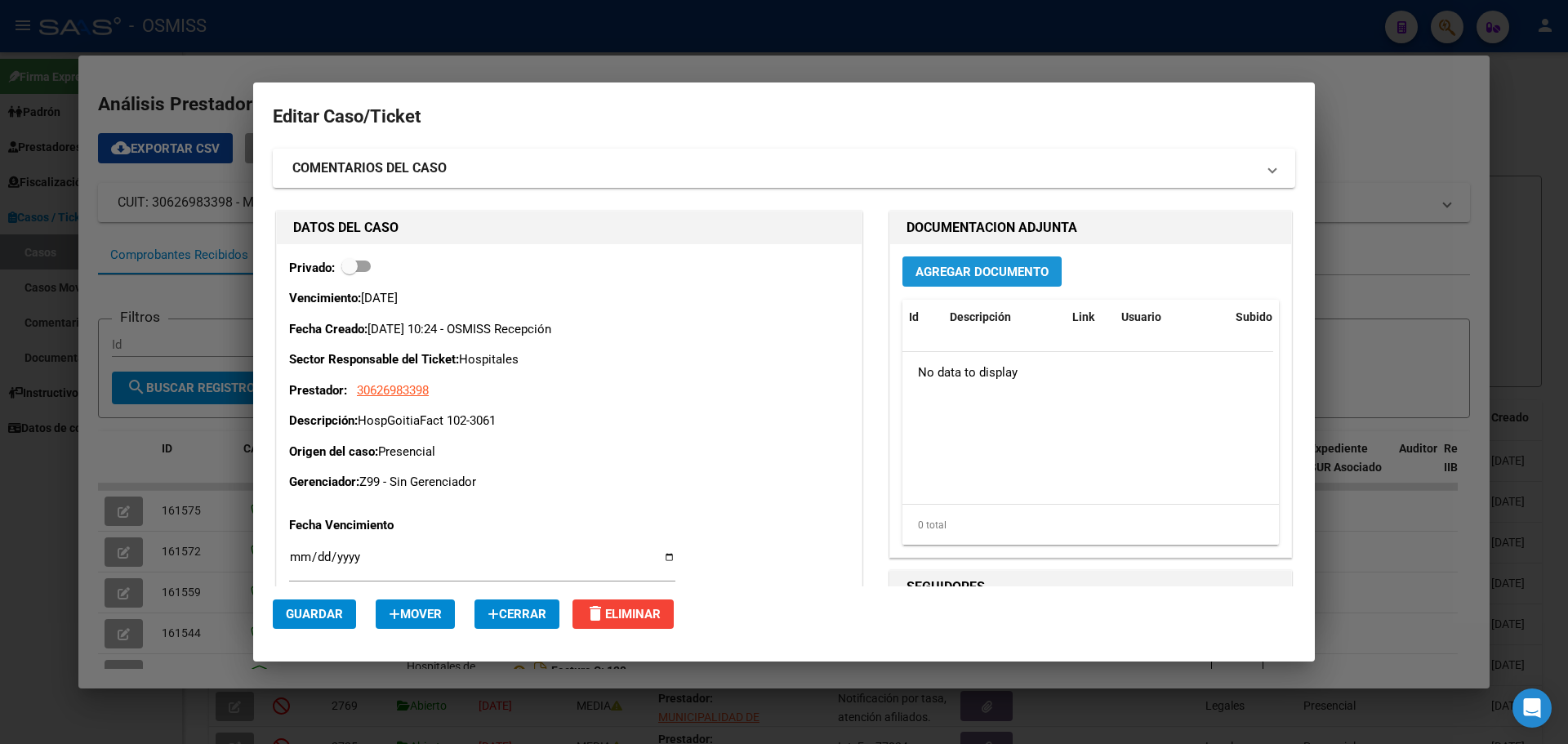
click at [944, 272] on span "Agregar Documento" at bounding box center [981, 272] width 133 height 14
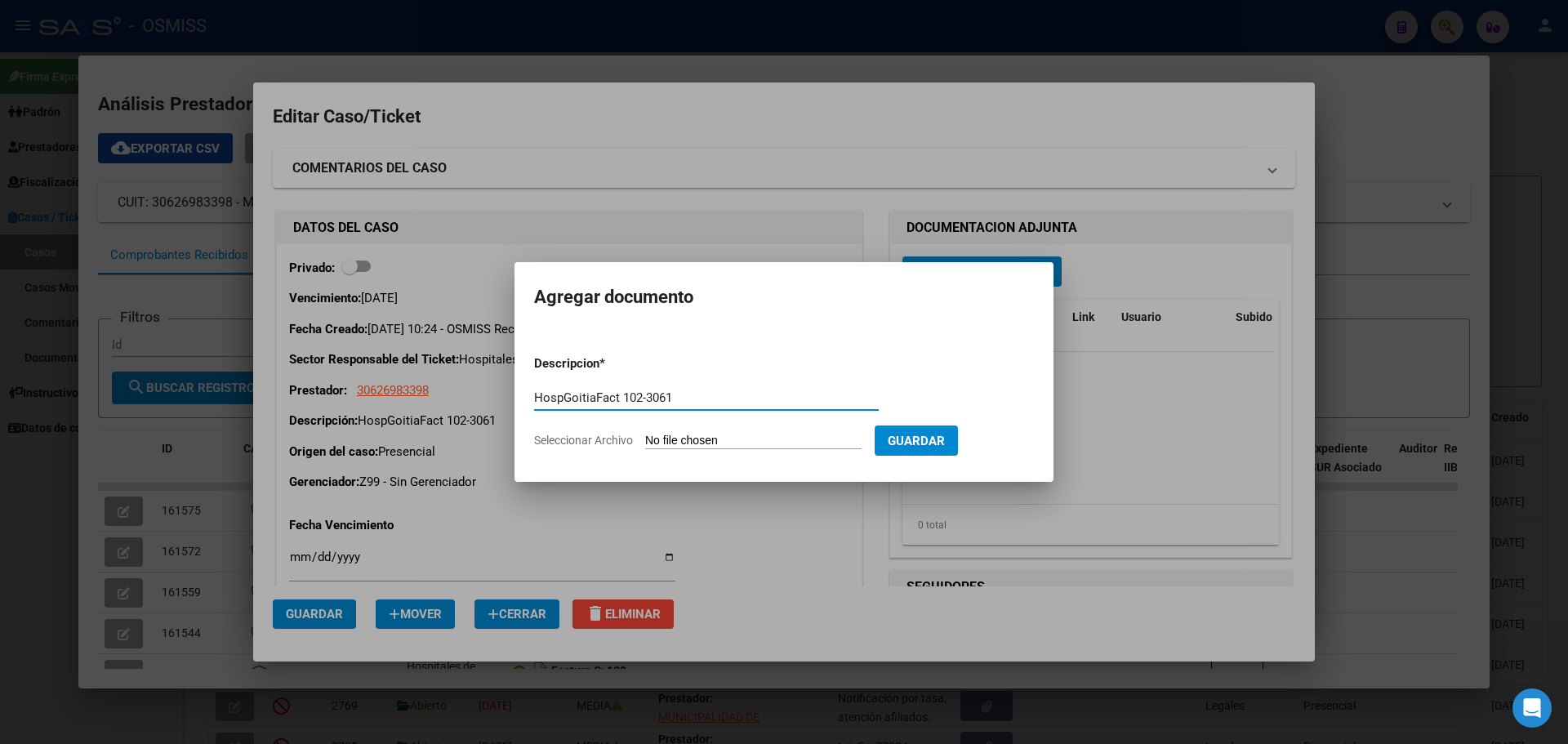
type input "HospGoitiaFact 102-3061"
click at [582, 435] on app-file-uploader "Seleccionar Archivo" at bounding box center [704, 440] width 340 height 14
click at [579, 438] on span "Seleccionar Archivo" at bounding box center [583, 440] width 99 height 13
click at [646, 438] on input "Seleccionar Archivo" at bounding box center [754, 441] width 216 height 15
type input "C:\fakepath\Fact 3061.pdf"
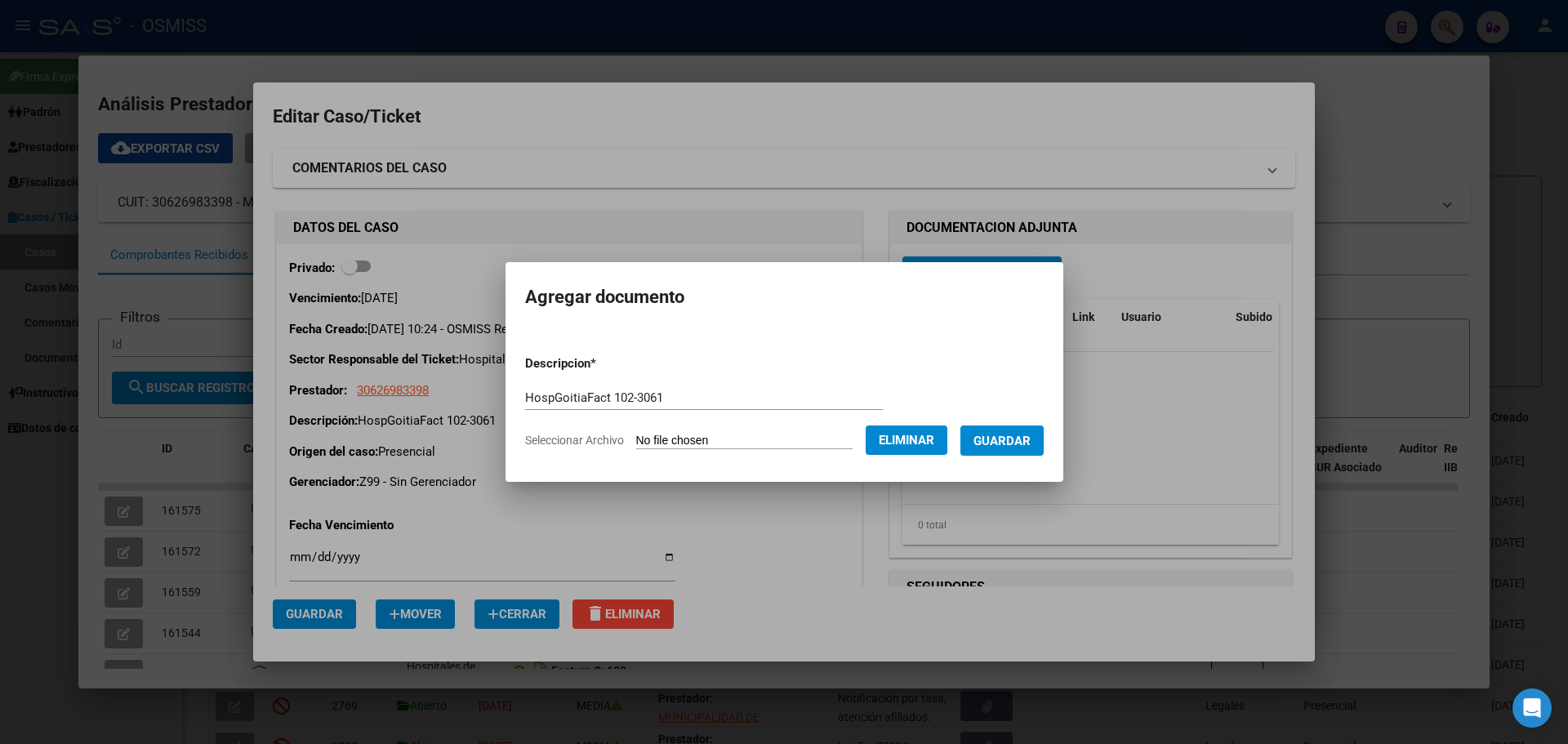
click at [994, 438] on span "Guardar" at bounding box center [1002, 441] width 57 height 14
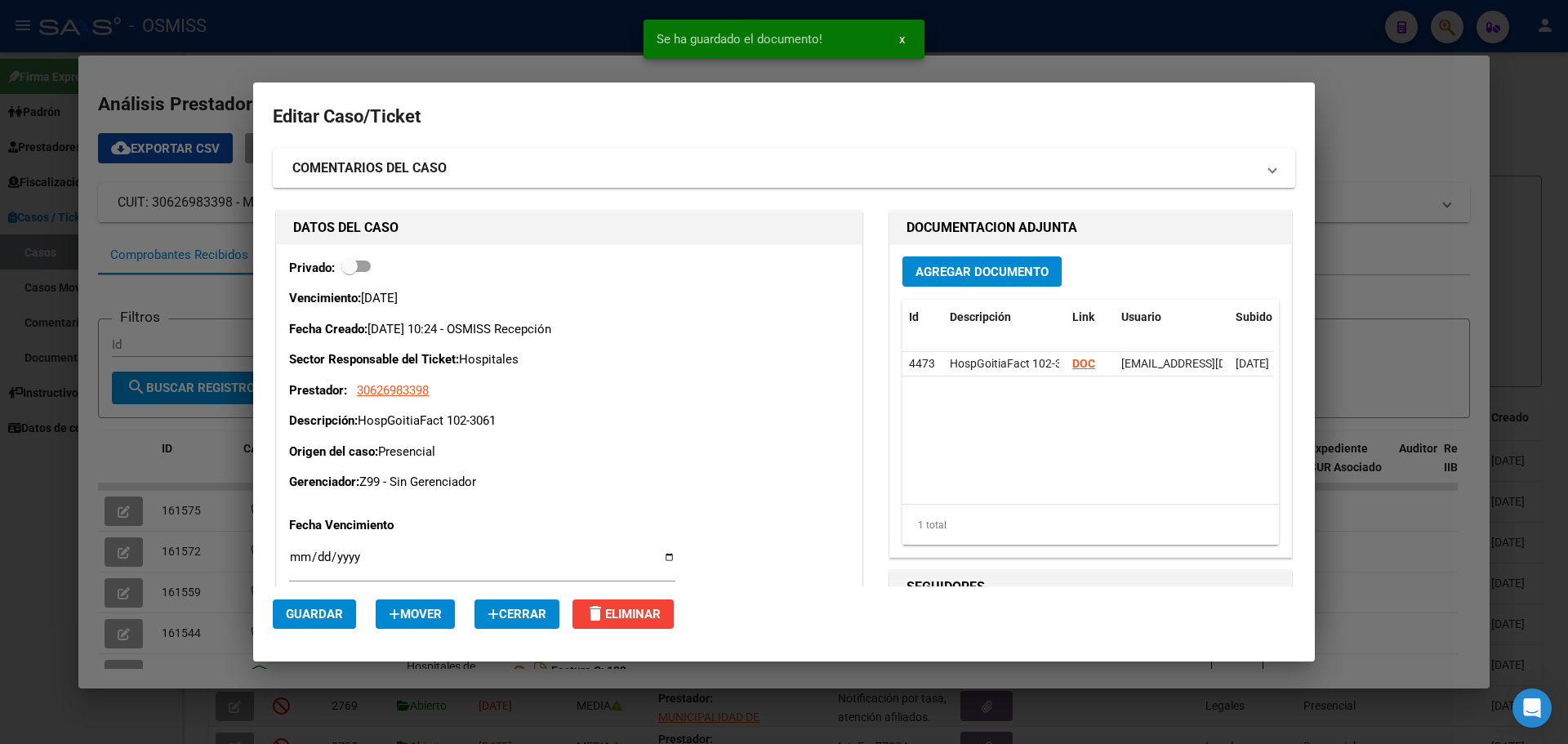
click at [264, 15] on div at bounding box center [784, 372] width 1568 height 744
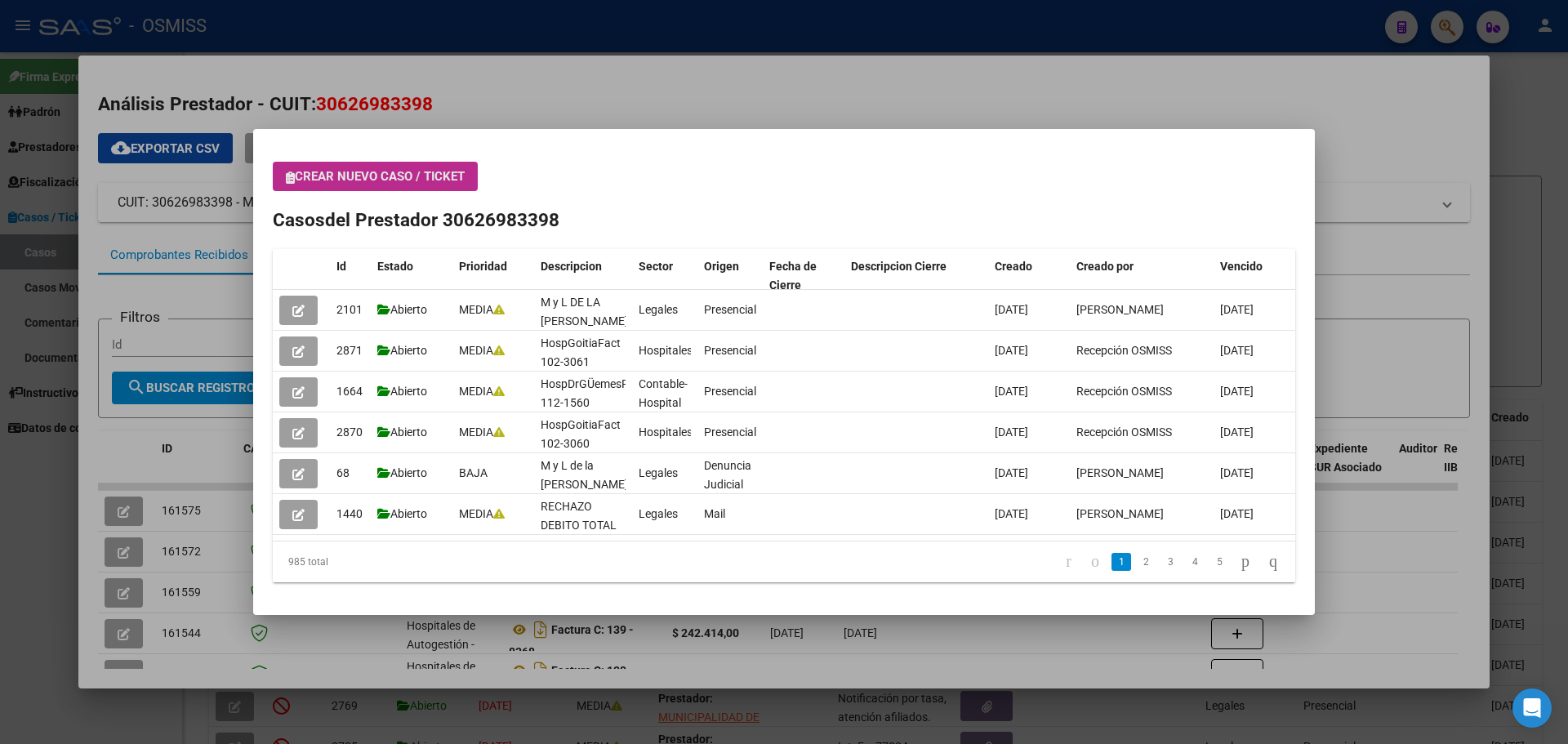
click at [297, 174] on span "Crear nuevo caso / ticket" at bounding box center [375, 176] width 179 height 14
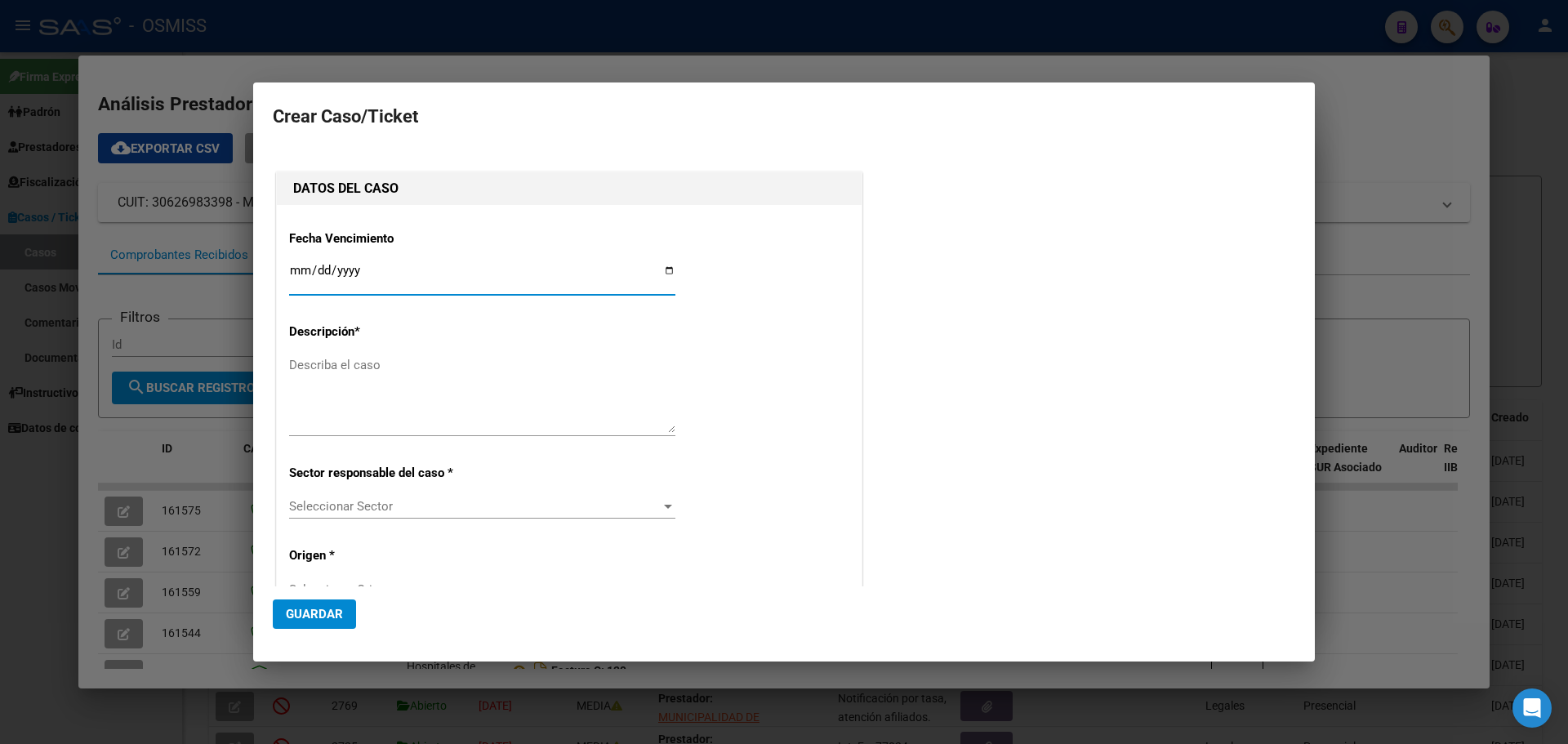
type input "30626983398"
click at [663, 265] on input "Ingresar fecha" at bounding box center [482, 276] width 387 height 26
type input "[DATE]"
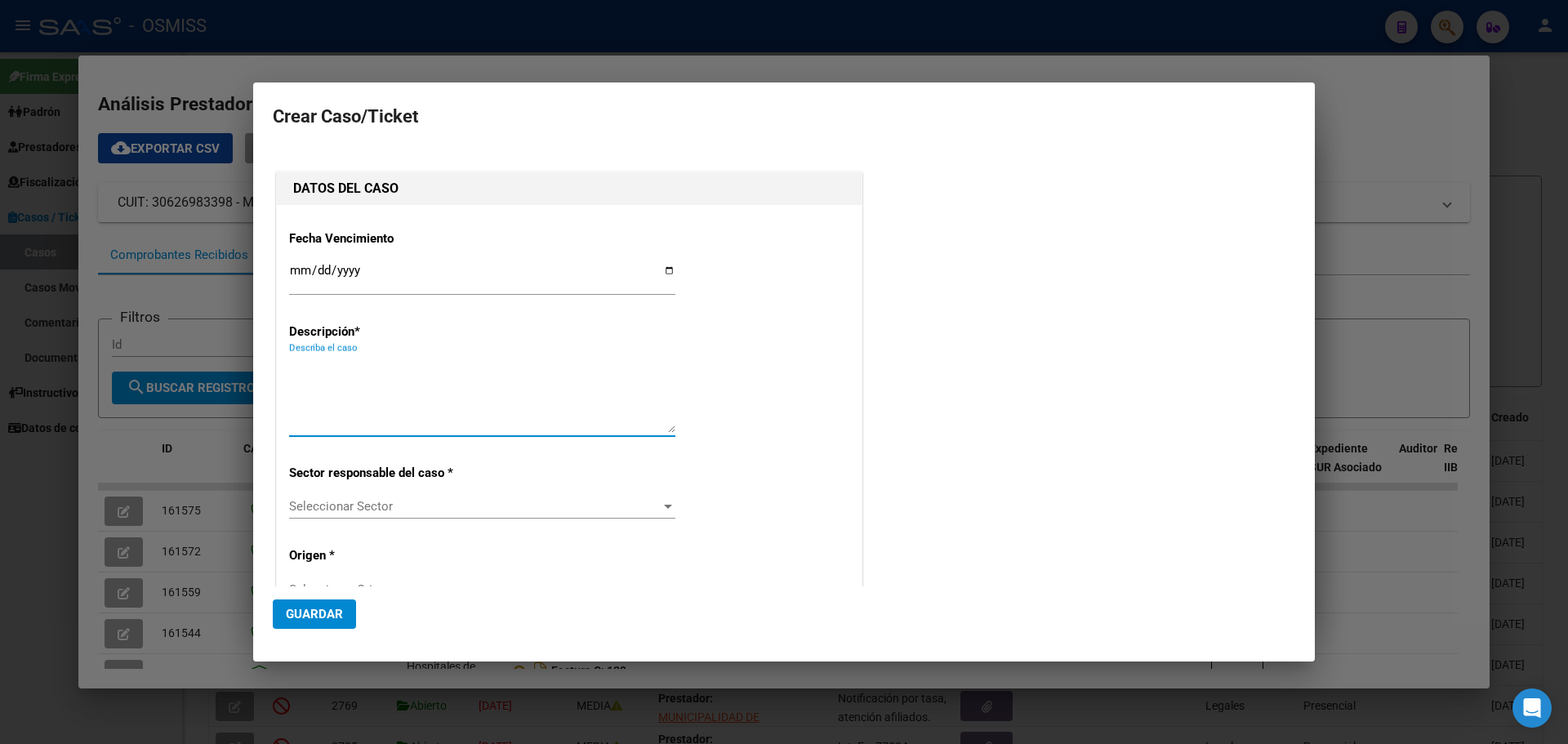
click at [303, 365] on textarea "Describa el caso" at bounding box center [482, 395] width 387 height 77
type textarea "HospE.PeronMerloFact 10-21306"
